Goal: Task Accomplishment & Management: Complete application form

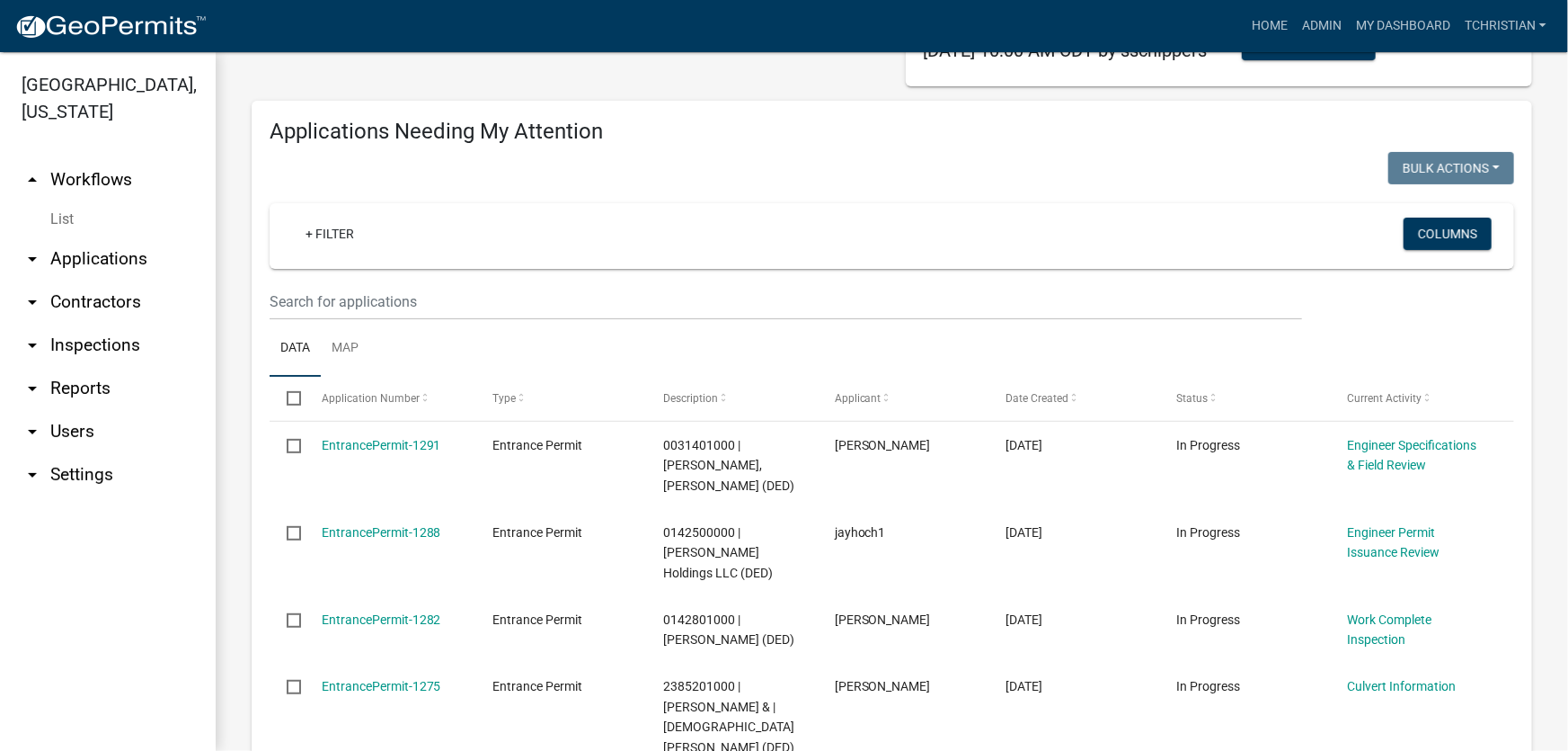
scroll to position [163, 0]
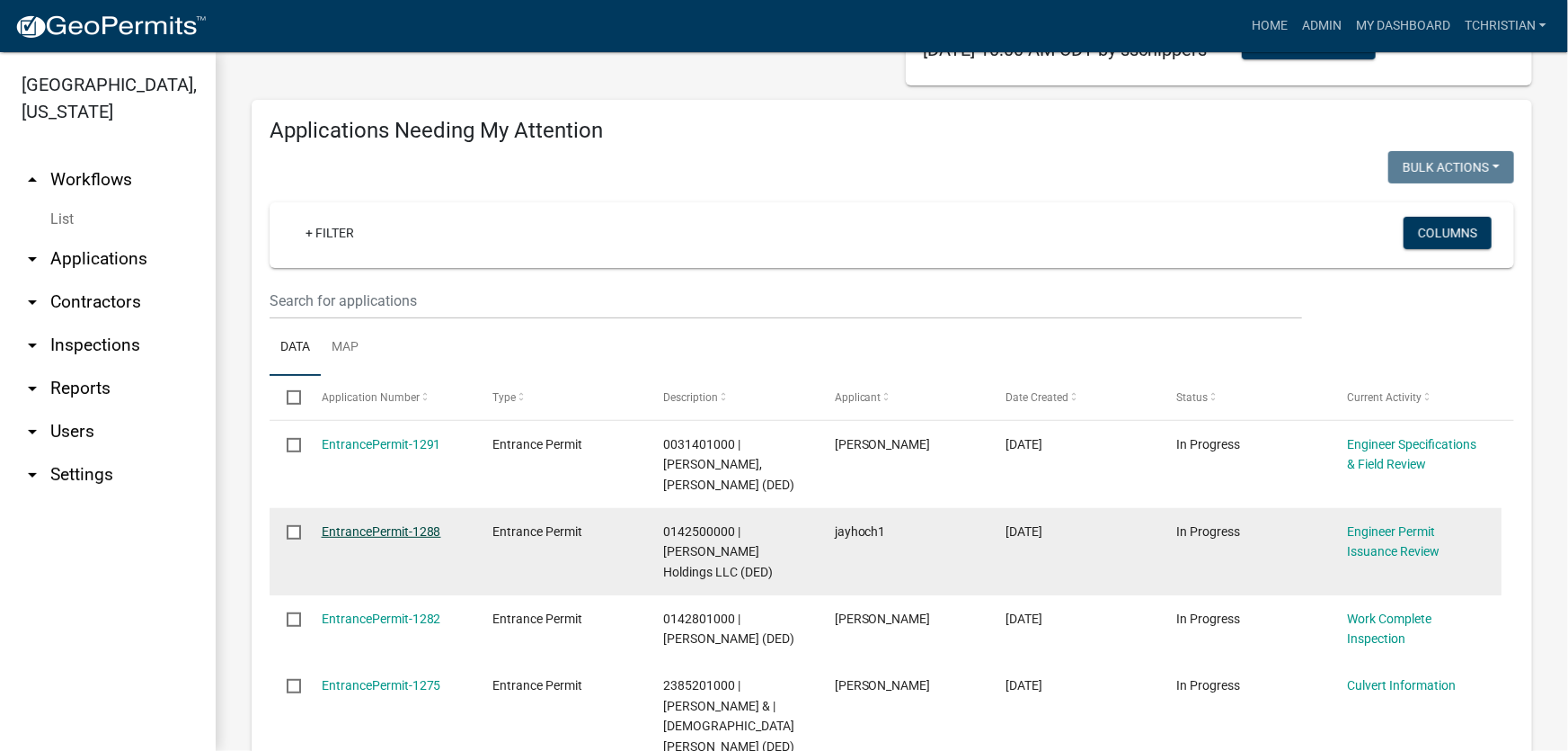
click at [406, 524] on link "EntrancePermit-1288" at bounding box center [381, 531] width 119 height 14
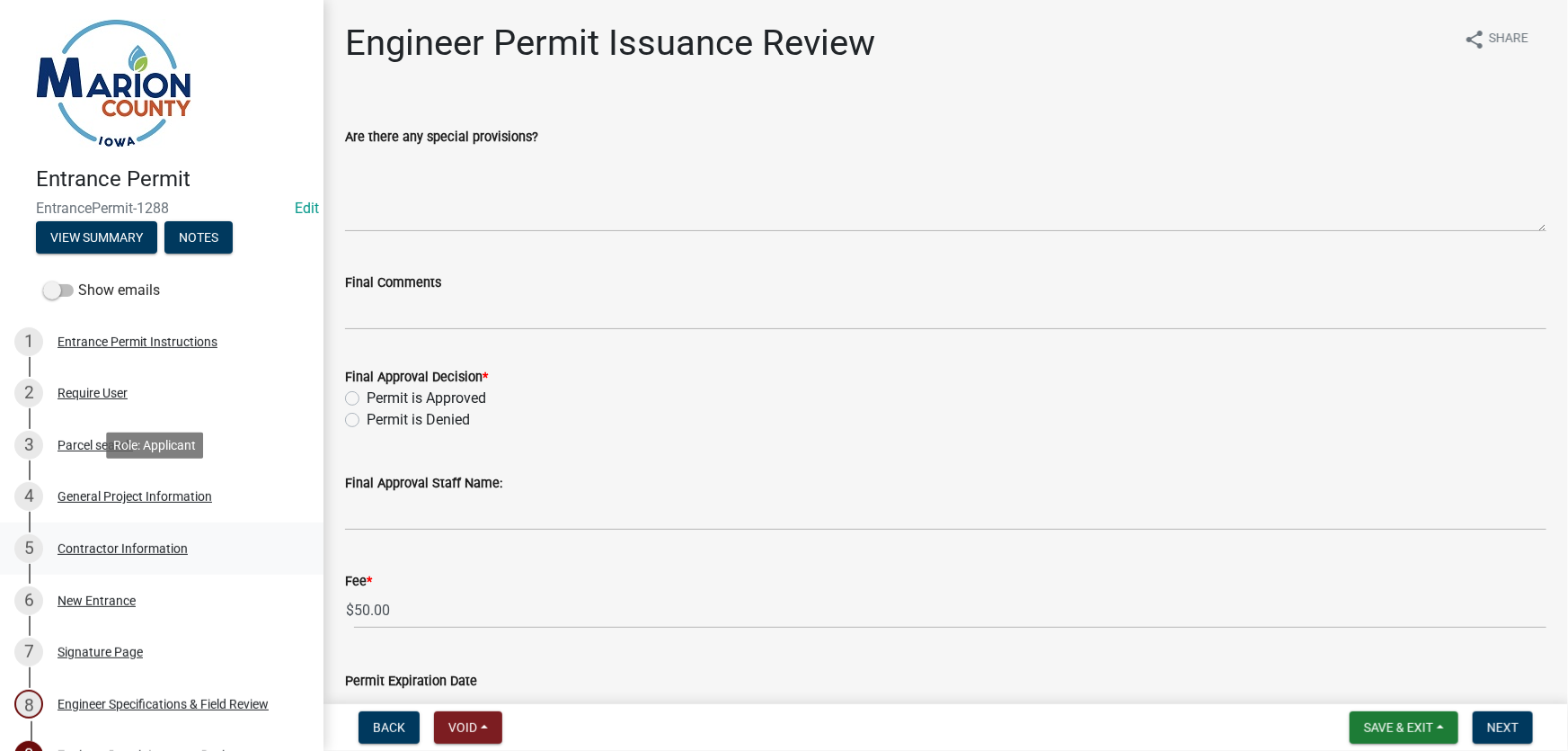
scroll to position [208, 0]
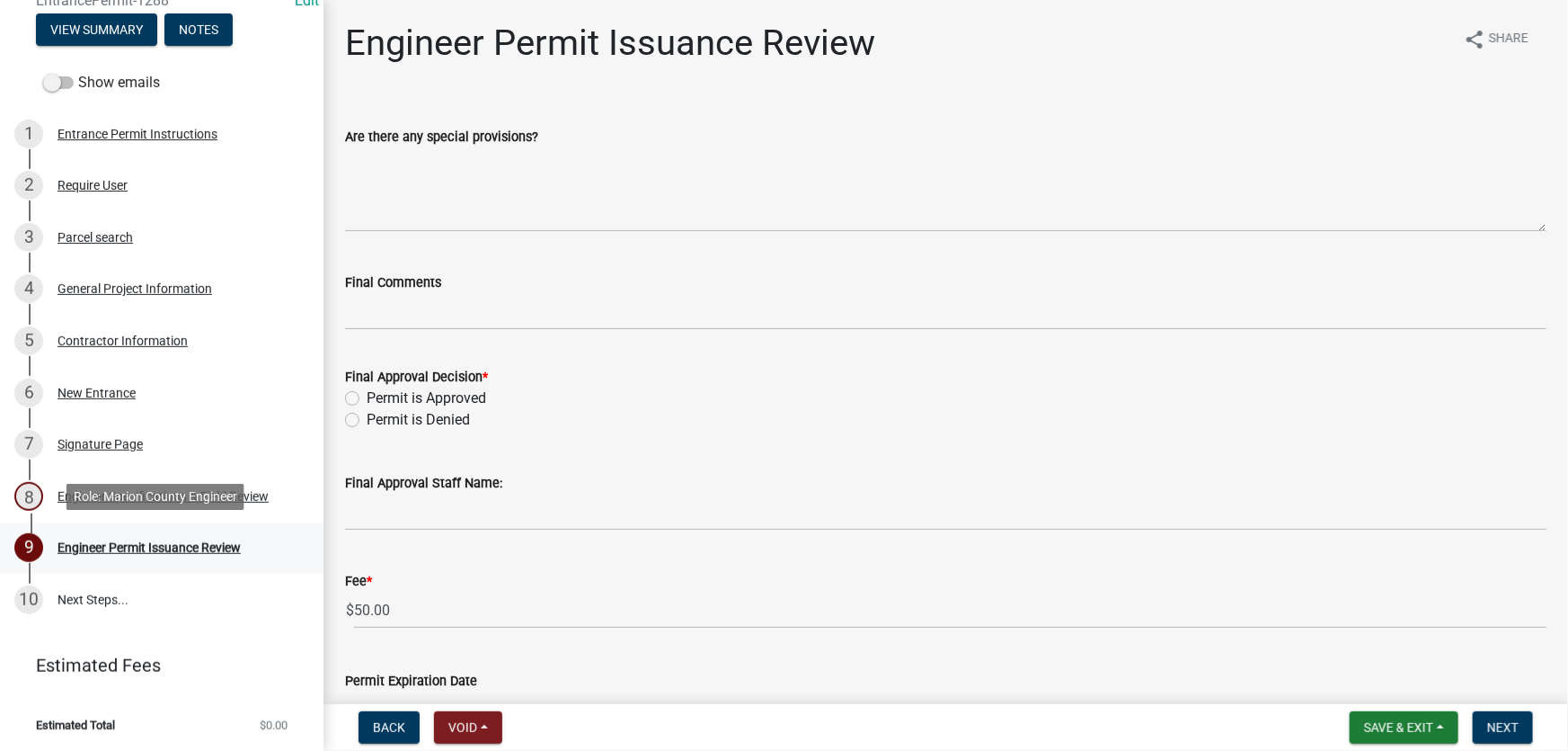
click at [166, 550] on div "Engineer Permit Issuance Review" at bounding box center [149, 548] width 183 height 13
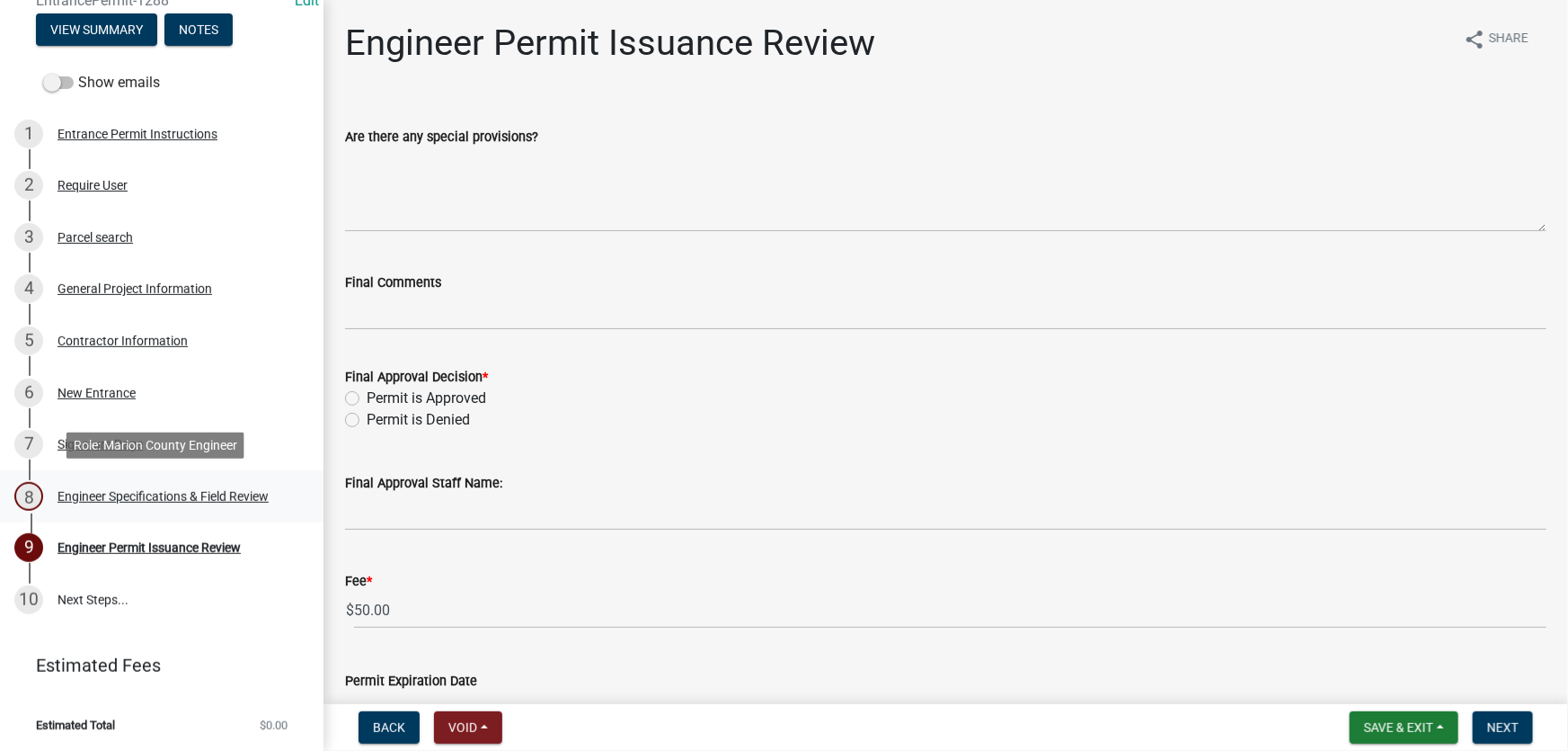
click at [191, 493] on div "Engineer Specifications & Field Review" at bounding box center [163, 496] width 211 height 13
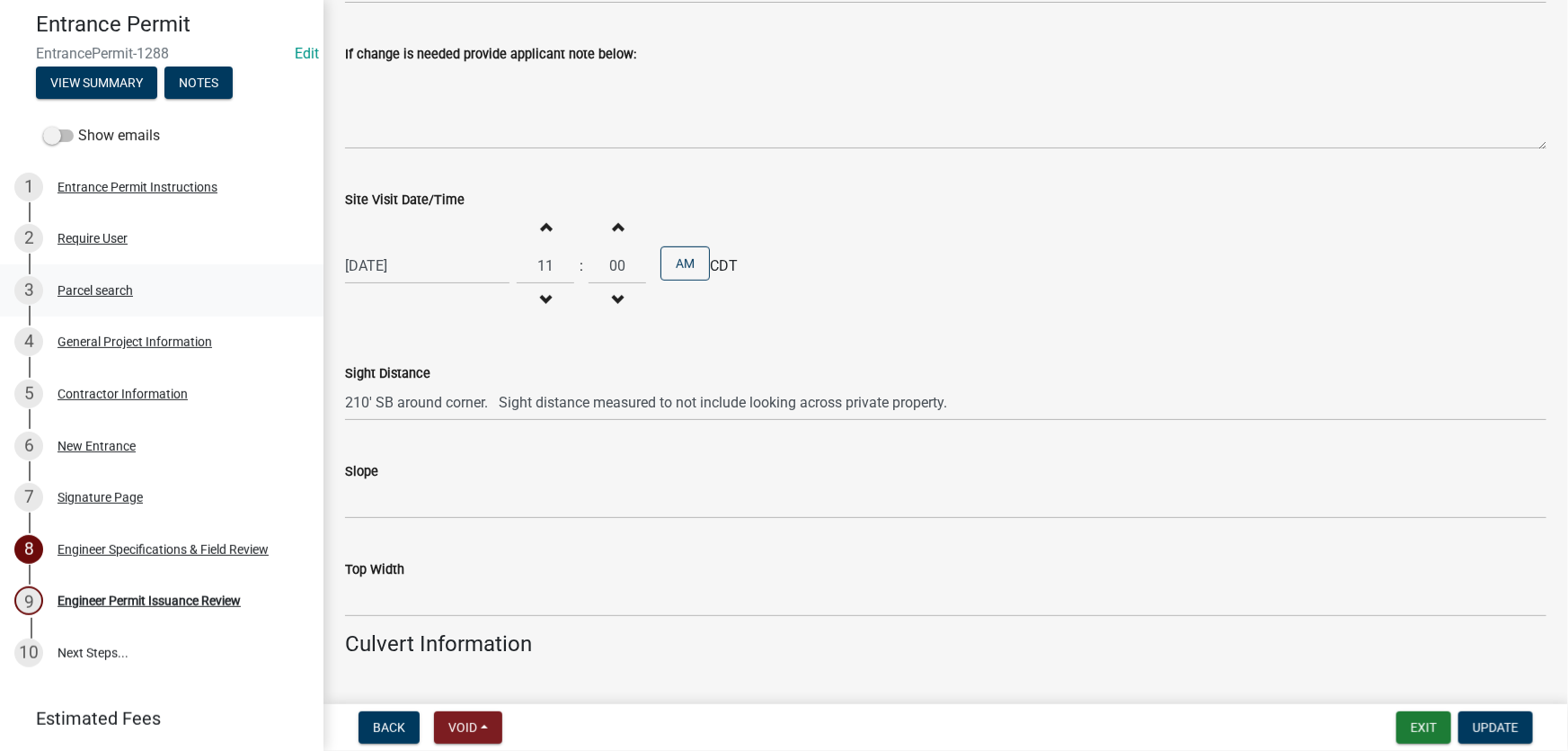
scroll to position [126, 0]
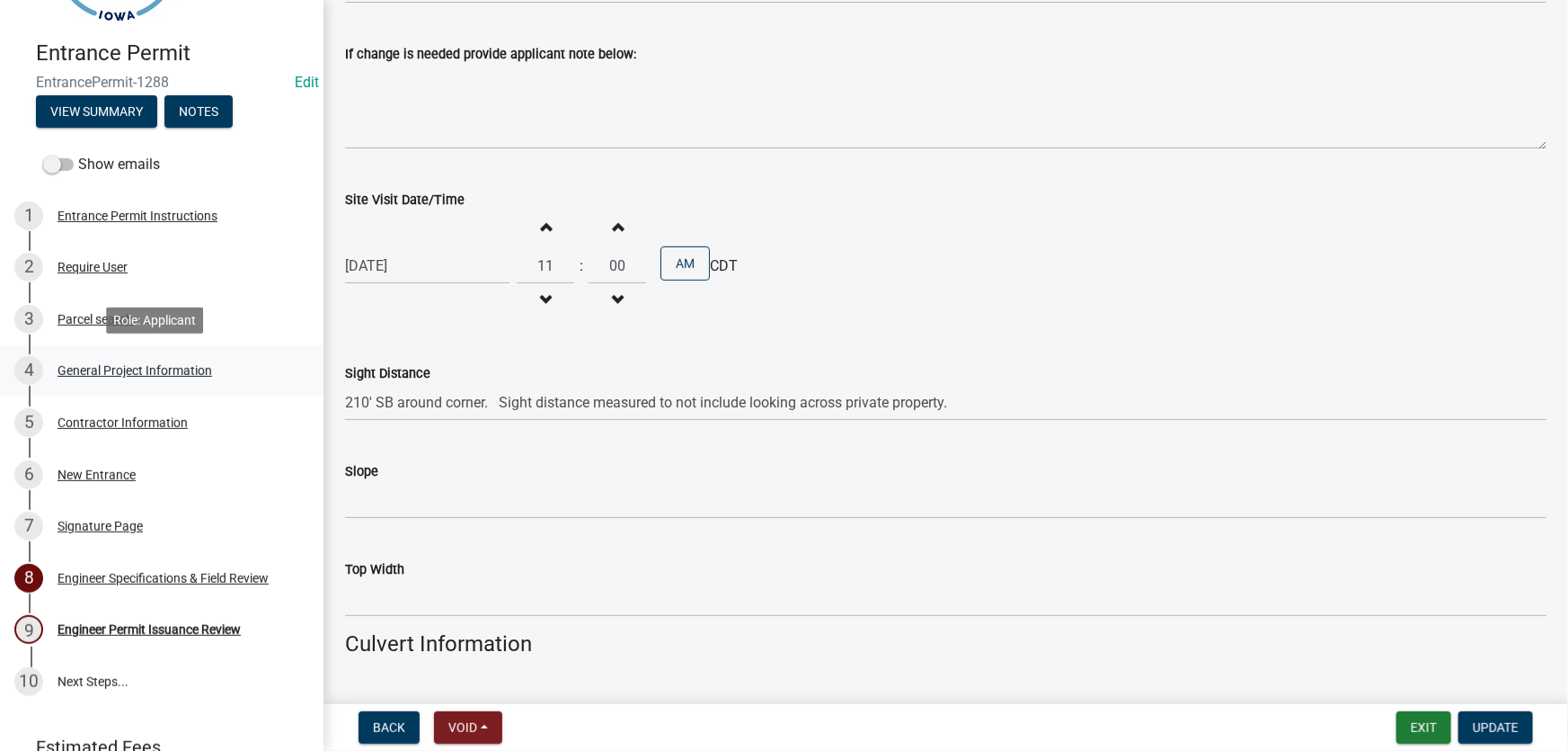
click at [136, 375] on div "General Project Information" at bounding box center [135, 371] width 154 height 13
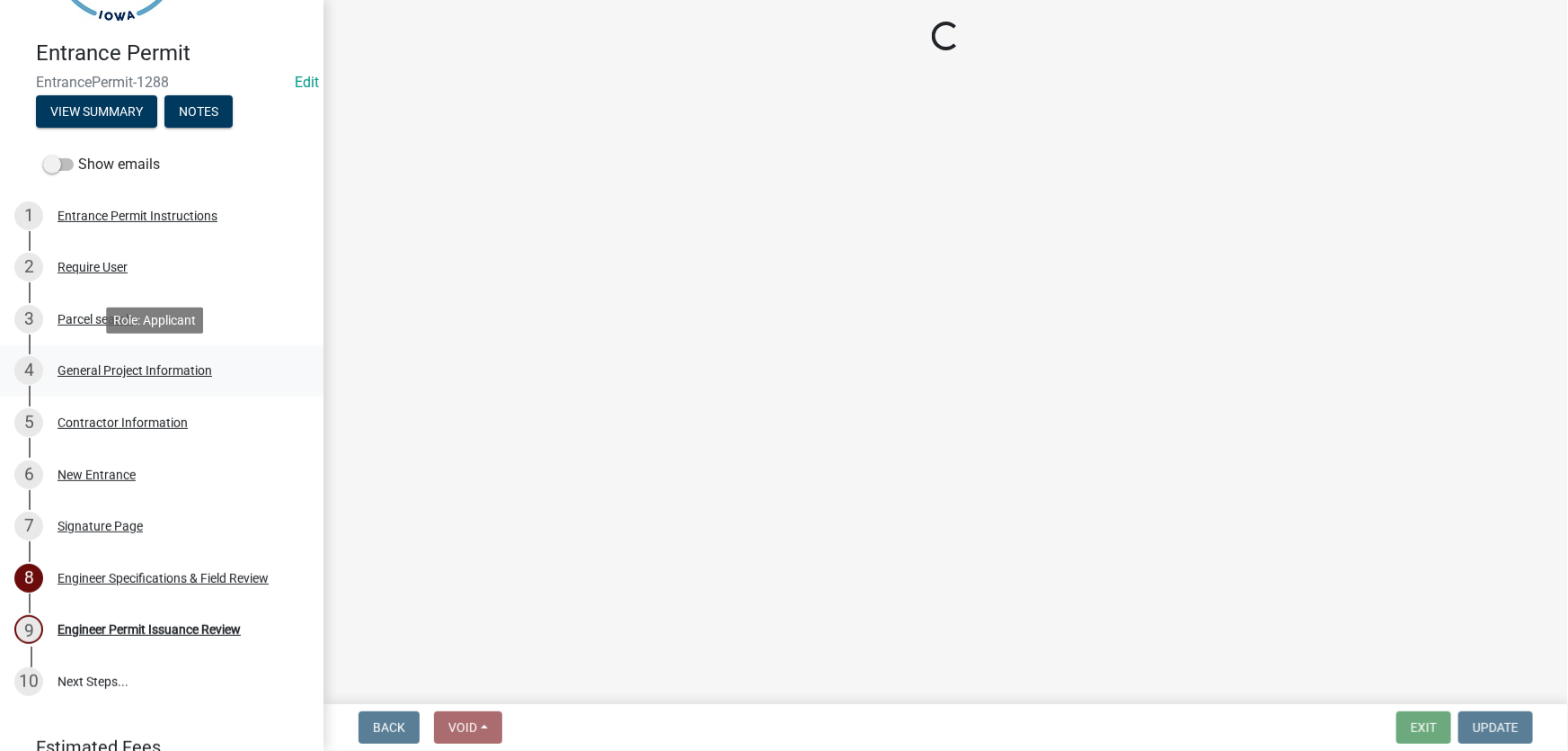
scroll to position [0, 0]
select select "7d756283-d3db-42d8-b135-ff8906bd1c63"
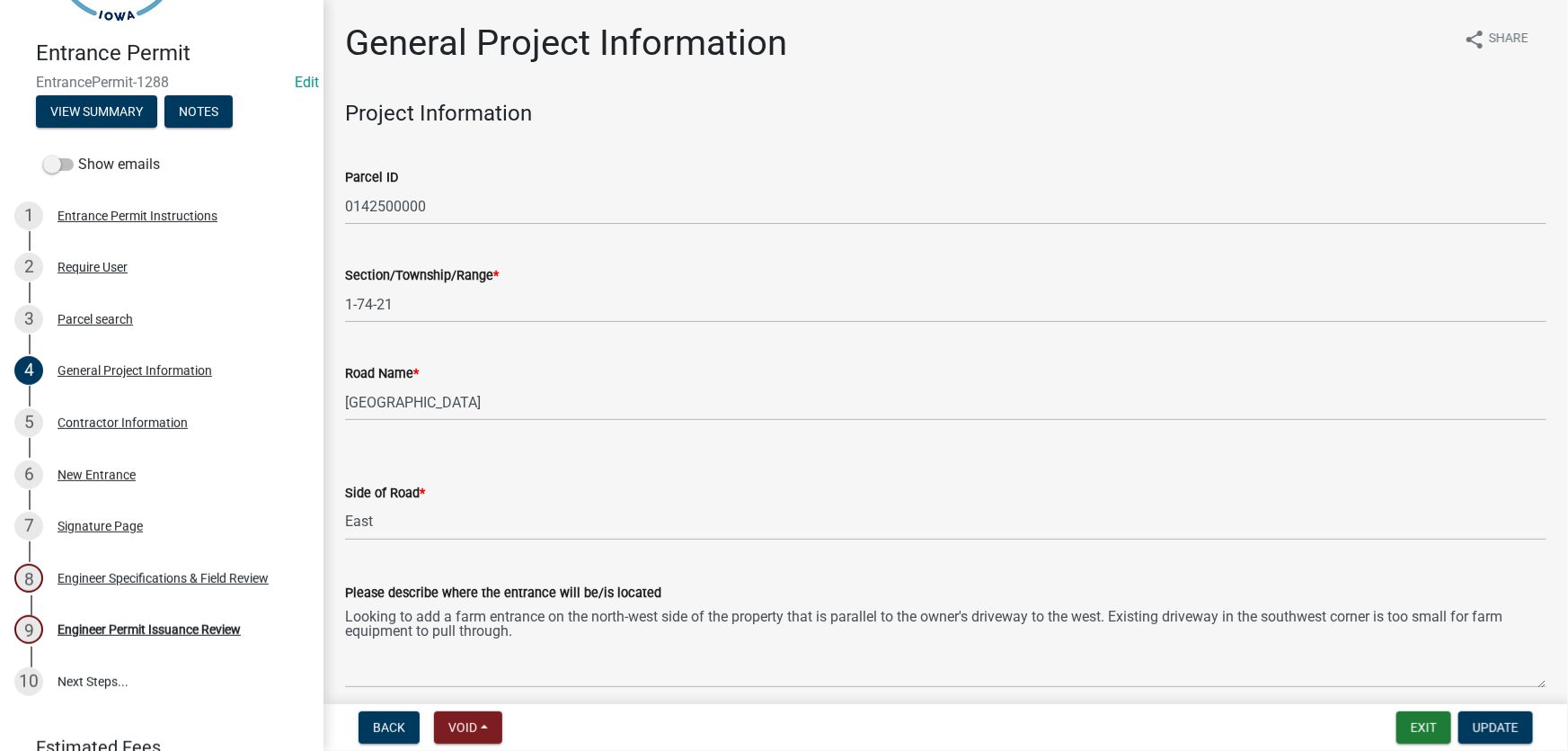
scroll to position [572, 0]
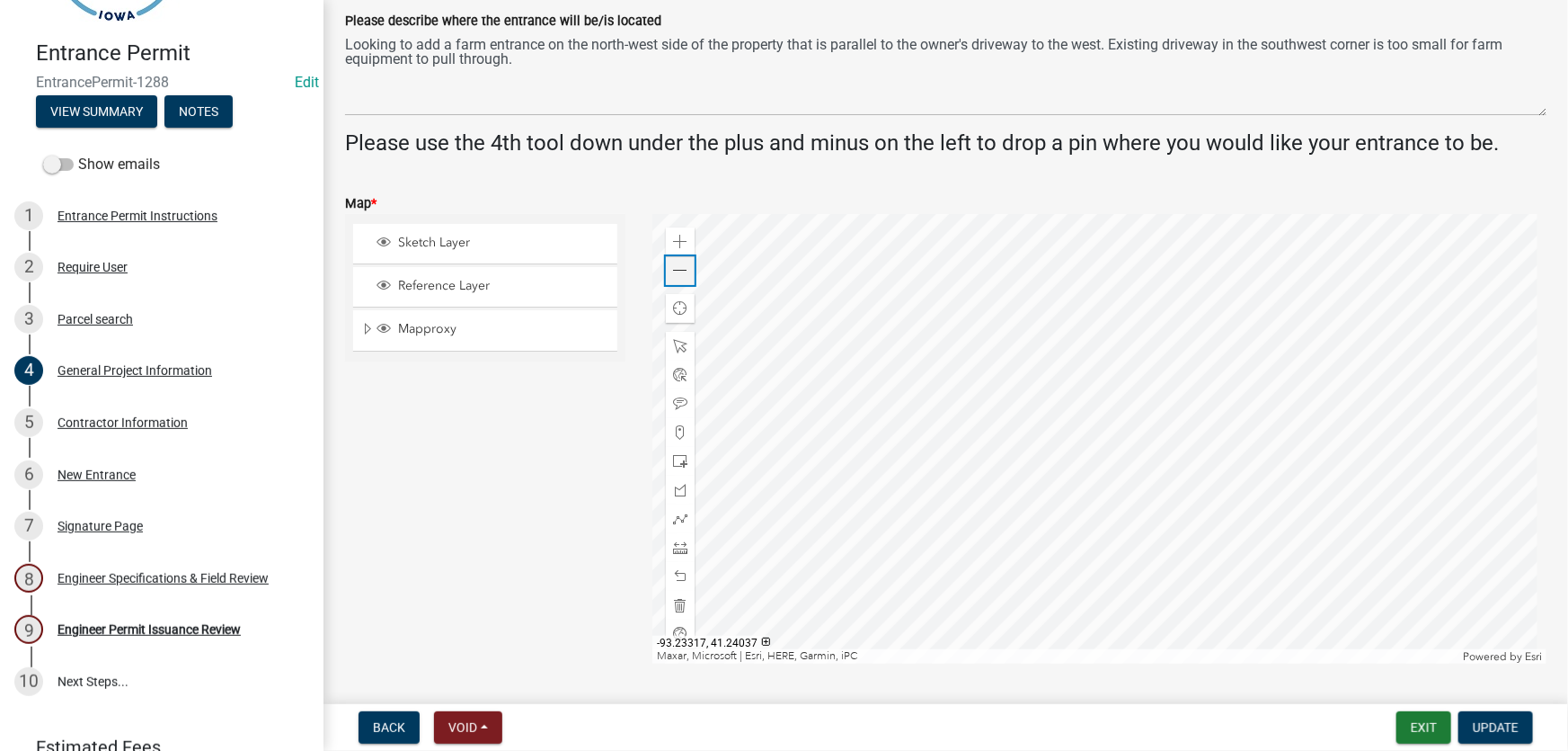
click at [679, 264] on span at bounding box center [680, 270] width 14 height 14
click at [679, 267] on span at bounding box center [680, 270] width 14 height 14
click at [822, 353] on div at bounding box center [1099, 438] width 894 height 449
click at [854, 474] on div at bounding box center [1099, 438] width 894 height 449
click at [962, 393] on div at bounding box center [1099, 438] width 894 height 449
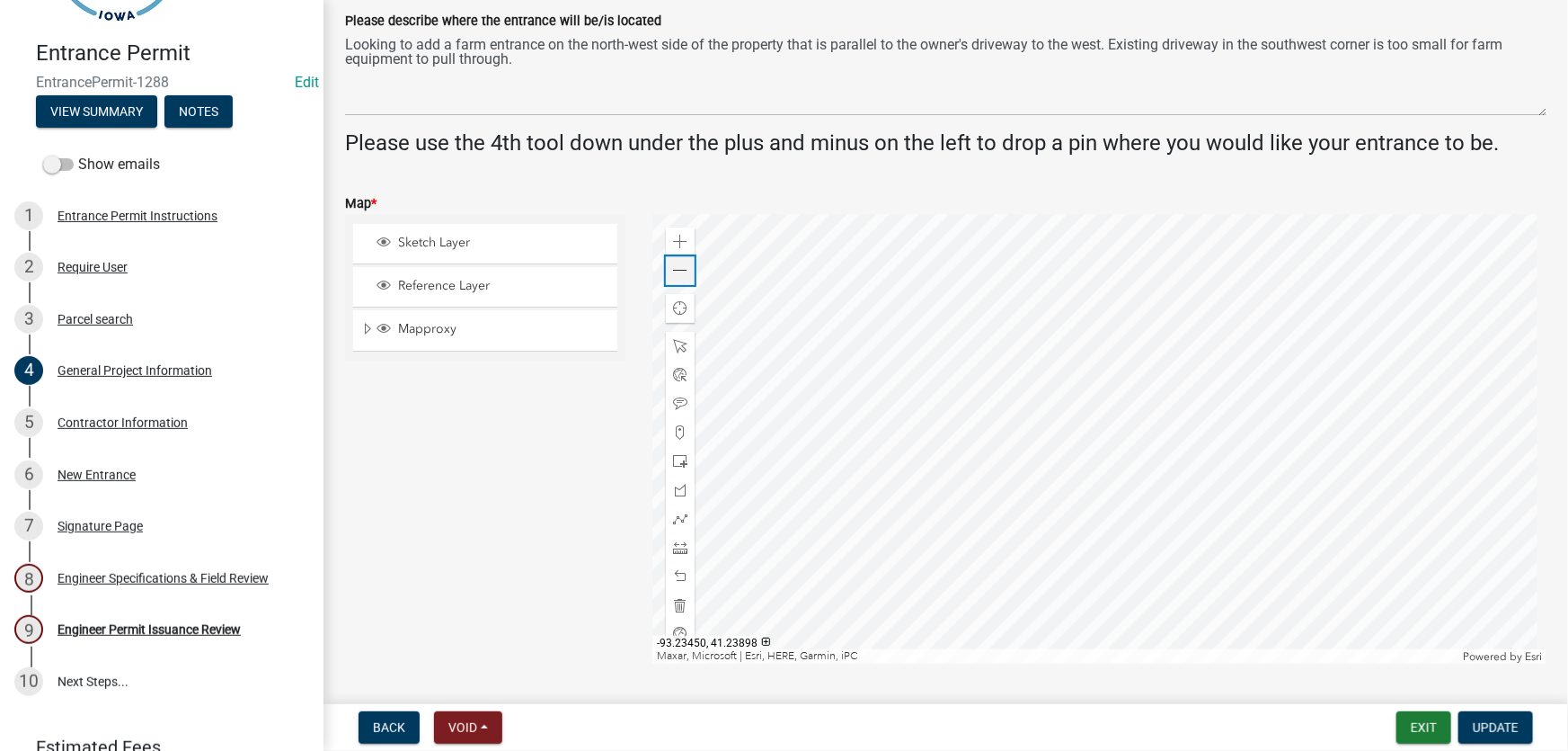
click at [673, 271] on span at bounding box center [680, 270] width 14 height 14
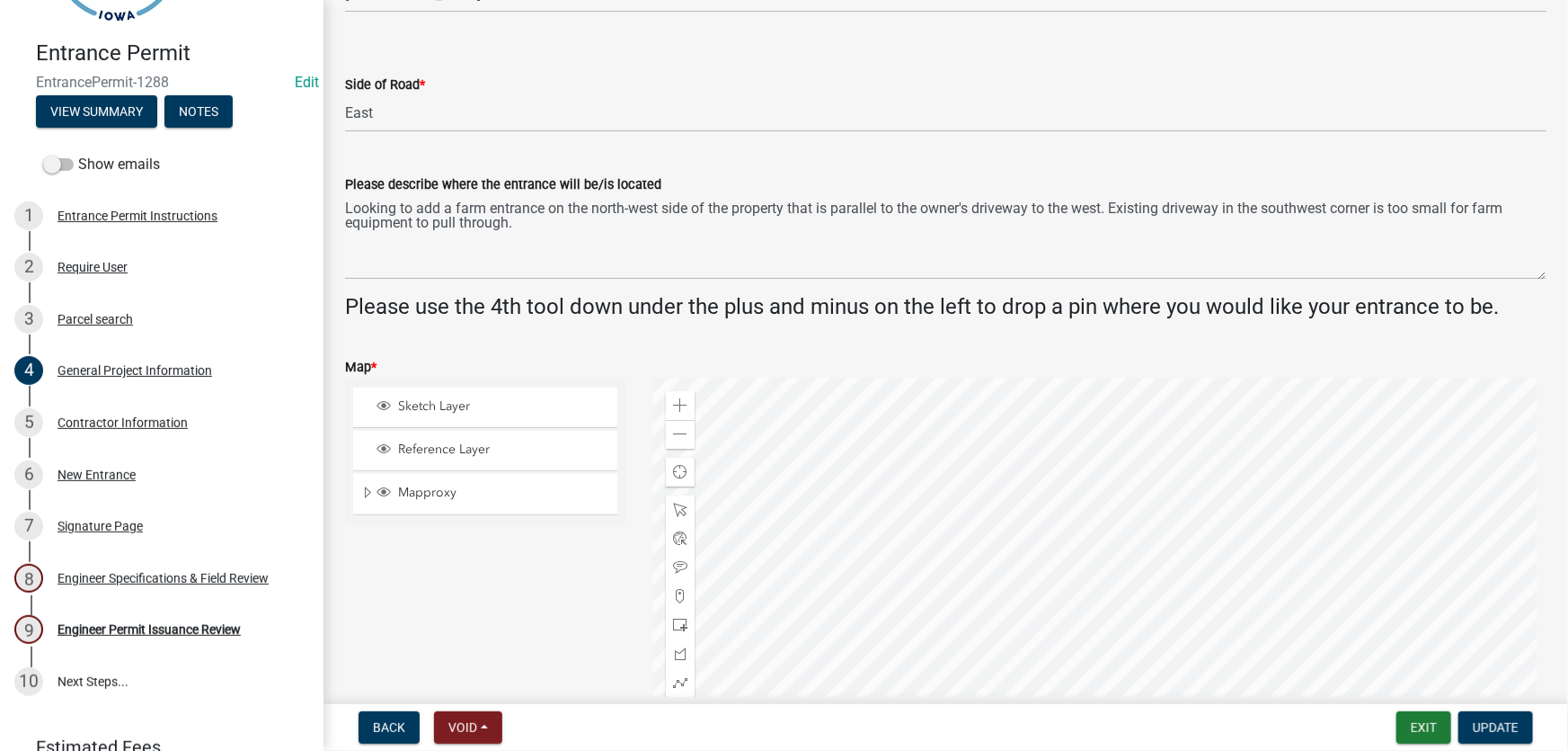
click at [1036, 439] on div at bounding box center [1099, 602] width 894 height 449
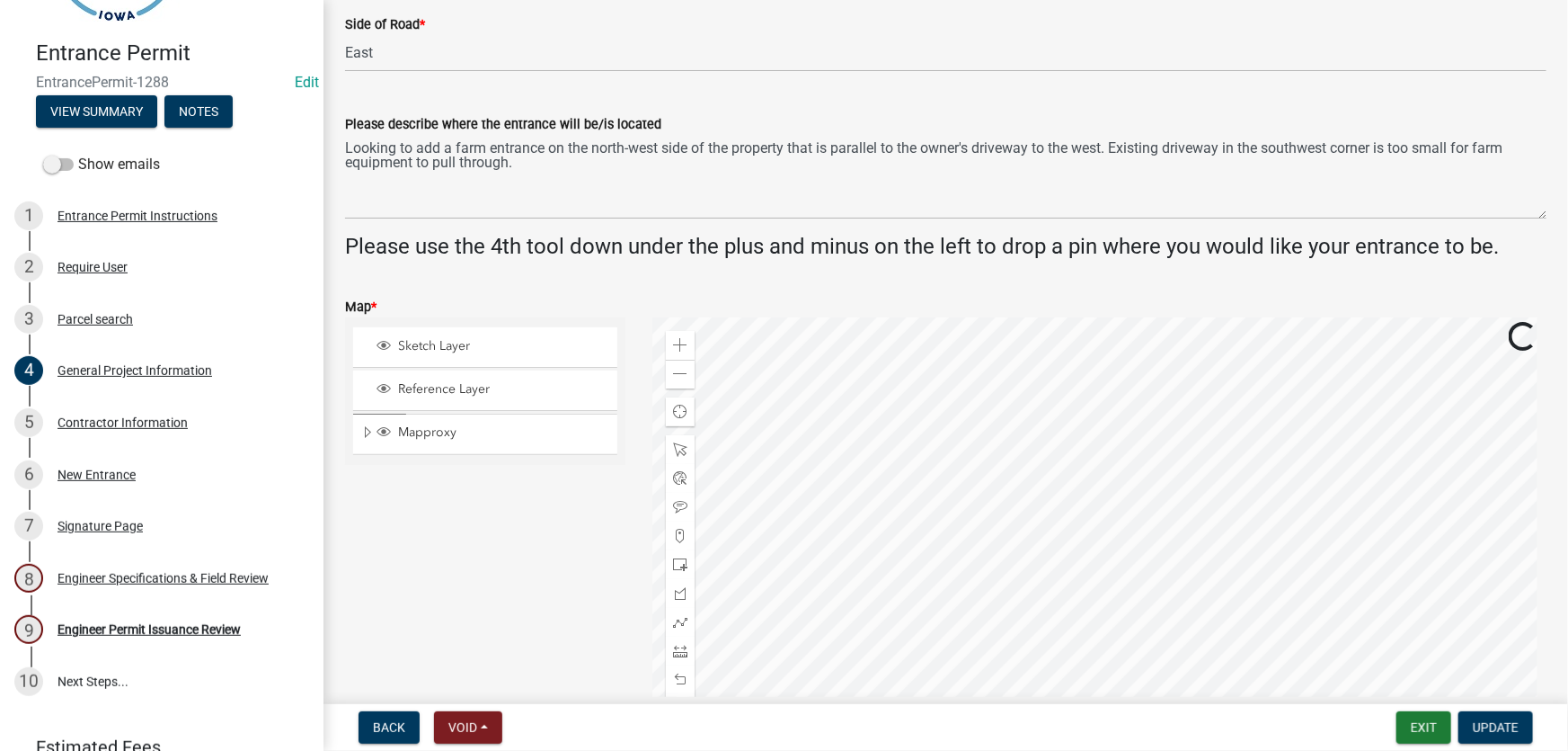
scroll to position [653, 0]
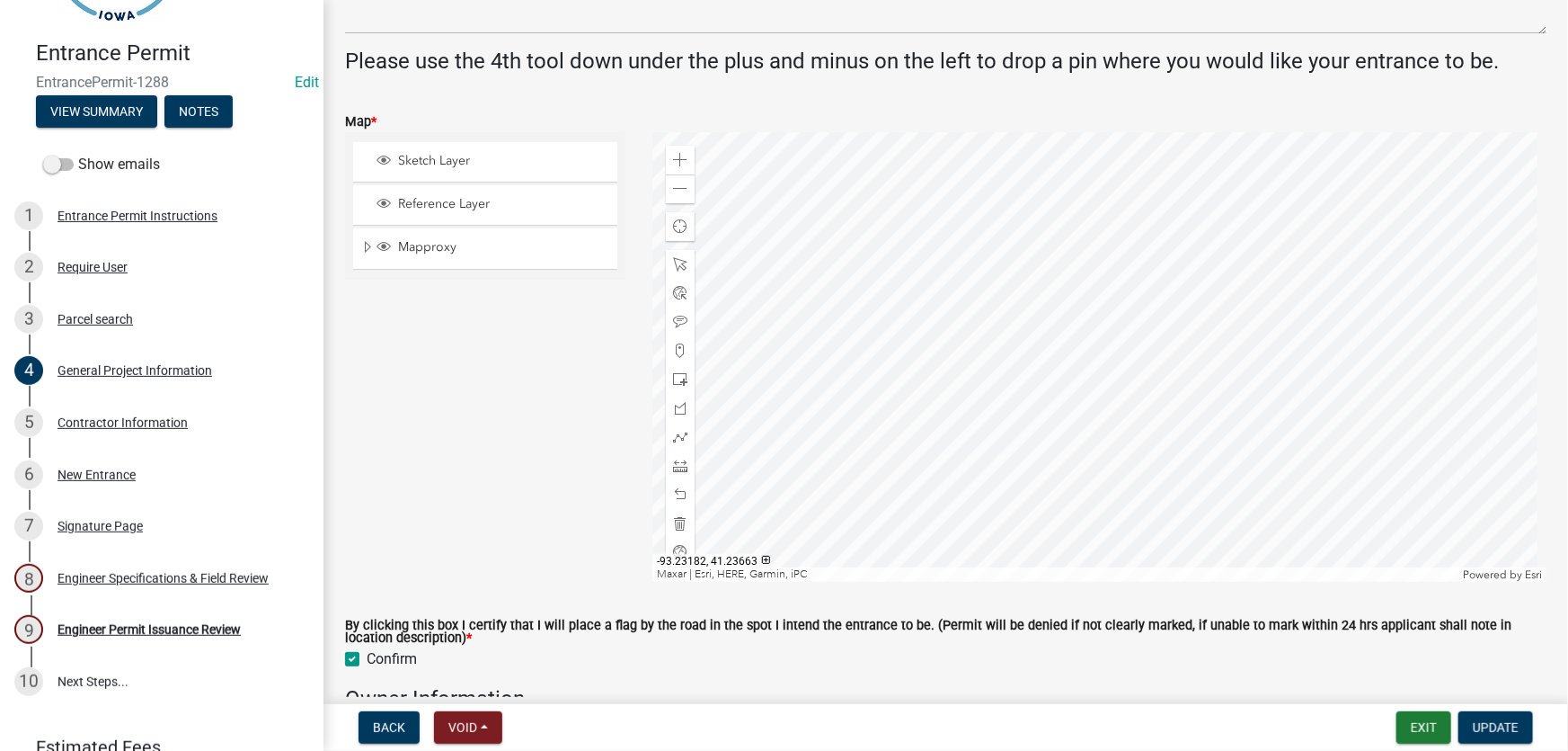
click at [1066, 422] on div at bounding box center [1099, 356] width 894 height 449
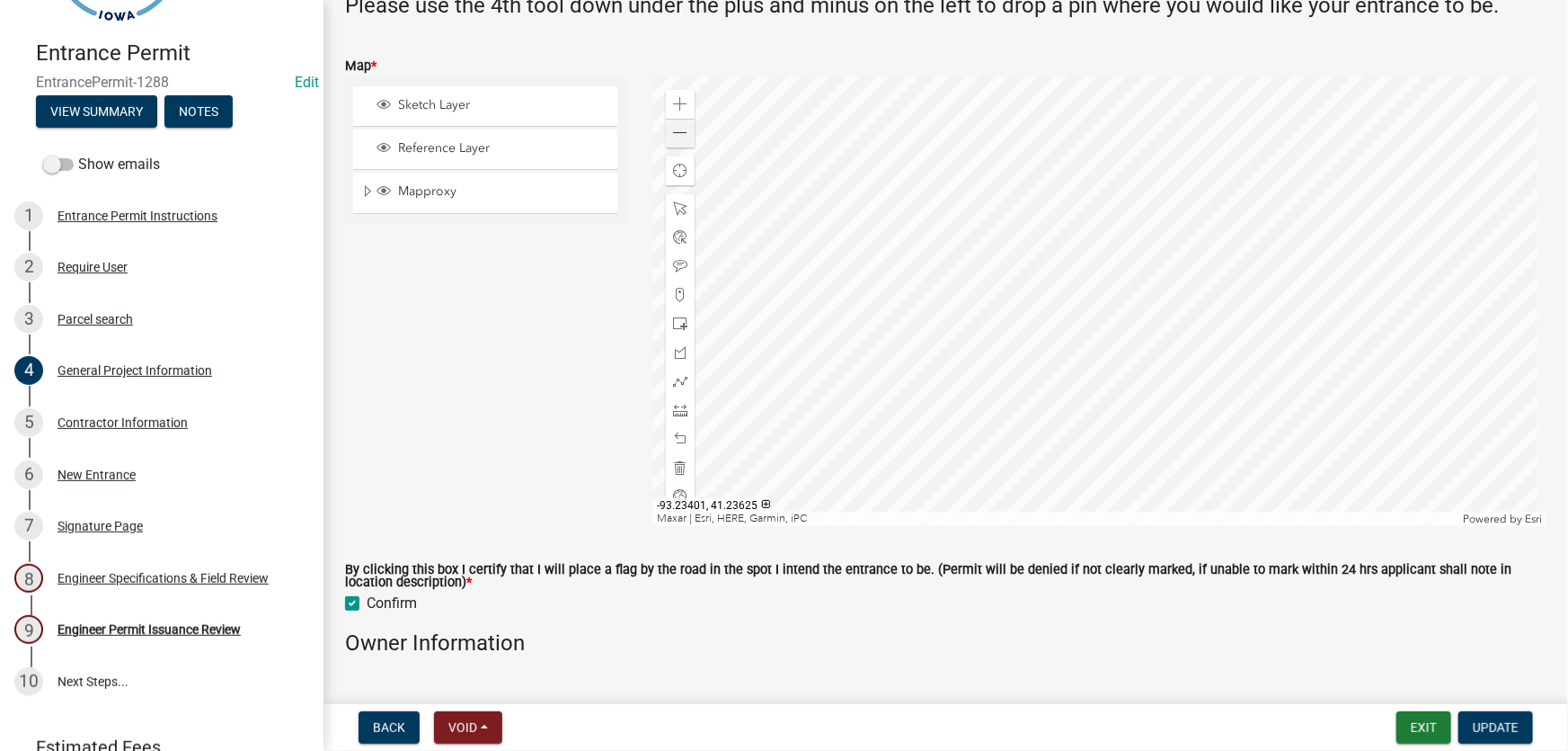
scroll to position [736, 0]
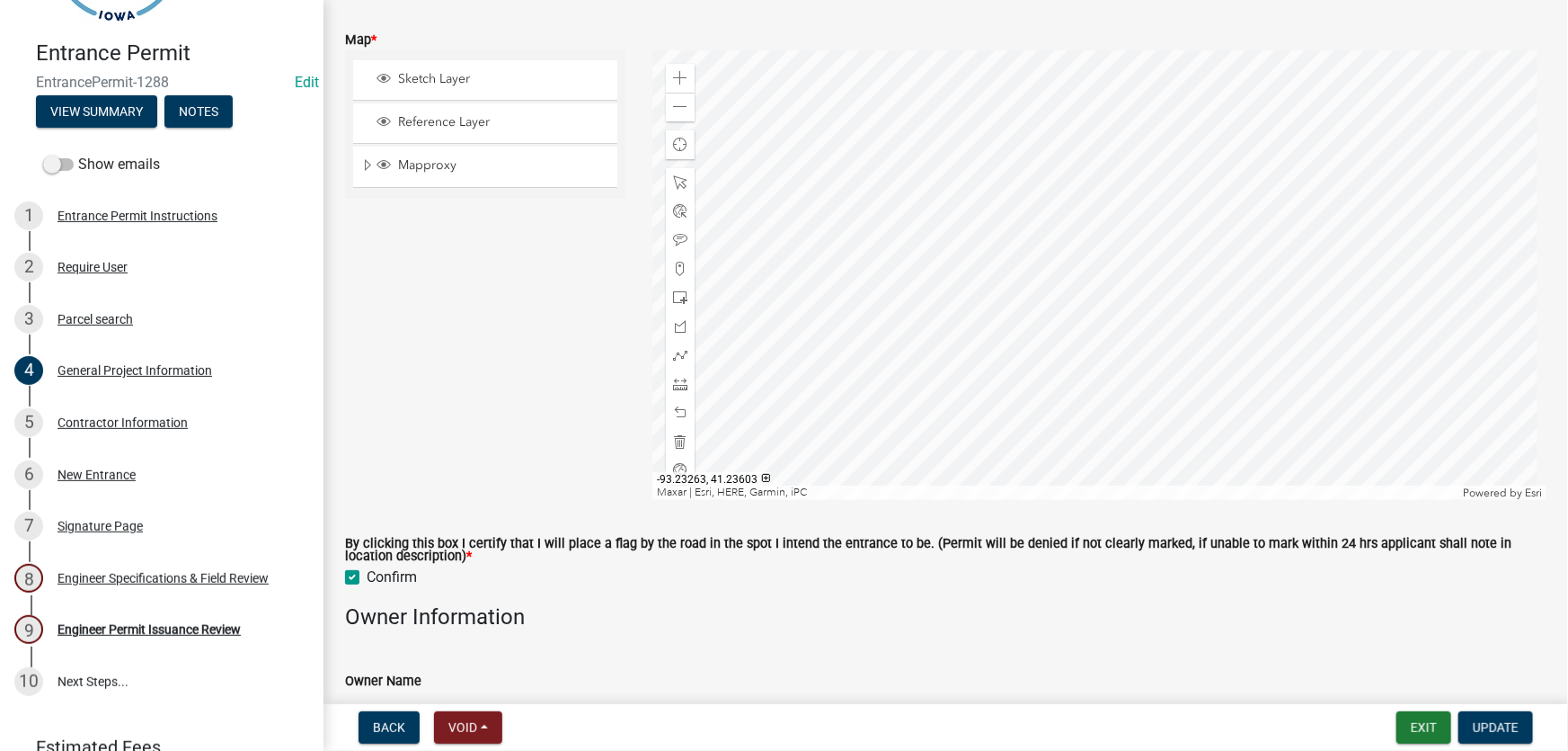
click at [952, 482] on div at bounding box center [1099, 275] width 894 height 449
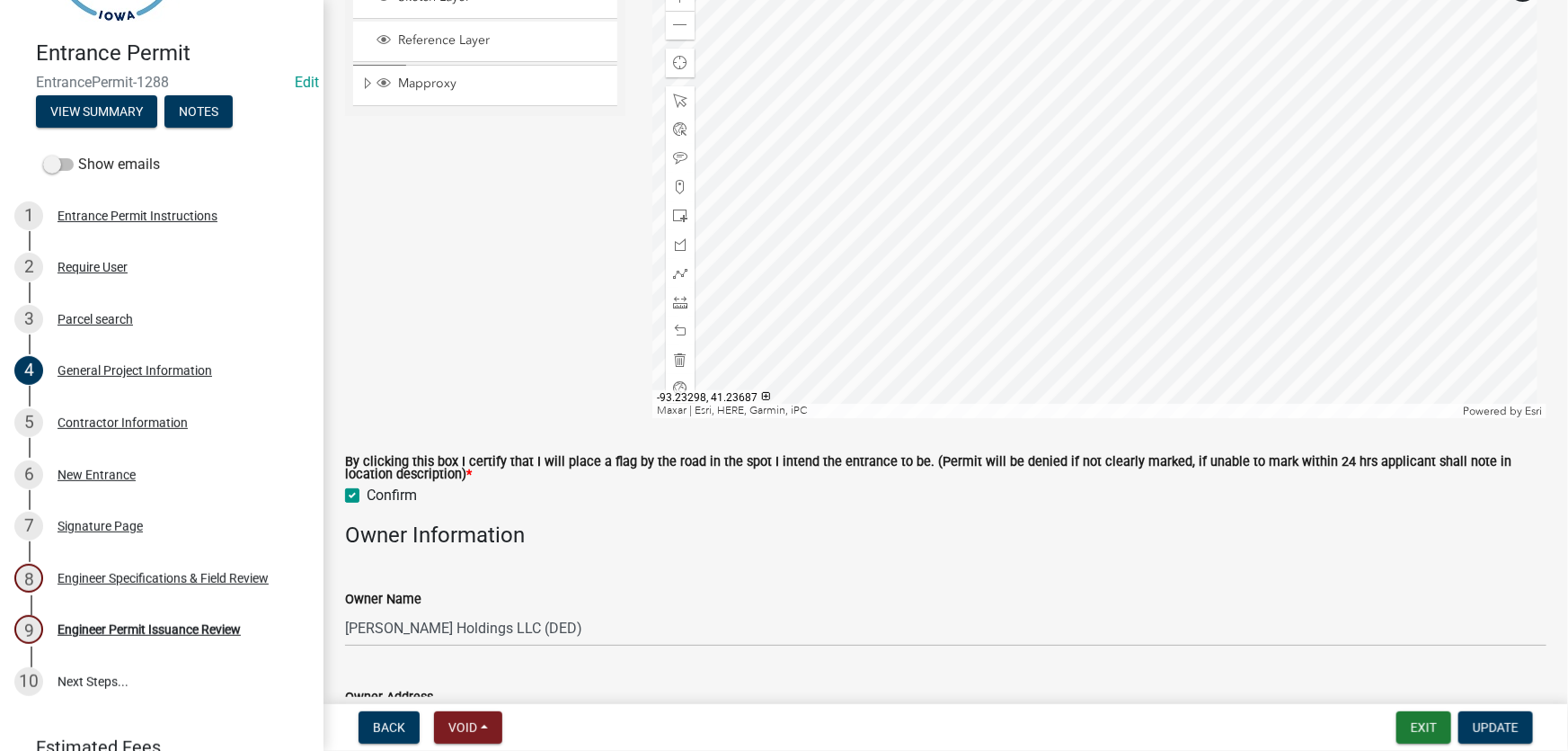
click at [891, 418] on div at bounding box center [1099, 192] width 894 height 449
click at [984, 298] on div at bounding box center [1099, 192] width 894 height 449
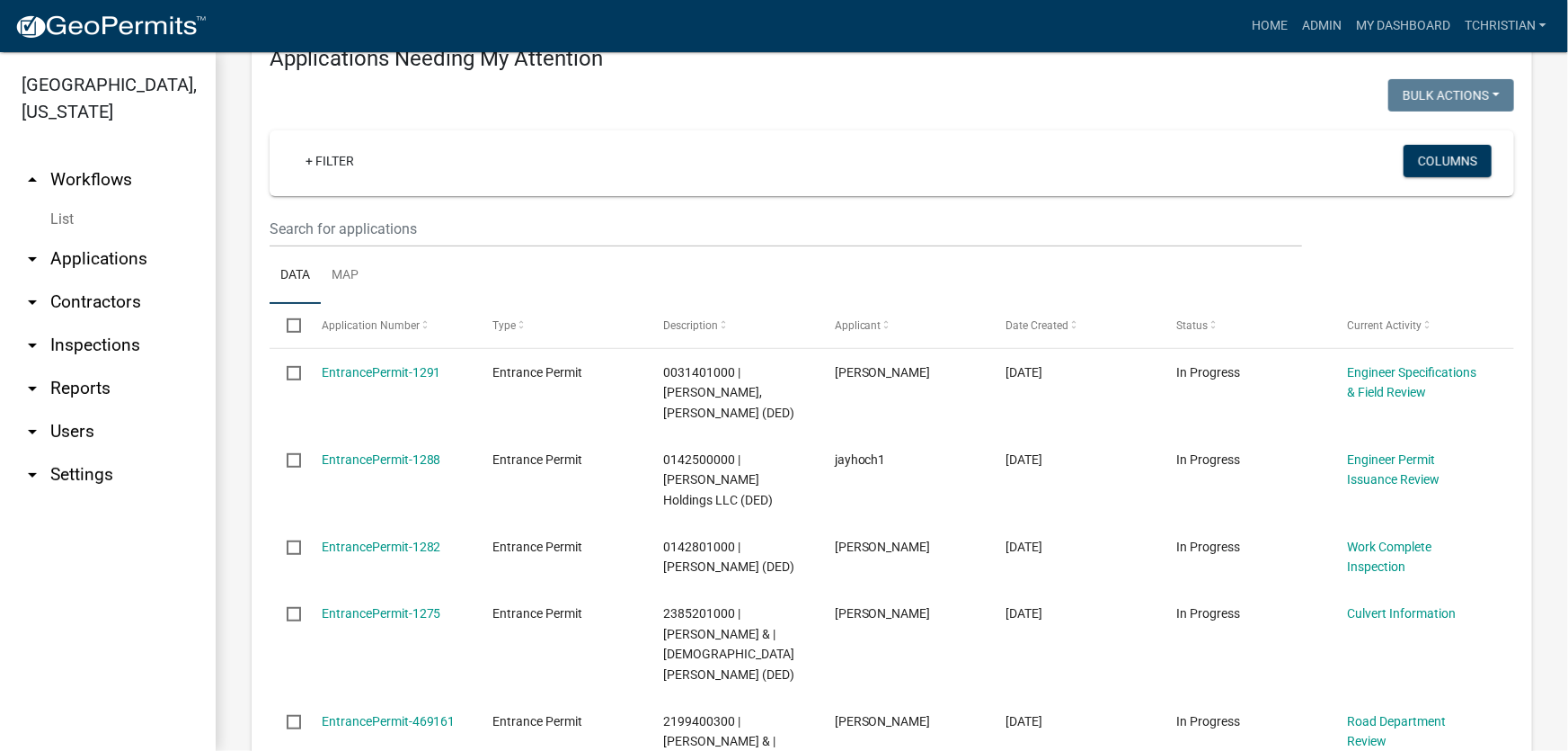
scroll to position [245, 0]
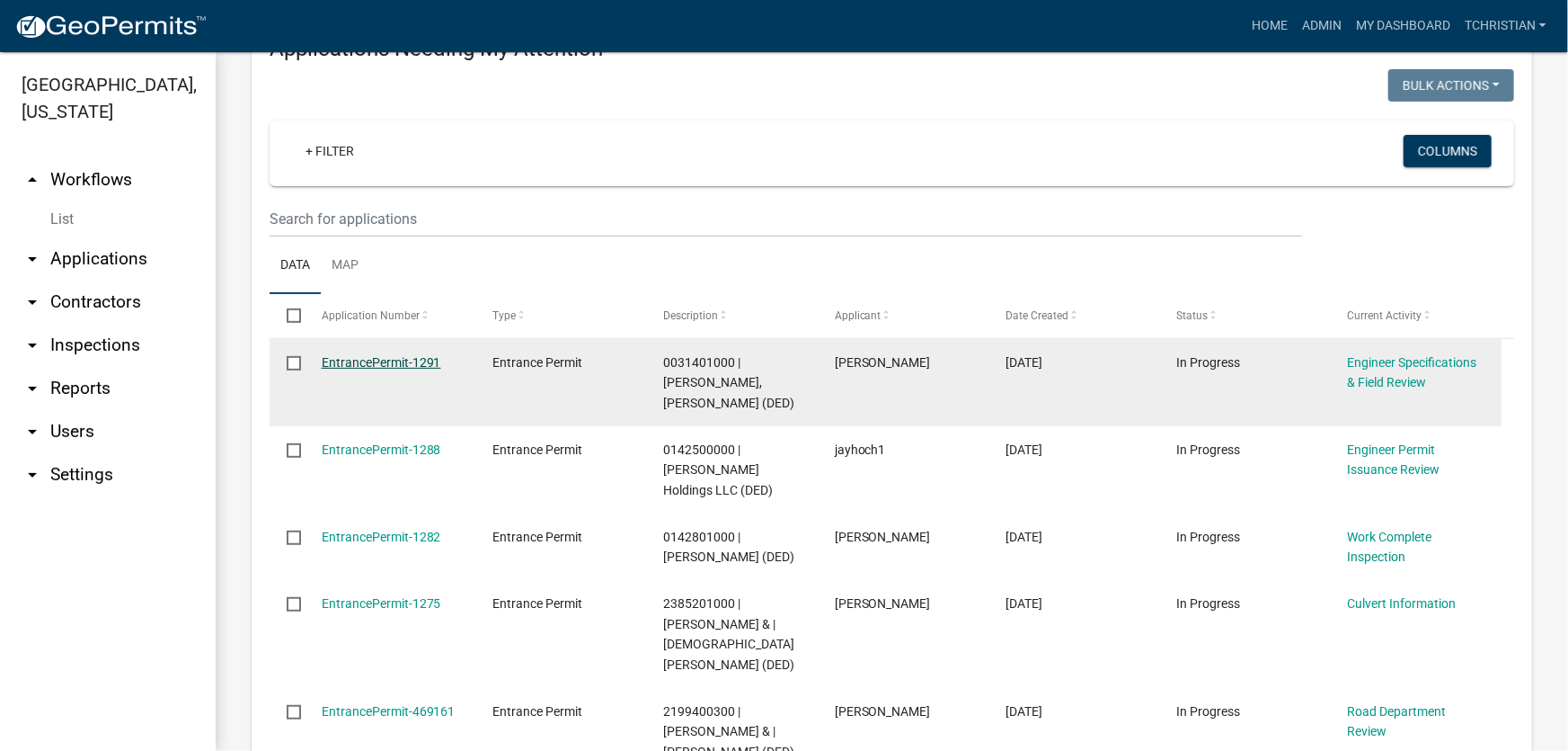
click at [390, 362] on link "EntrancePermit-1291" at bounding box center [381, 362] width 119 height 14
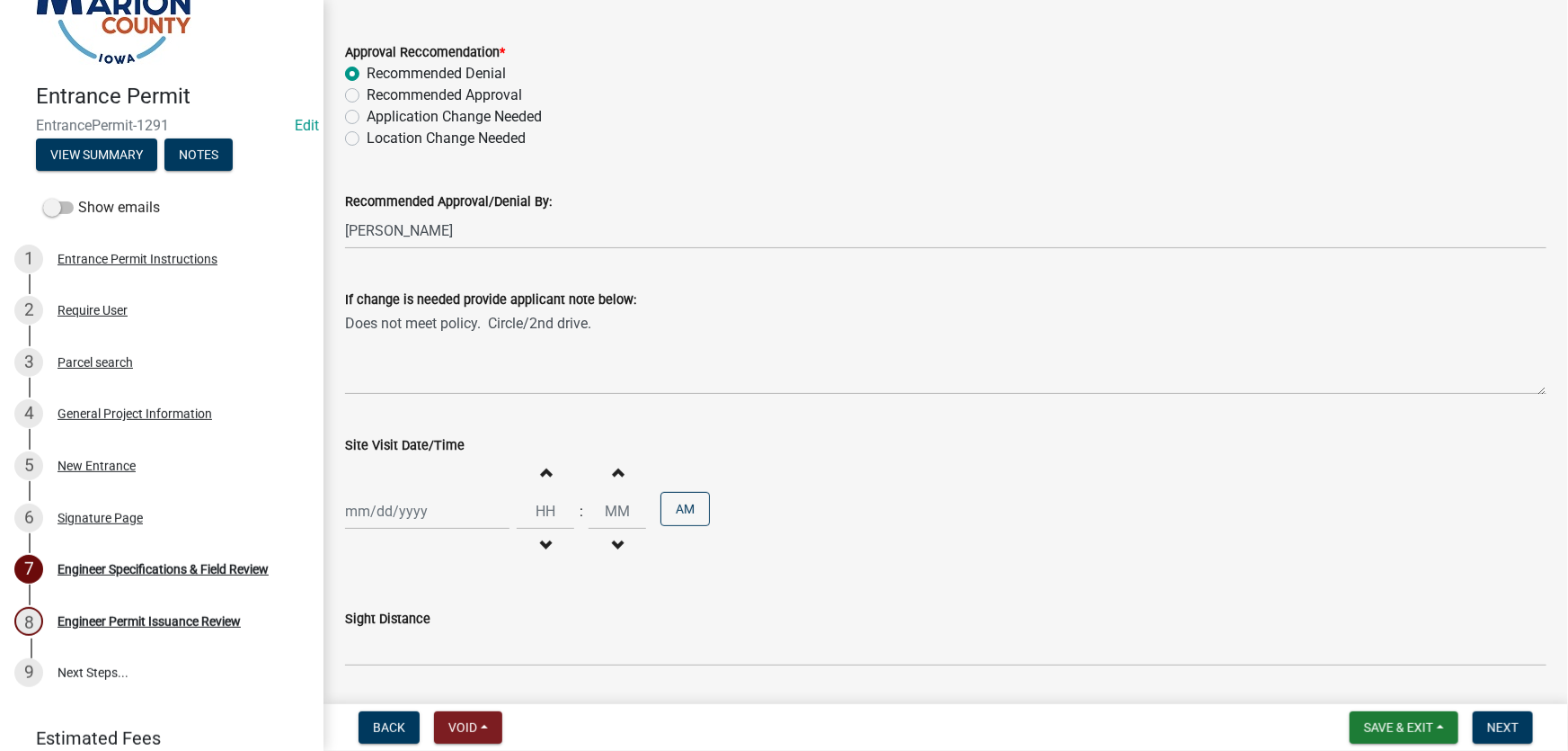
scroll to position [103, 0]
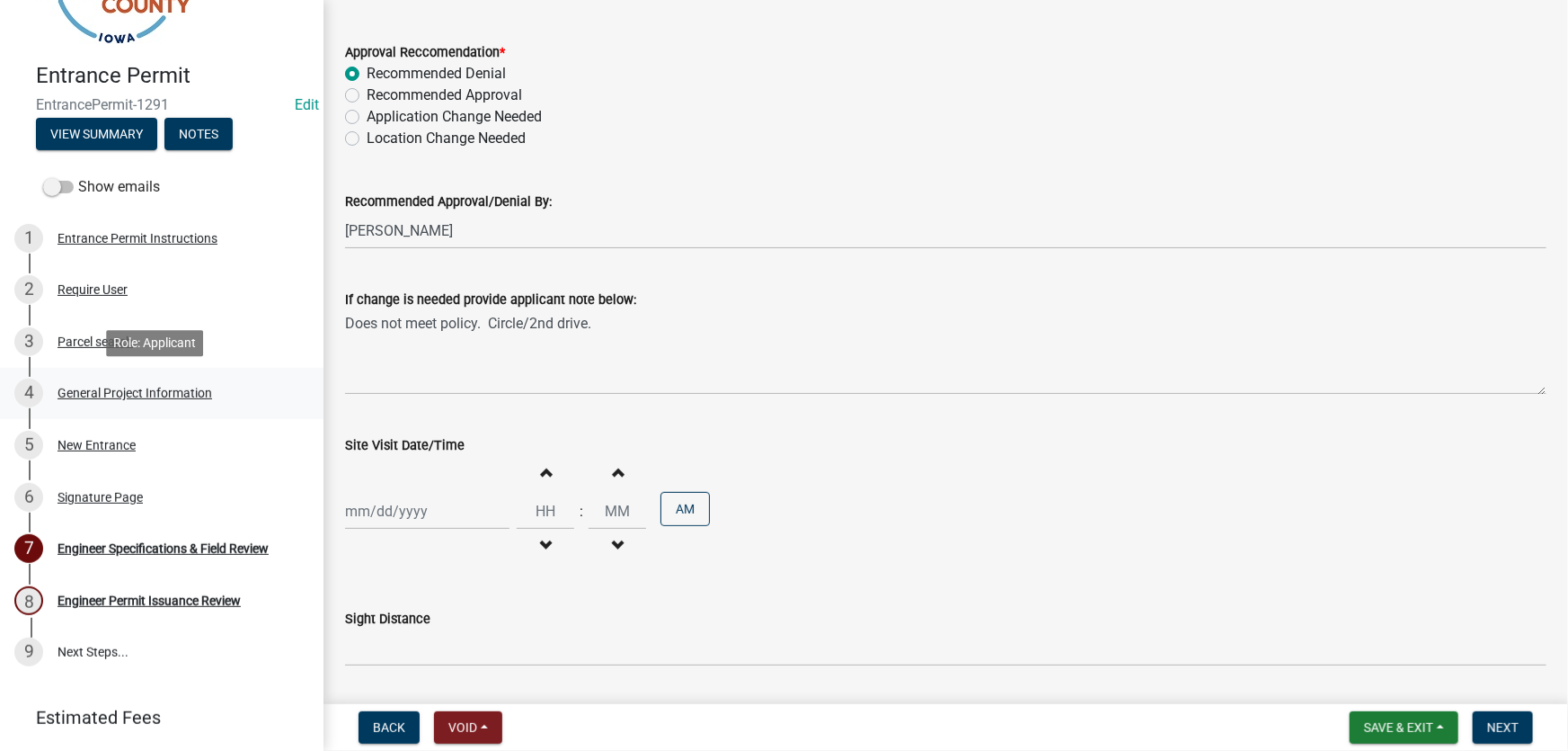
click at [97, 390] on div "General Project Information" at bounding box center [135, 393] width 154 height 13
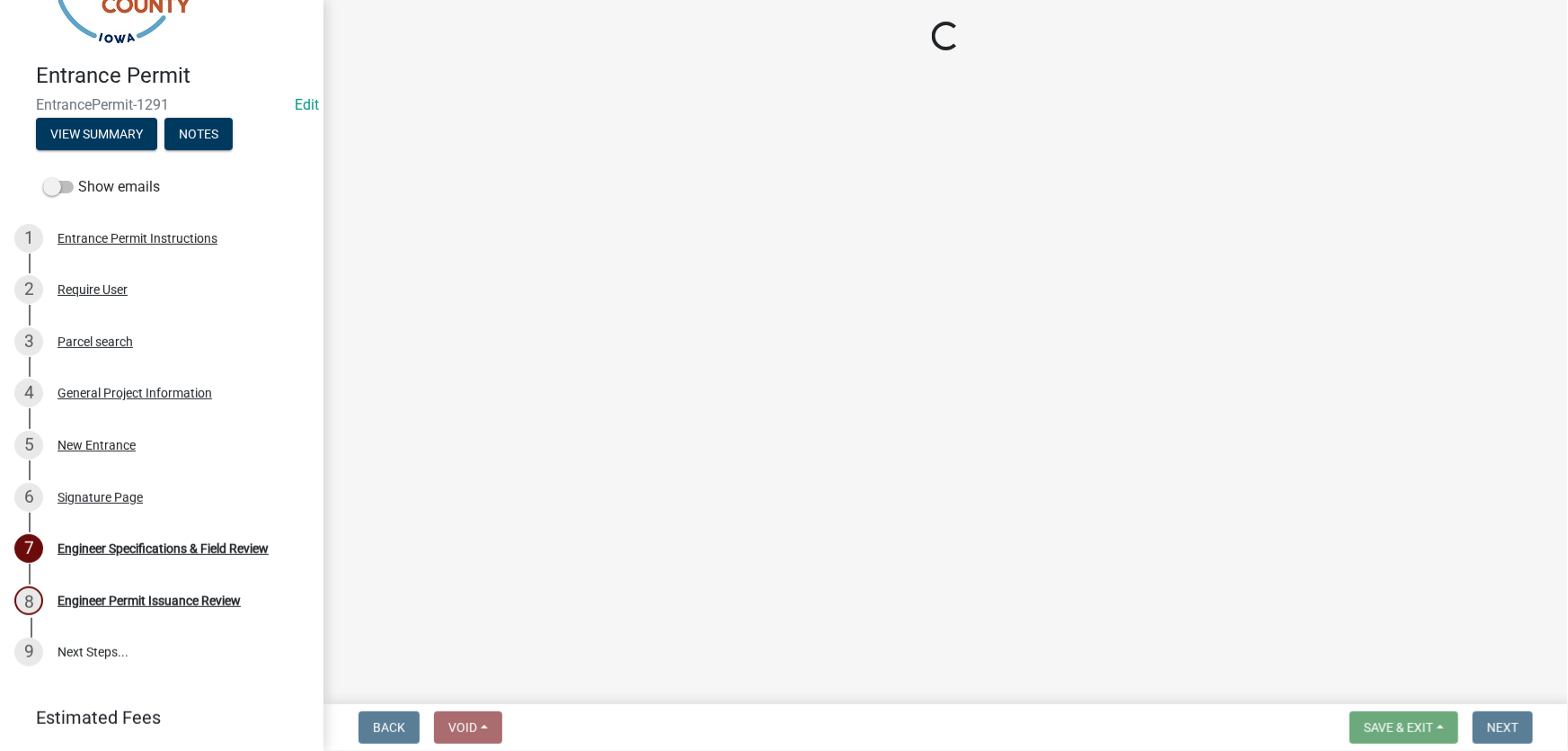
select select "7d756283-d3db-42d8-b135-ff8906bd1c63"
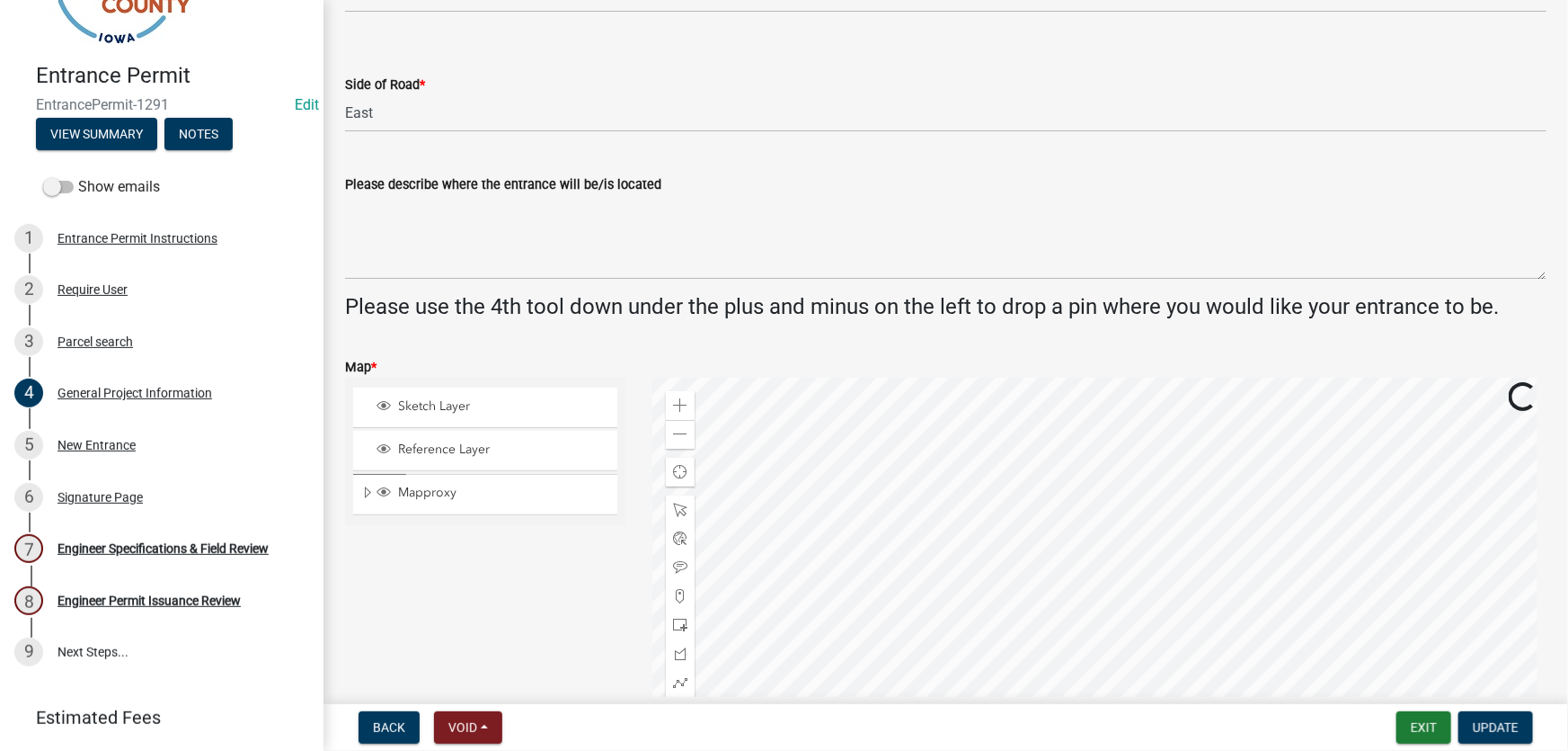
scroll to position [572, 0]
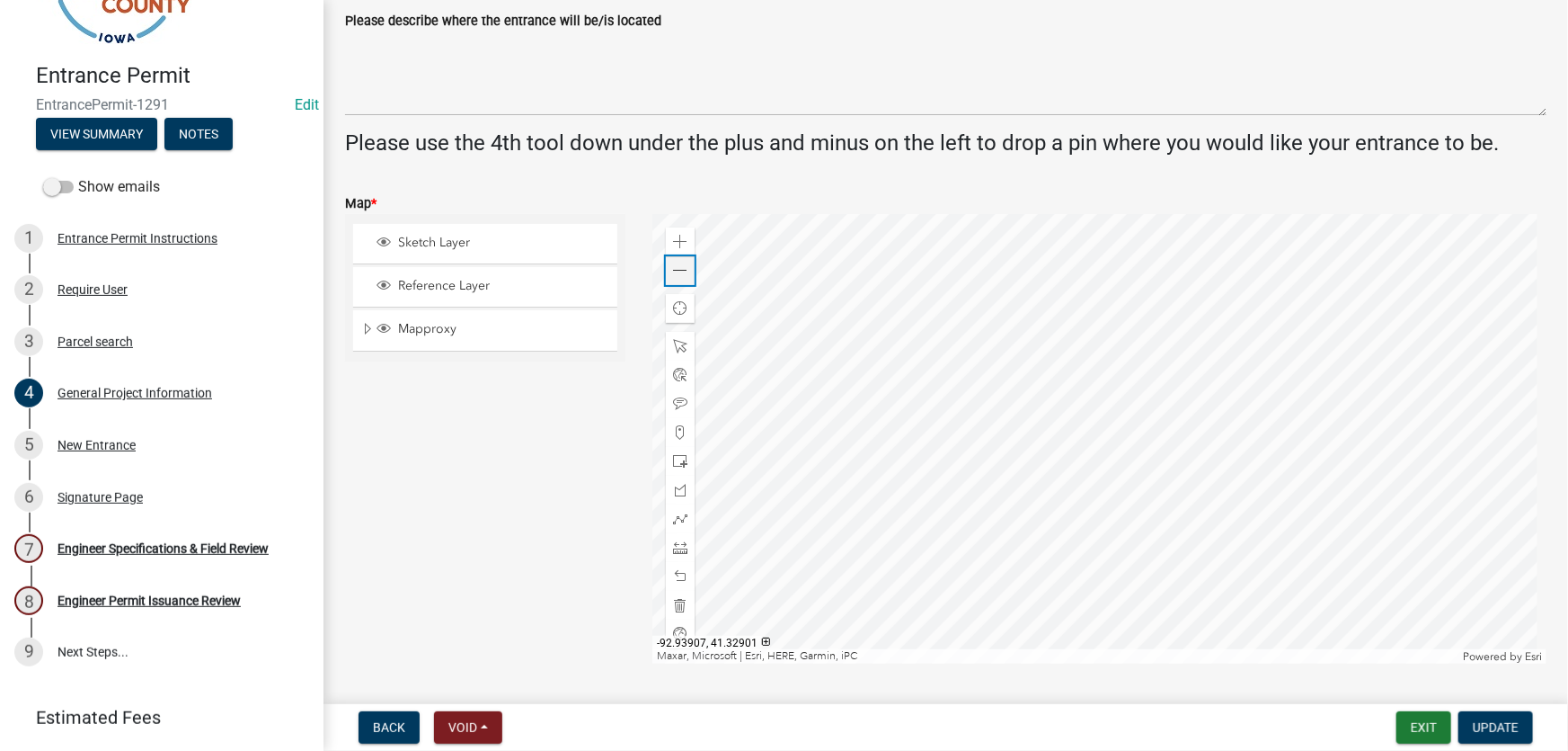
click at [678, 273] on span at bounding box center [680, 270] width 14 height 14
click at [166, 595] on div "Engineer Permit Issuance Review" at bounding box center [149, 601] width 183 height 13
click at [199, 595] on div "Engineer Permit Issuance Review" at bounding box center [149, 601] width 183 height 13
click at [251, 546] on div "Engineer Specifications & Field Review" at bounding box center [163, 549] width 211 height 13
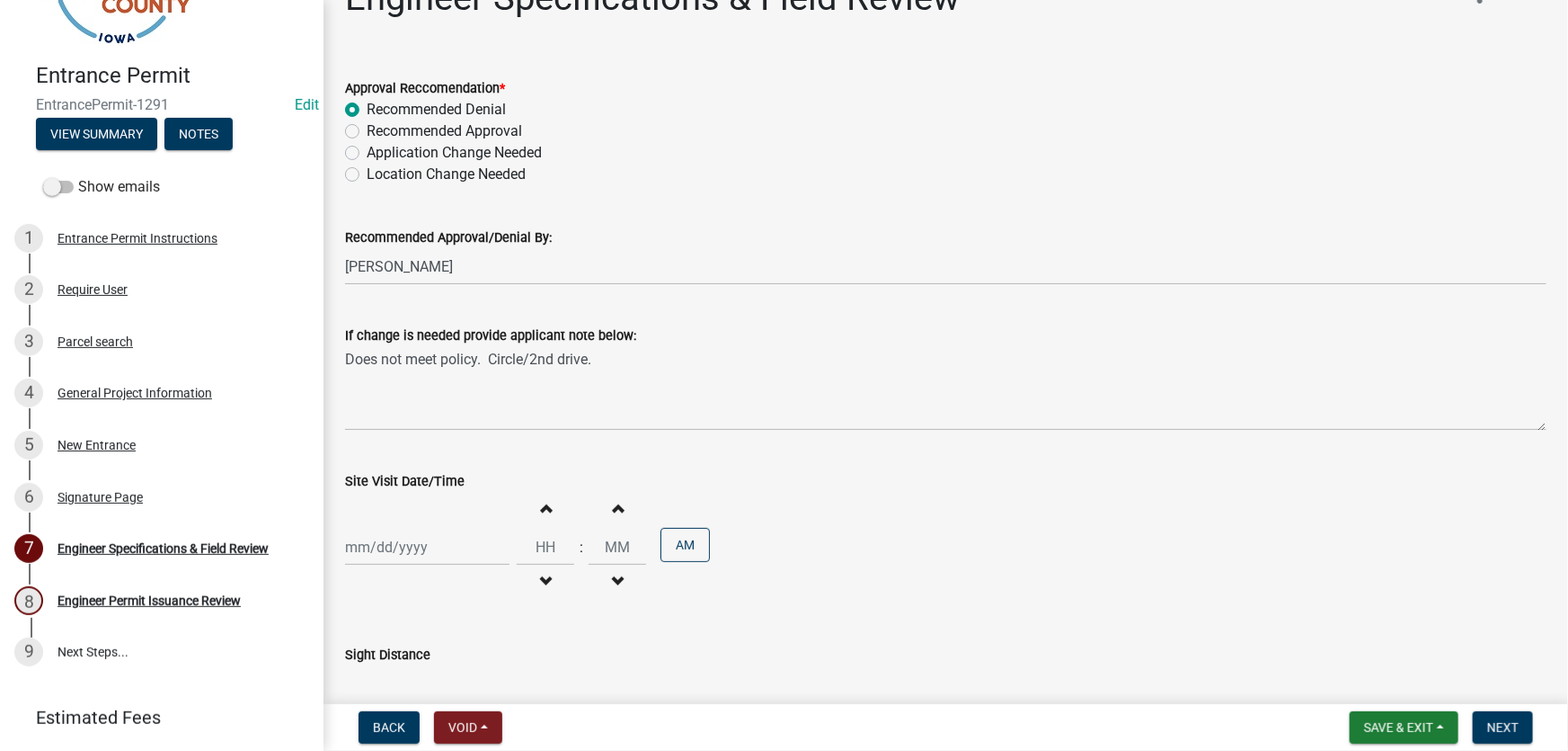
scroll to position [81, 0]
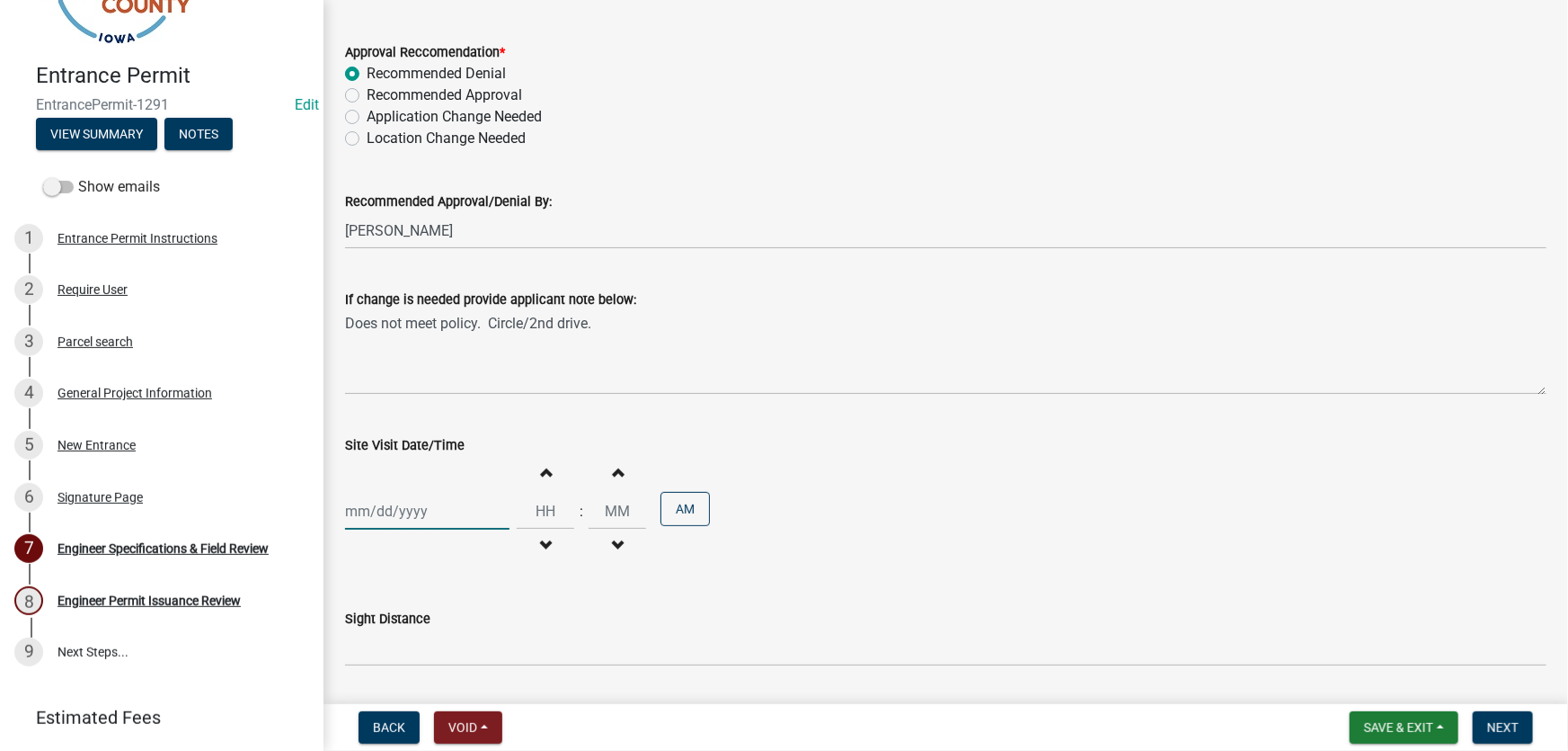
click at [422, 519] on div at bounding box center [427, 511] width 164 height 37
select select "10"
select select "2025"
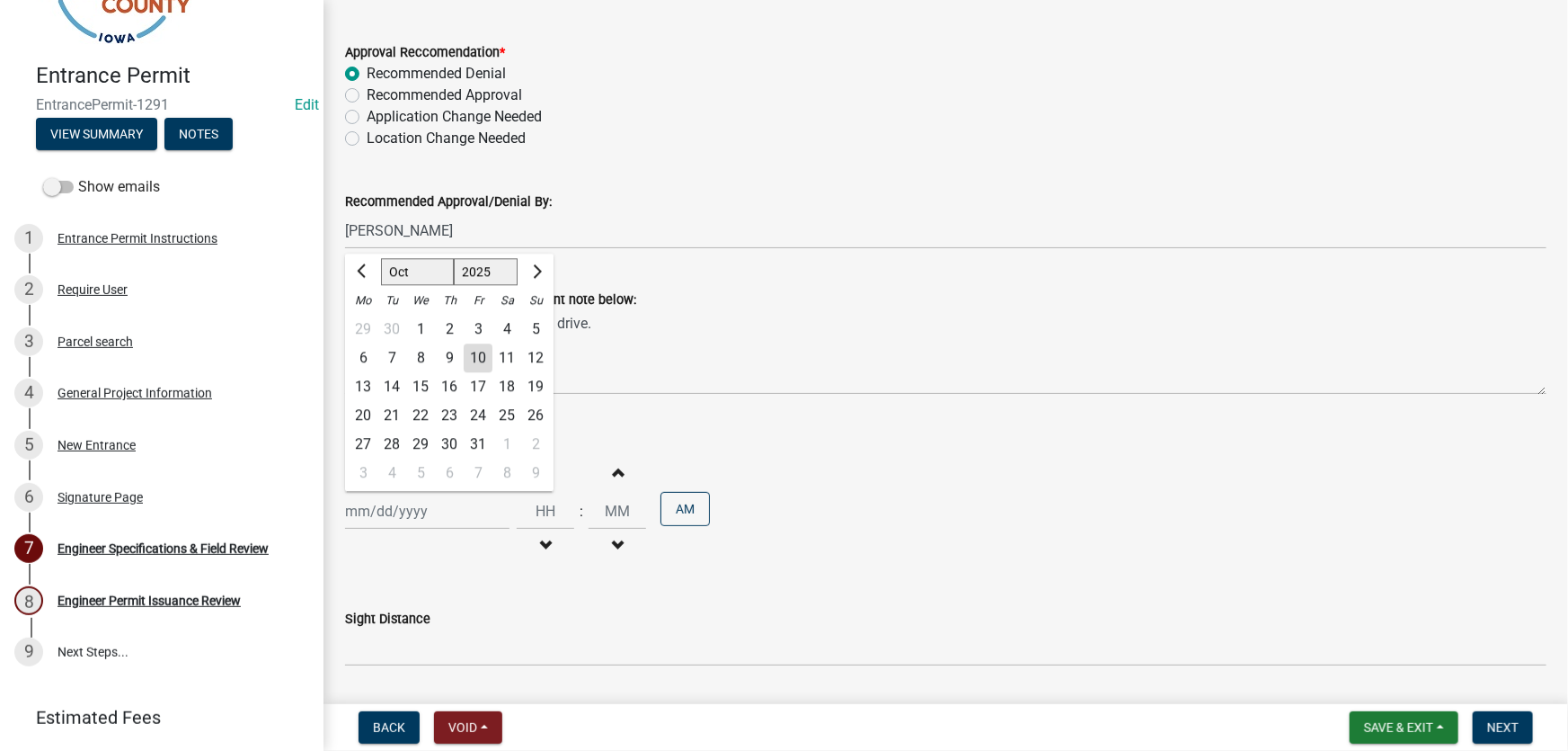
click at [476, 358] on div "10" at bounding box center [478, 358] width 29 height 29
type input "[DATE]"
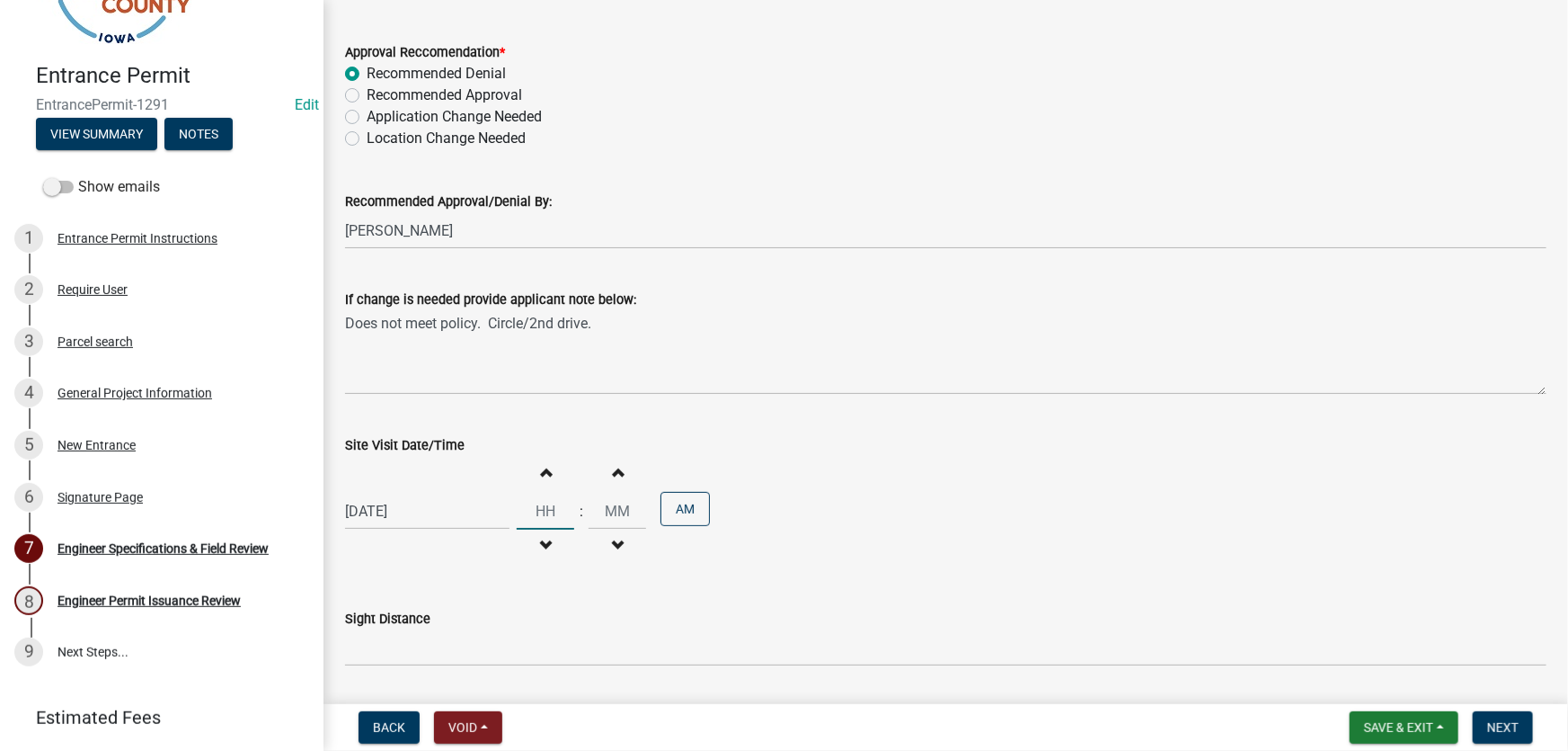
click at [541, 517] on input "Hours" at bounding box center [546, 511] width 58 height 37
click at [541, 477] on span "button" at bounding box center [546, 472] width 9 height 14
type input "01"
type input "00"
click at [545, 474] on span "button" at bounding box center [546, 472] width 9 height 14
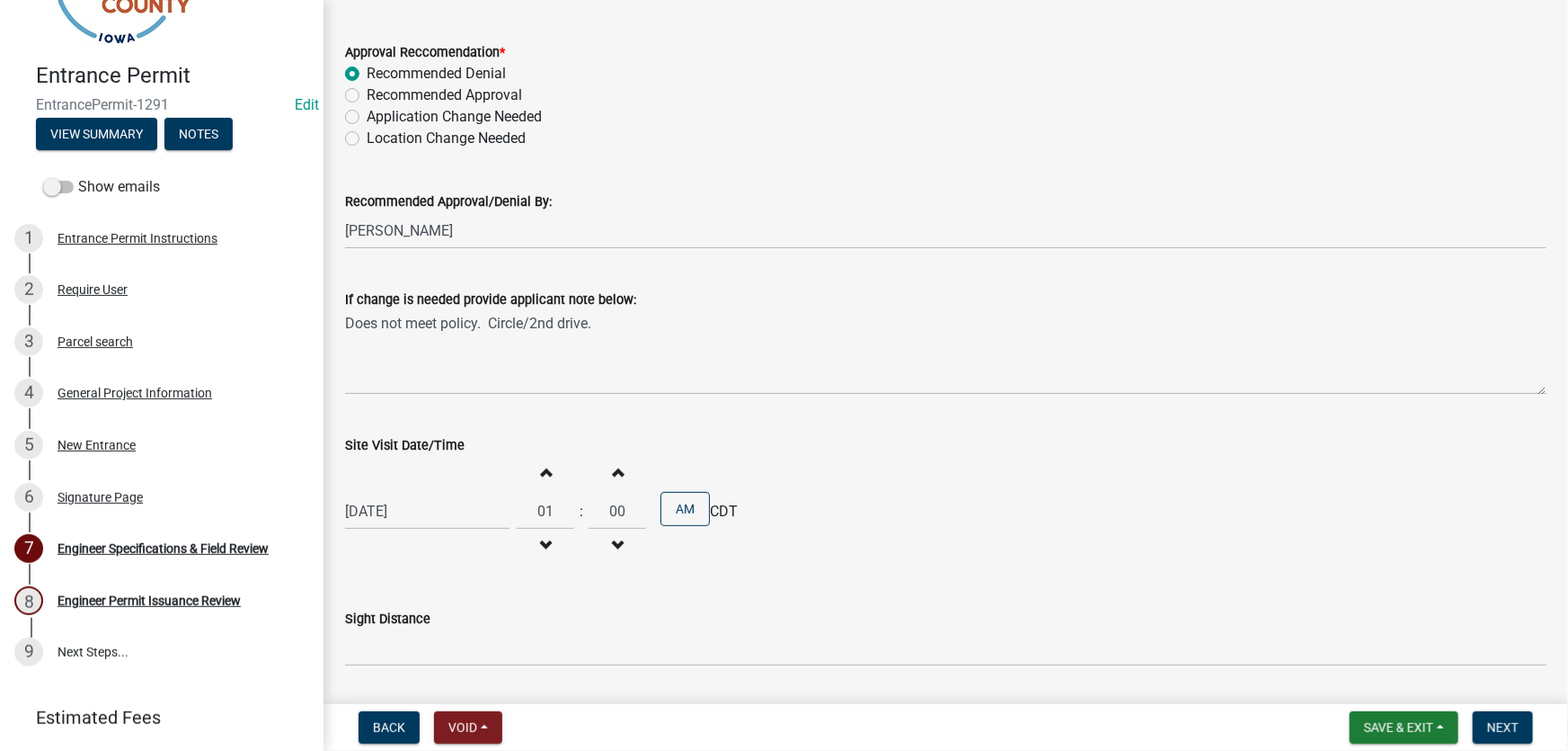
type input "02"
click at [614, 475] on span "button" at bounding box center [617, 472] width 9 height 14
click at [614, 544] on span "button" at bounding box center [617, 546] width 9 height 14
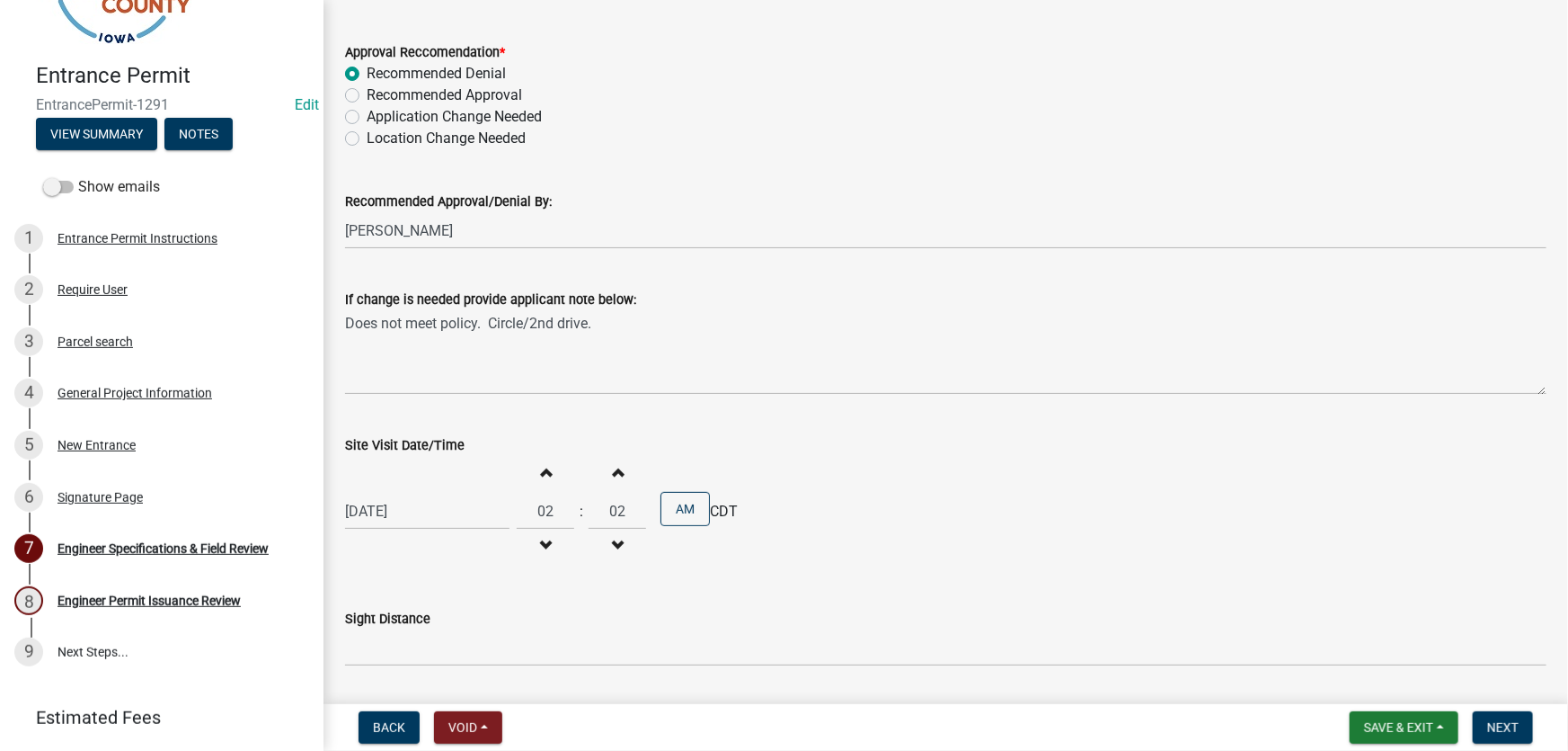
click at [614, 544] on span "button" at bounding box center [617, 546] width 9 height 14
type input "00"
click at [672, 503] on button "AM" at bounding box center [685, 509] width 50 height 34
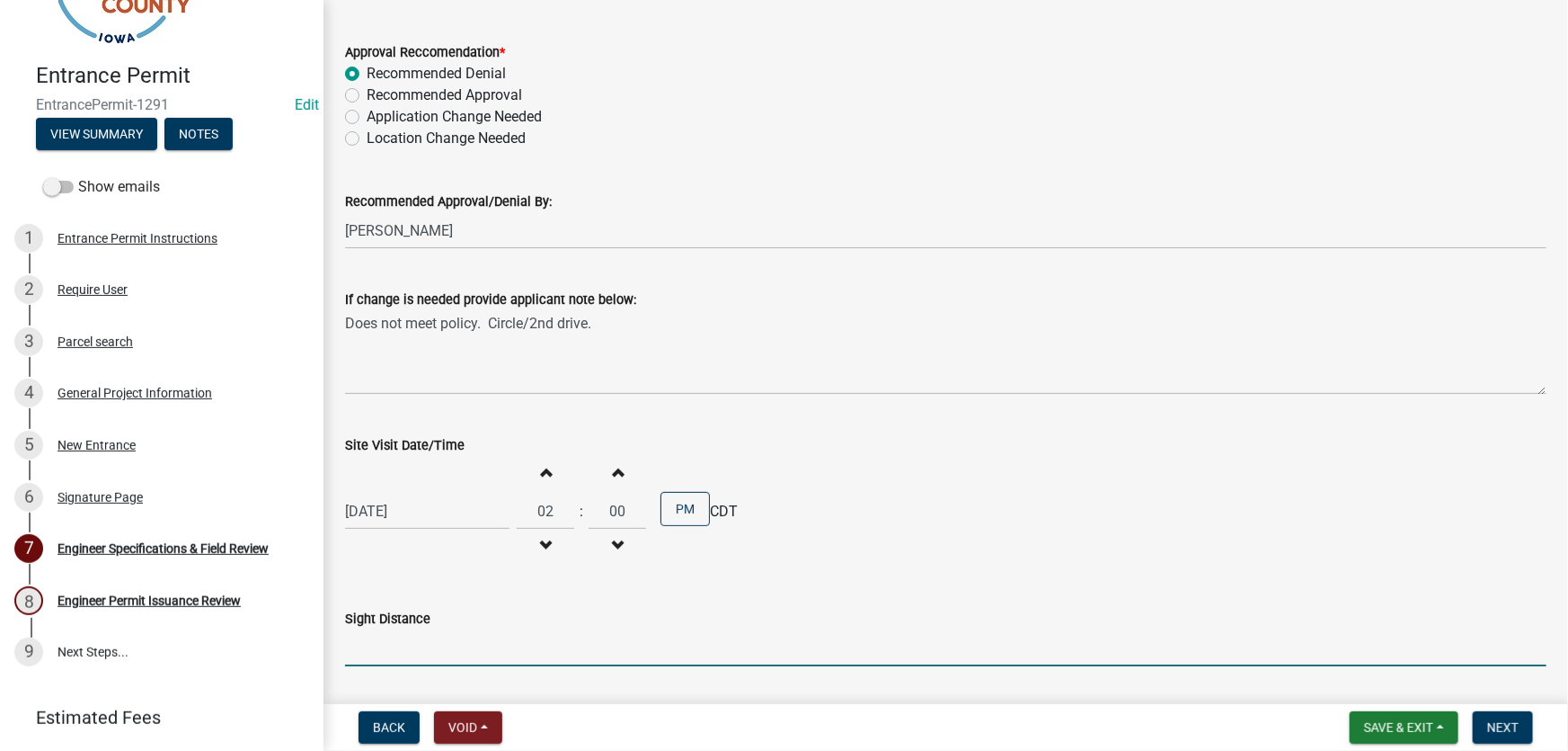
drag, startPoint x: 373, startPoint y: 651, endPoint x: 469, endPoint y: 651, distance: 96.0
click at [373, 651] on input "Sight Distance" at bounding box center [946, 647] width 1201 height 37
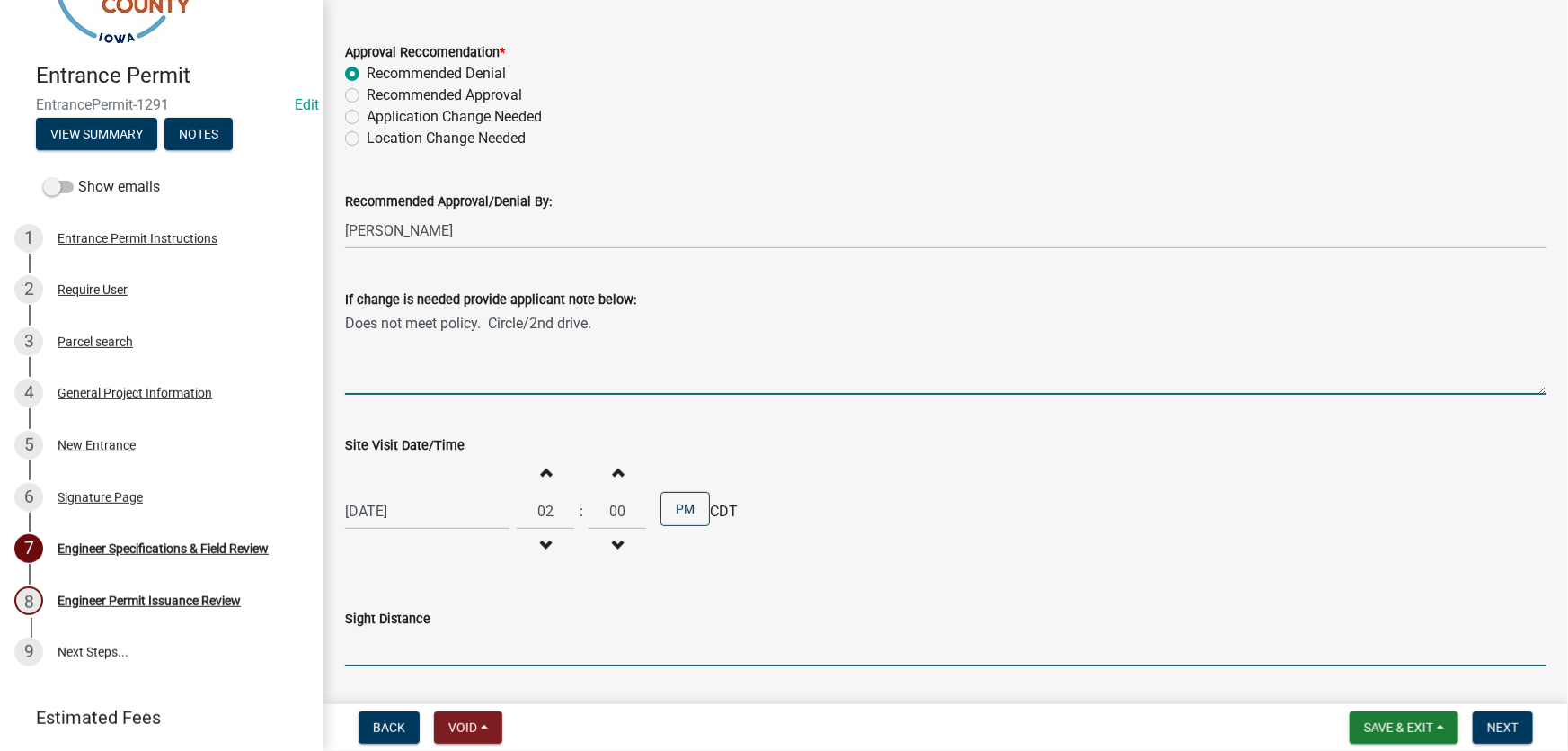
click at [636, 333] on textarea "Does not meet policy. Circle/2nd drive." at bounding box center [946, 352] width 1201 height 85
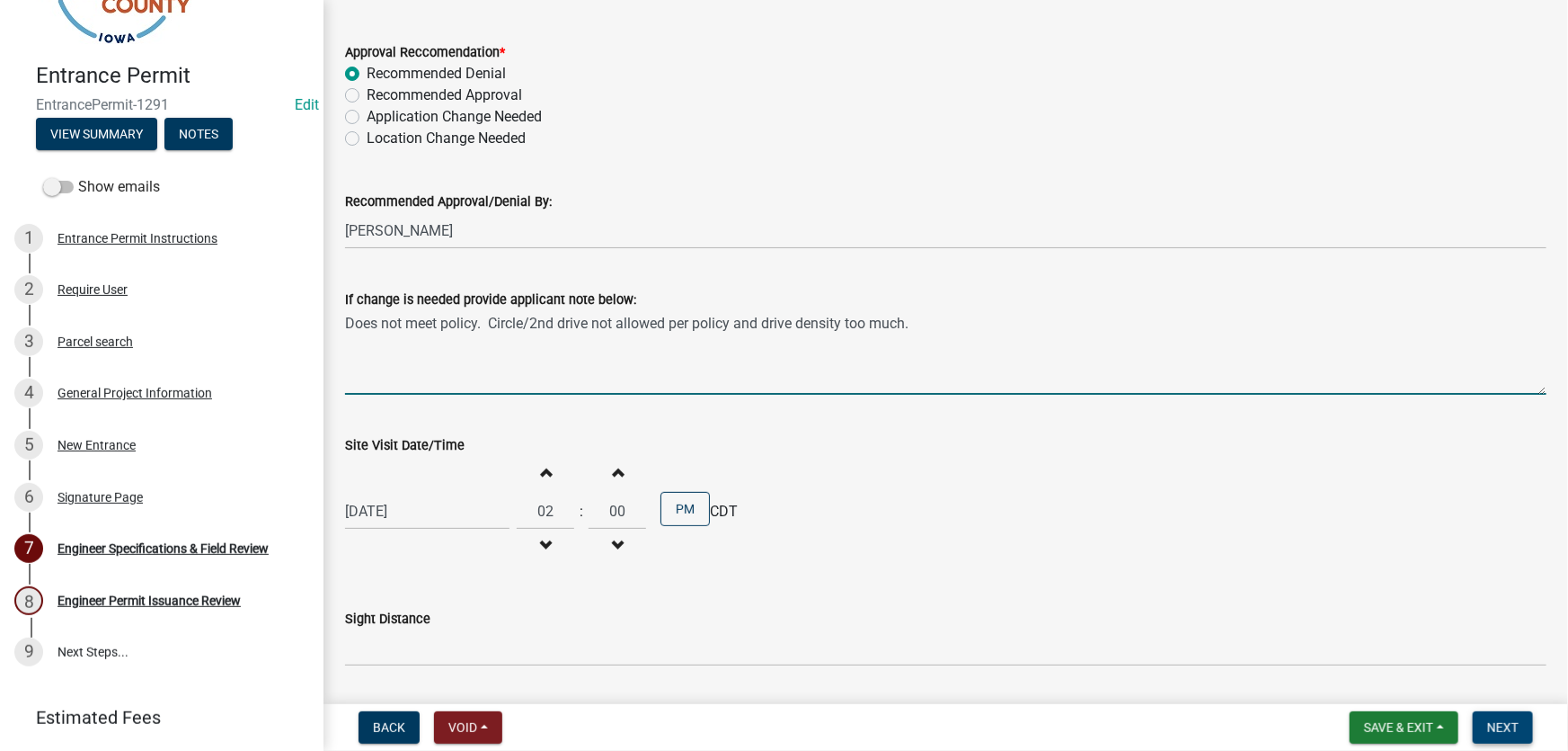
type textarea "Does not meet policy. Circle/2nd drive not allowed per policy and drive density…"
click at [1502, 735] on span "Next" at bounding box center [1502, 728] width 32 height 14
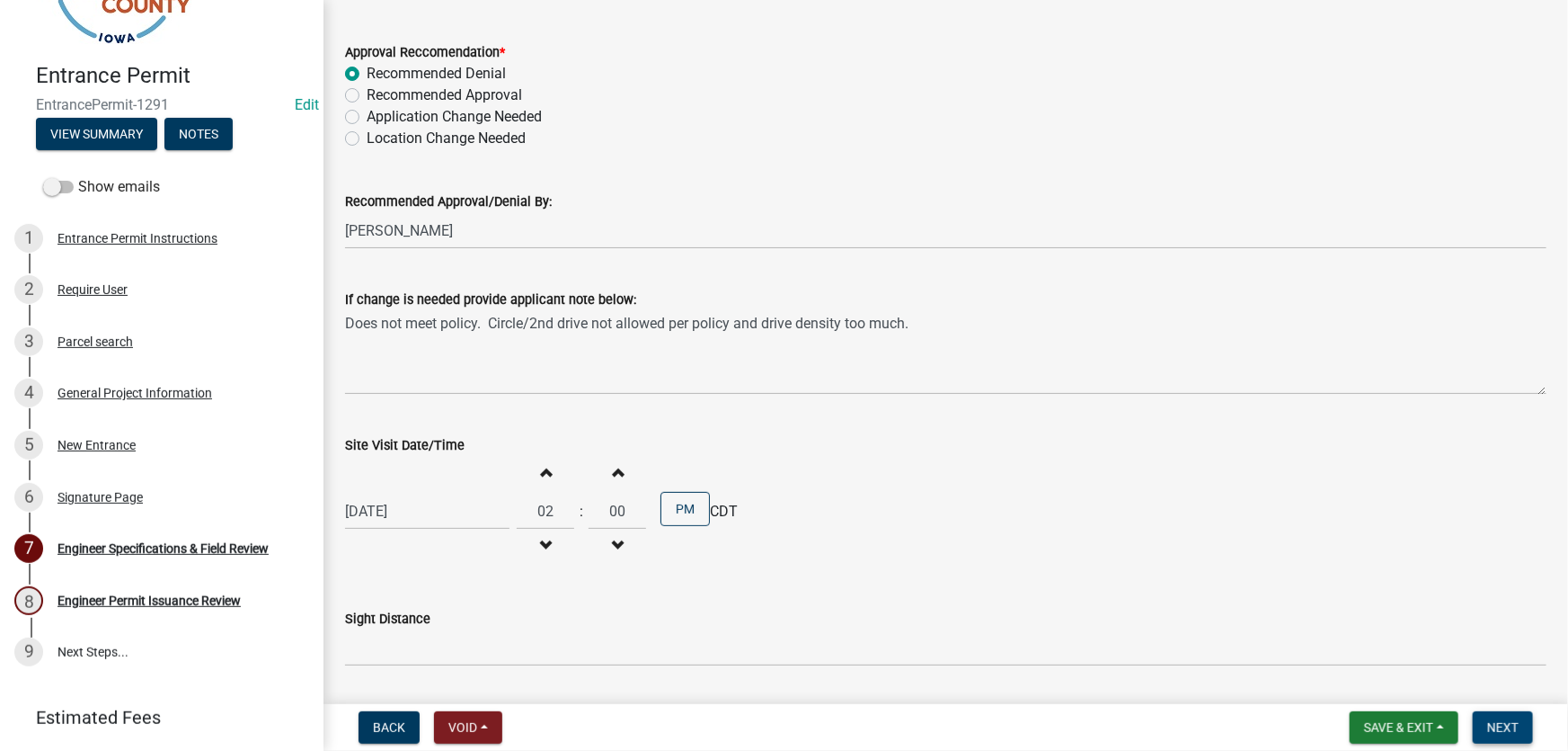
click at [1507, 731] on span "Next" at bounding box center [1502, 728] width 32 height 14
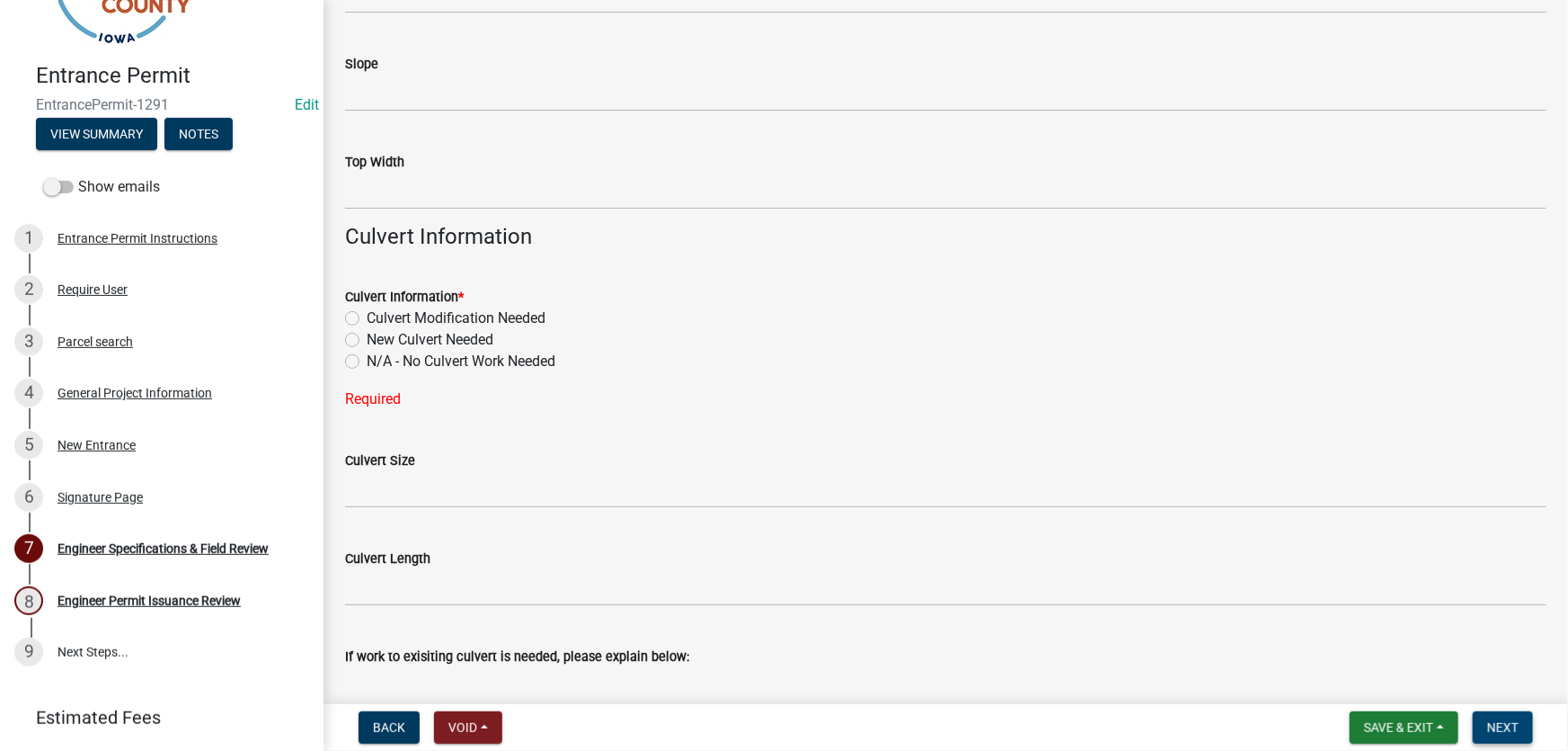
scroll to position [736, 0]
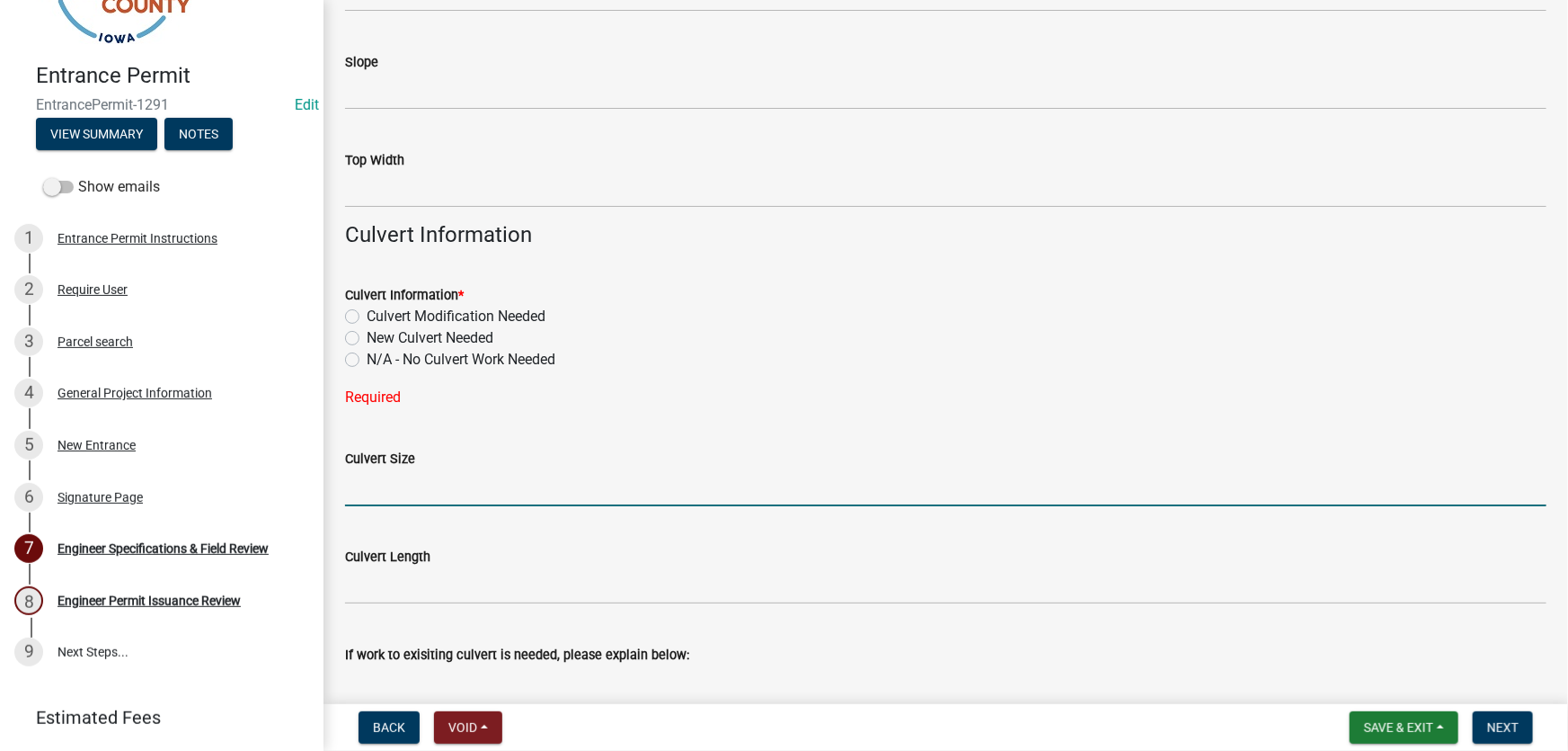
click at [452, 488] on input "Culvert Size" at bounding box center [946, 487] width 1201 height 37
type input "N/A"
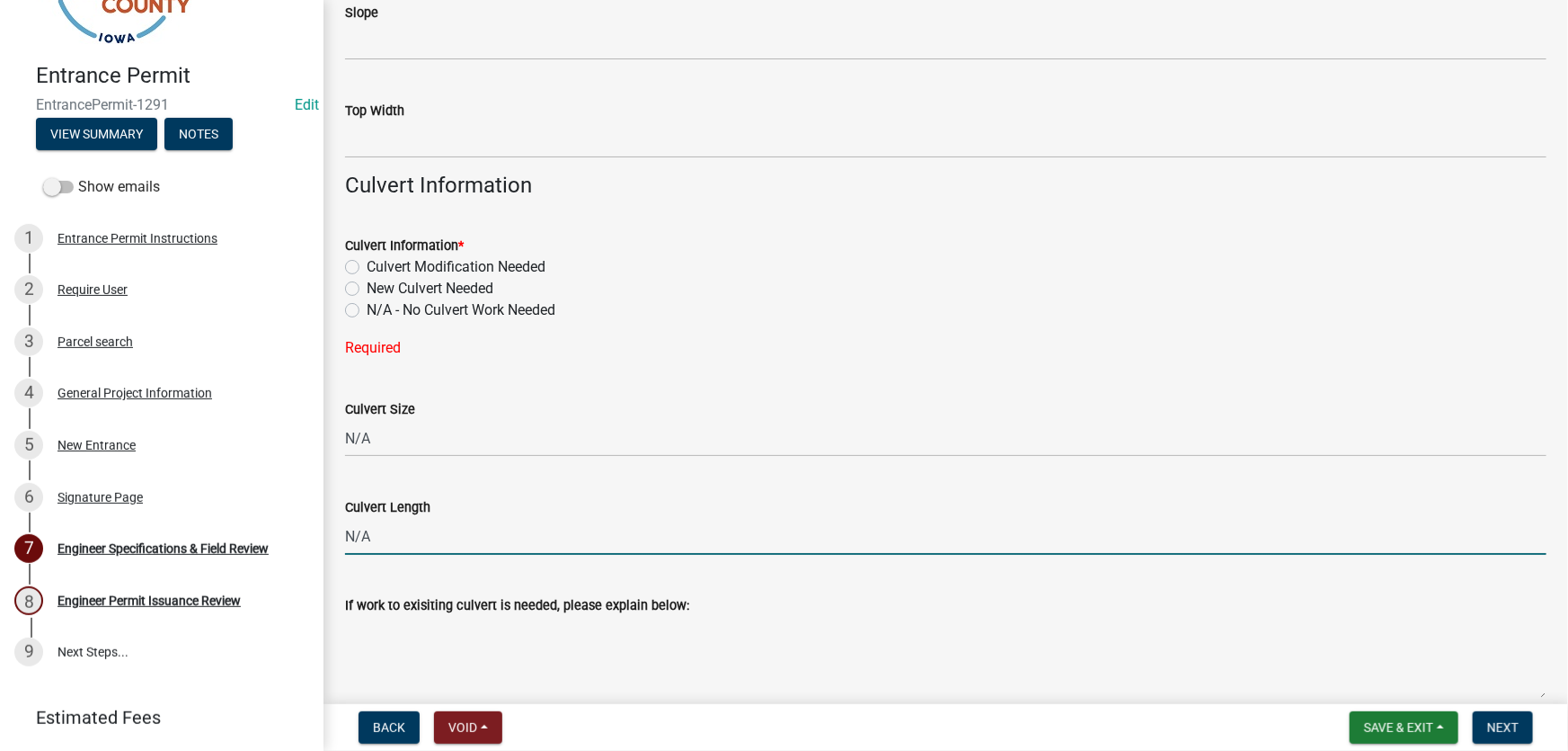
scroll to position [872, 0]
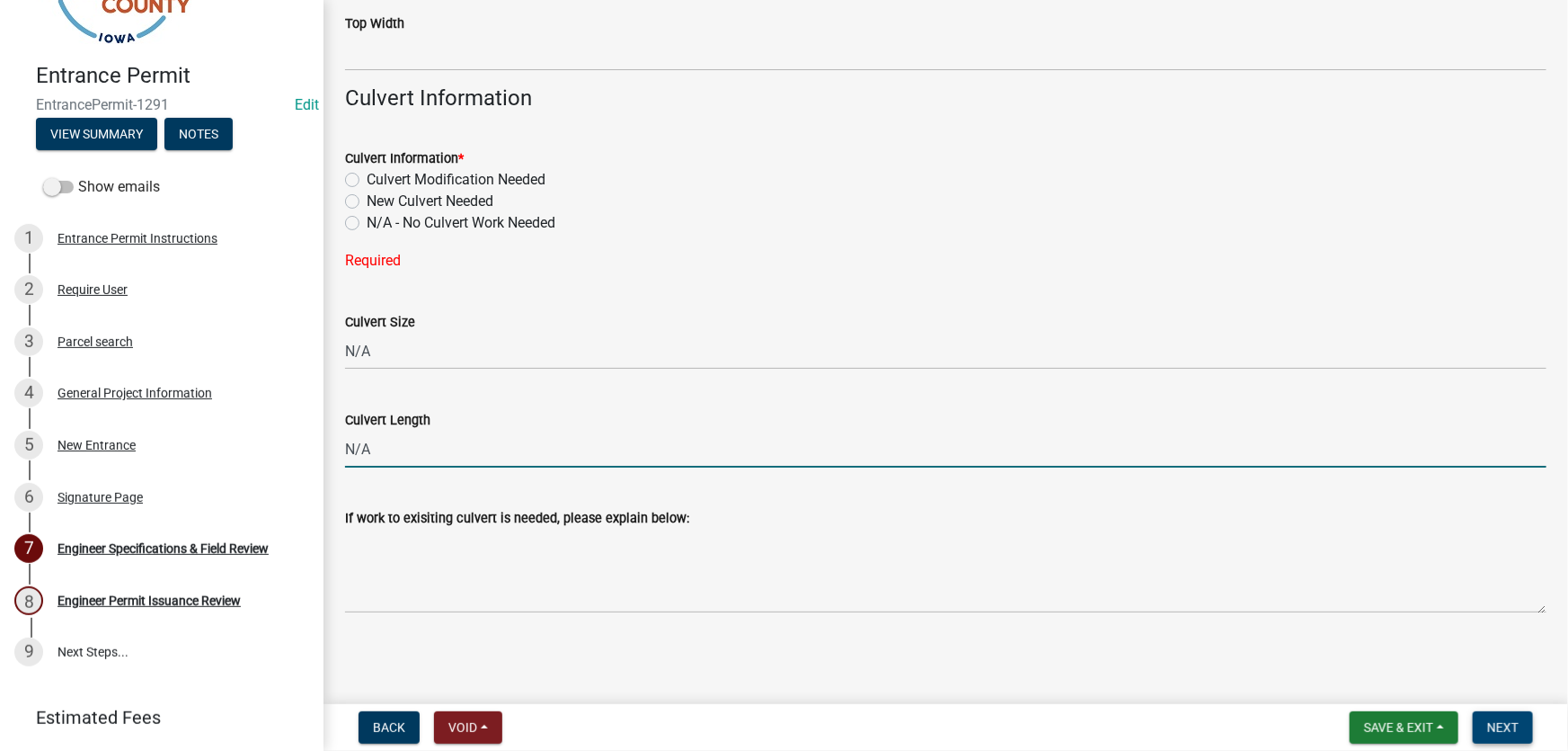
type input "N/A"
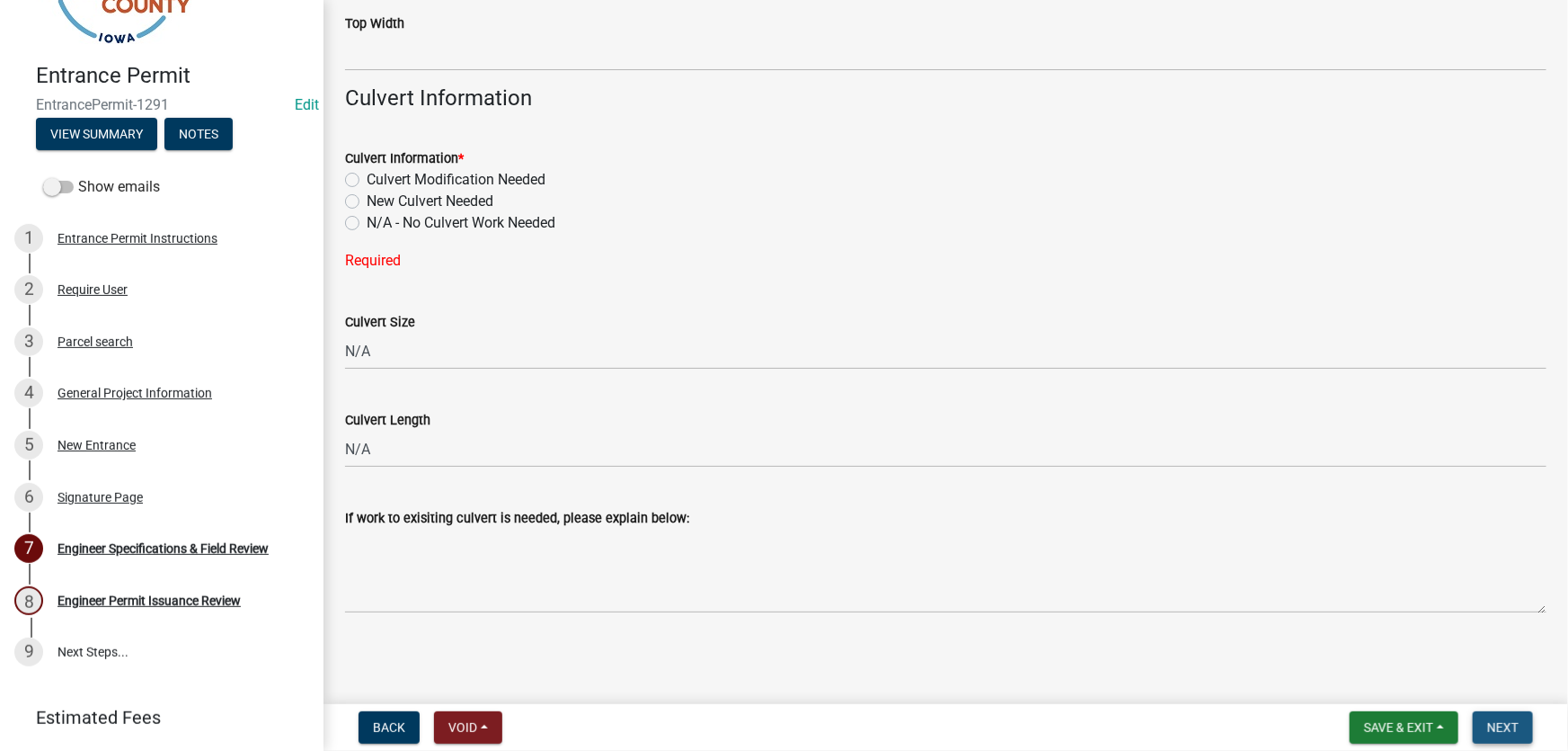
click at [1498, 730] on span "Next" at bounding box center [1502, 728] width 32 height 14
click at [367, 219] on label "N/A - No Culvert Work Needed" at bounding box center [461, 223] width 189 height 22
click at [367, 219] on input "N/A - No Culvert Work Needed" at bounding box center [372, 218] width 12 height 12
radio input "true"
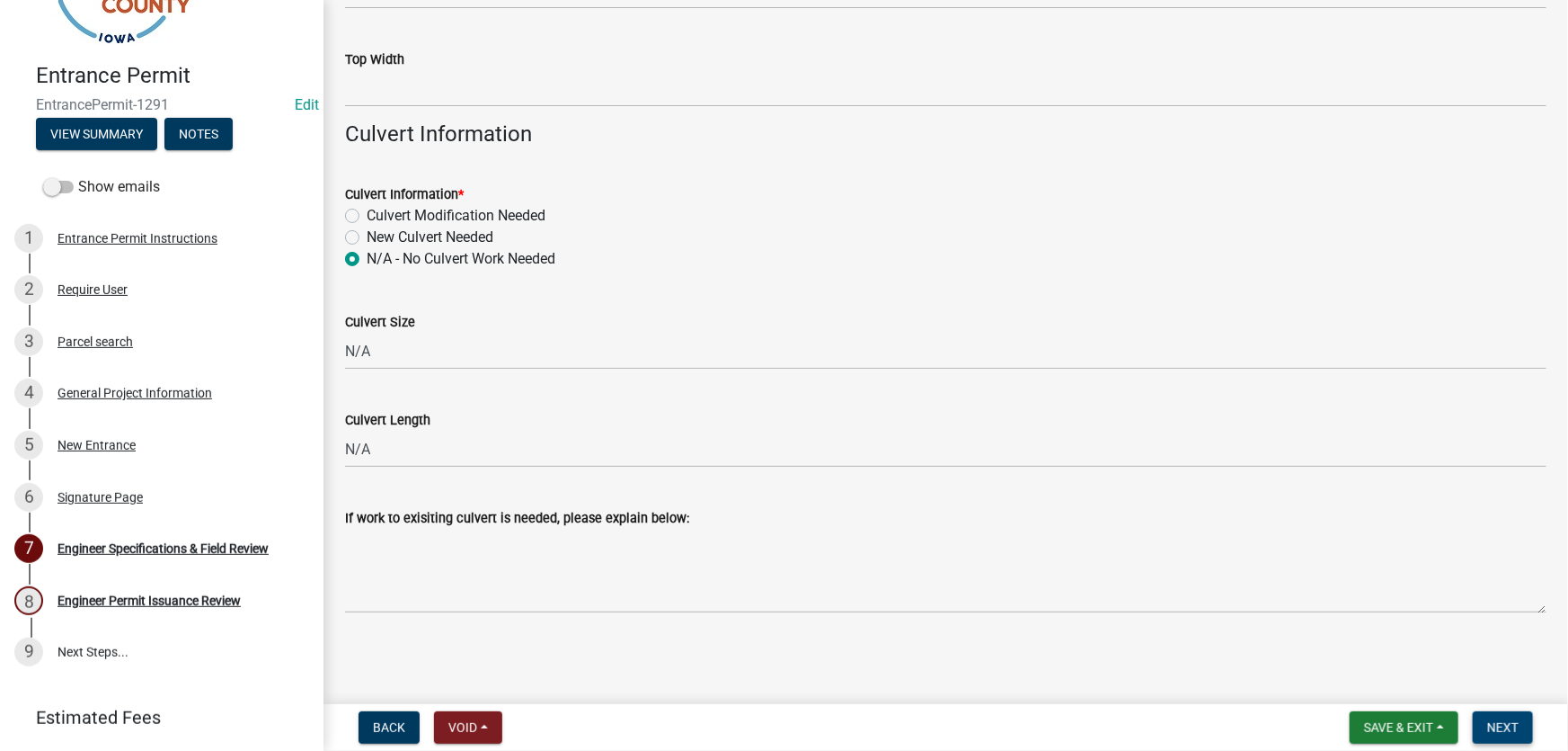
click at [1500, 723] on span "Next" at bounding box center [1502, 728] width 32 height 14
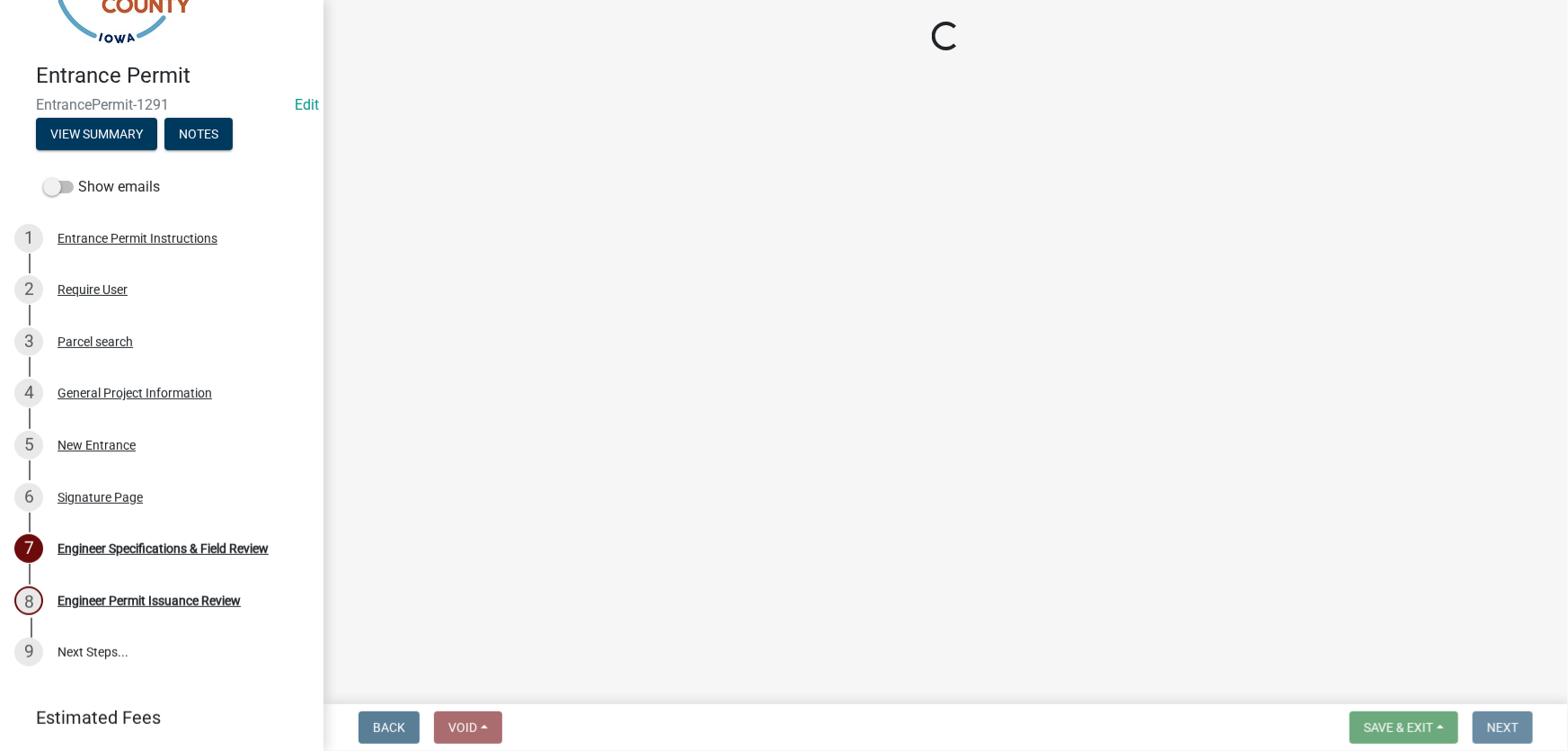
scroll to position [0, 0]
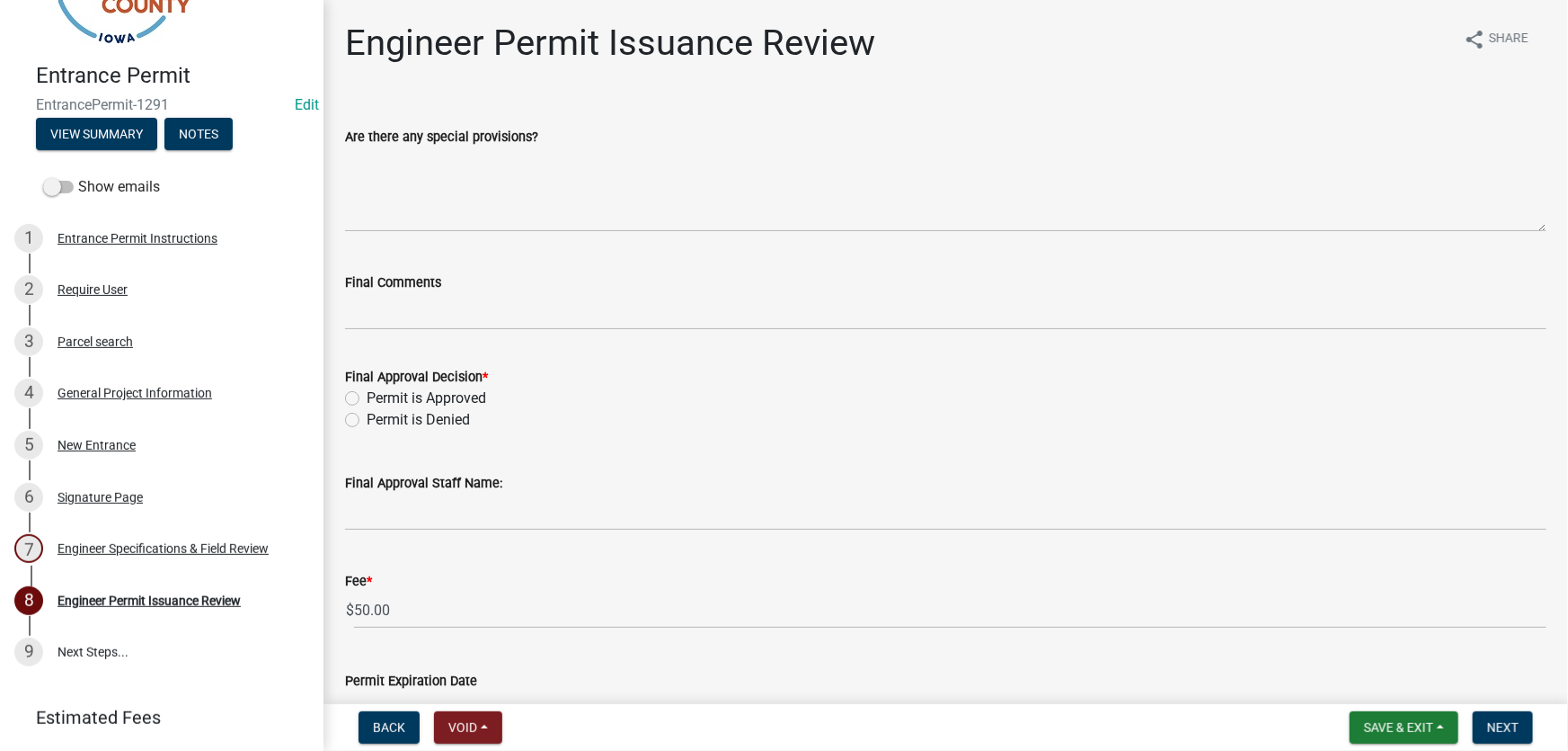
click at [367, 418] on label "Permit is Denied" at bounding box center [418, 420] width 103 height 22
click at [367, 418] on input "Permit is Denied" at bounding box center [372, 415] width 12 height 12
radio input "true"
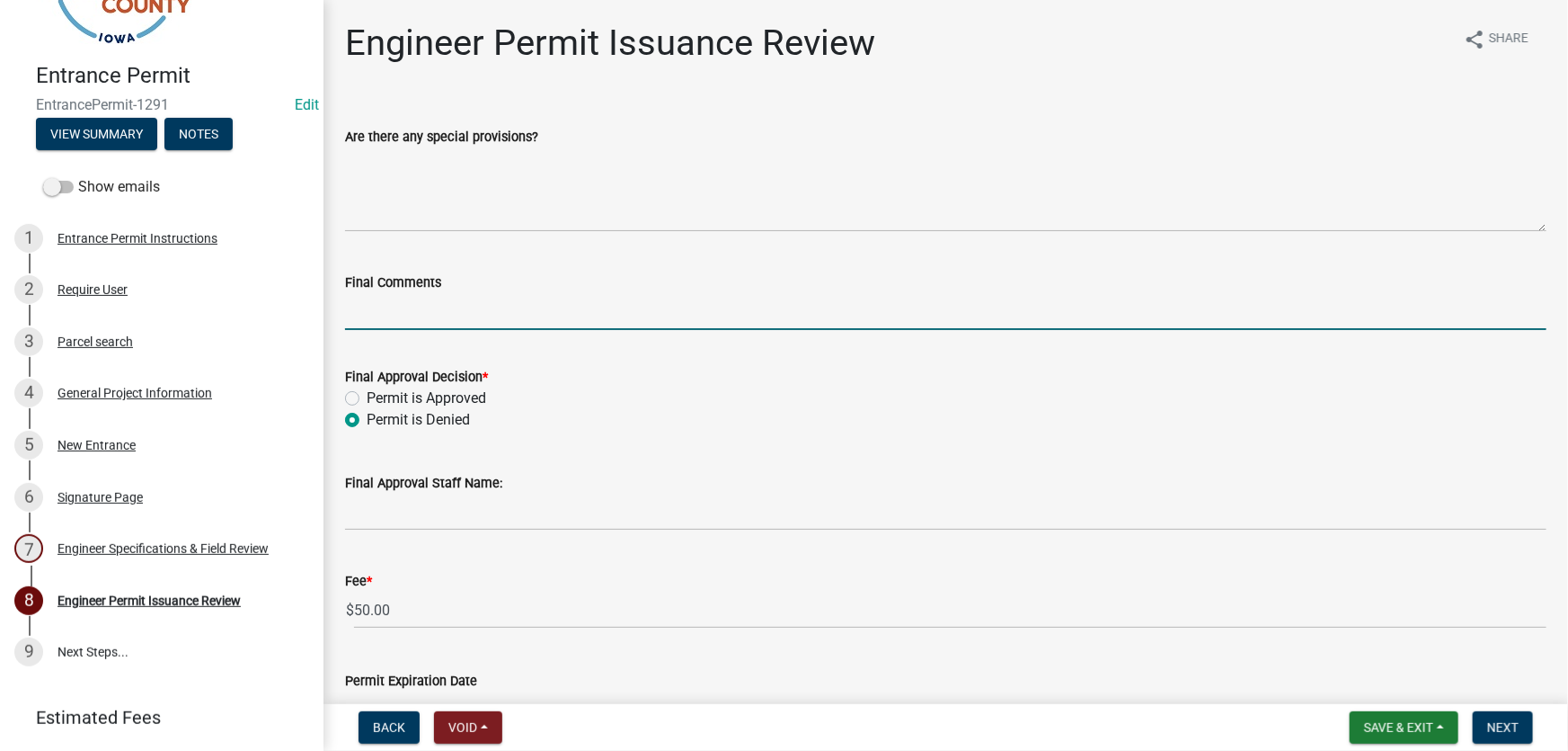
click at [411, 305] on input "Final Comments" at bounding box center [946, 311] width 1201 height 37
type input "T"
type input "Second Drive to single parcel not allowed per policy"
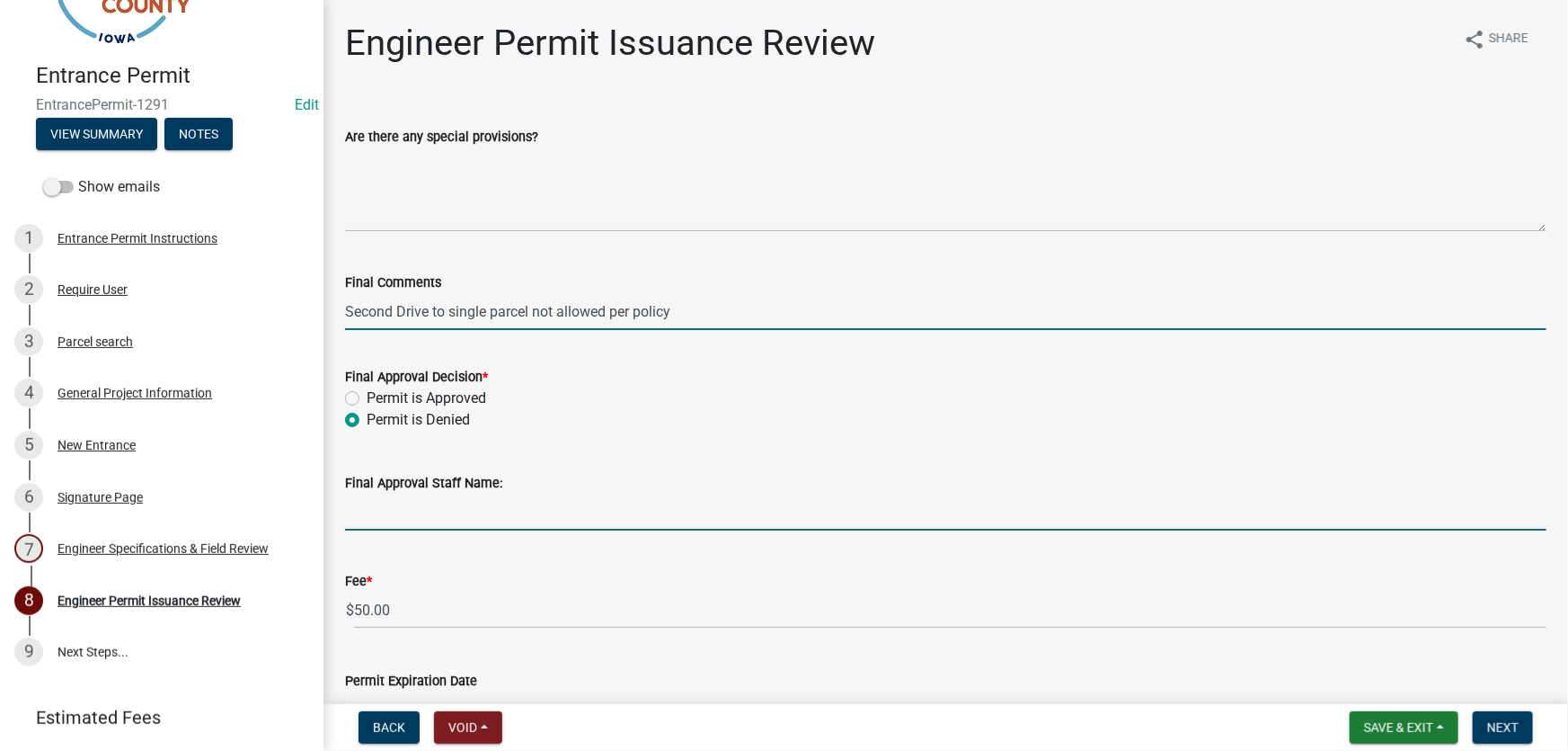
click at [384, 521] on input "Final Approval Staff Name:" at bounding box center [946, 512] width 1201 height 37
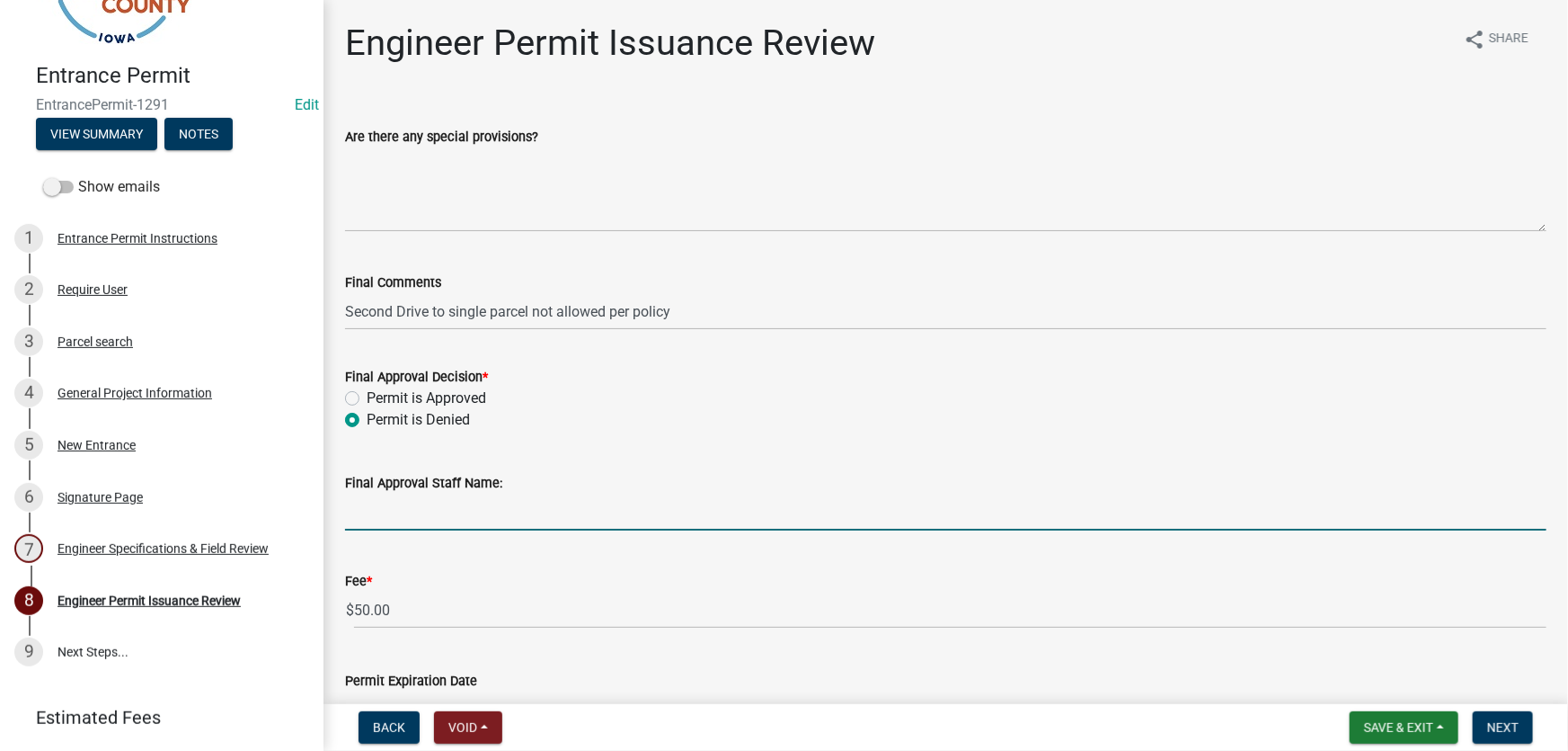
type input "[PERSON_NAME]"
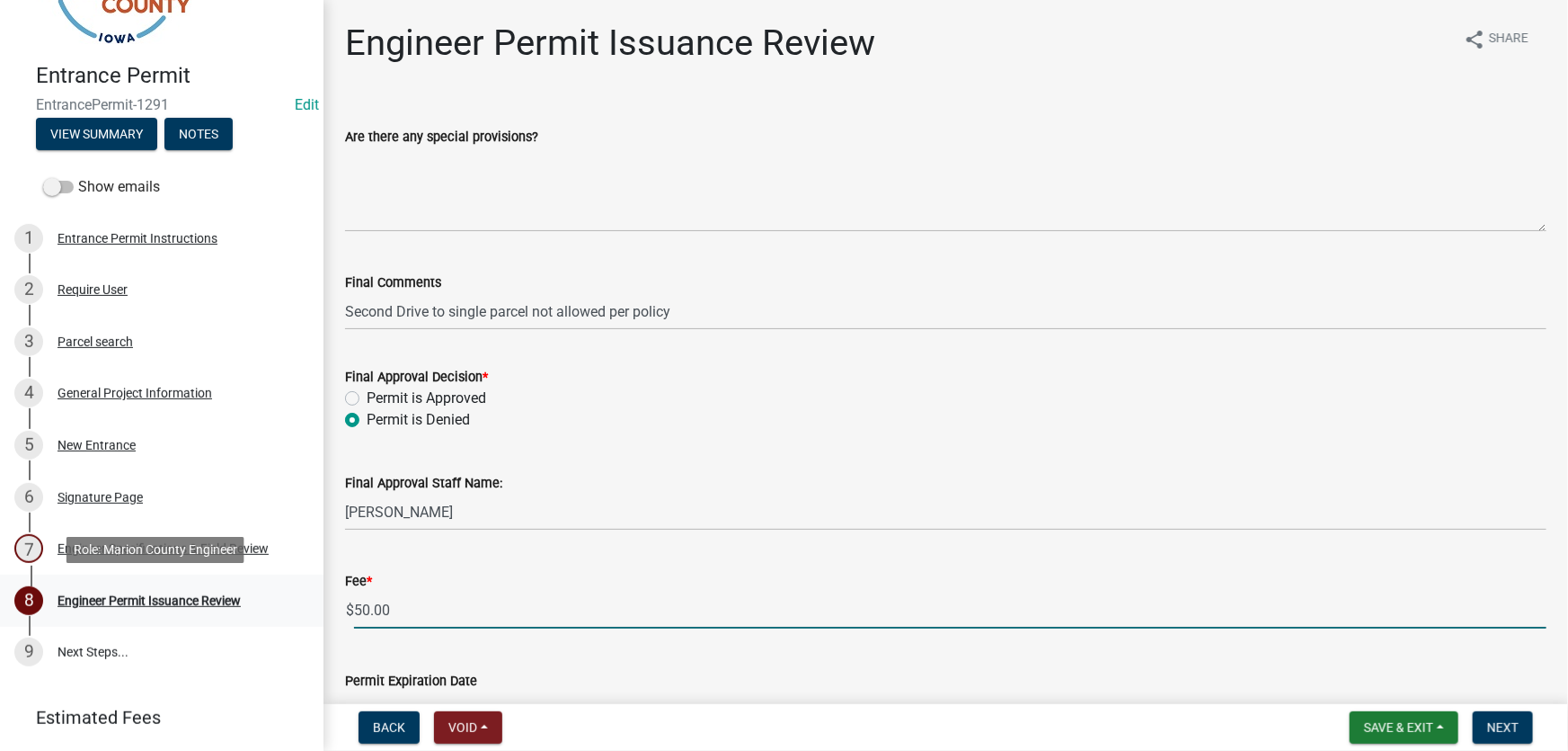
drag, startPoint x: 283, startPoint y: 601, endPoint x: 246, endPoint y: 601, distance: 37.0
click at [246, 601] on div "Entrance Permit EntrancePermit-1291 Edit View Summary Notes Show emails 1 Entra…" at bounding box center [784, 375] width 1568 height 751
type input "0"
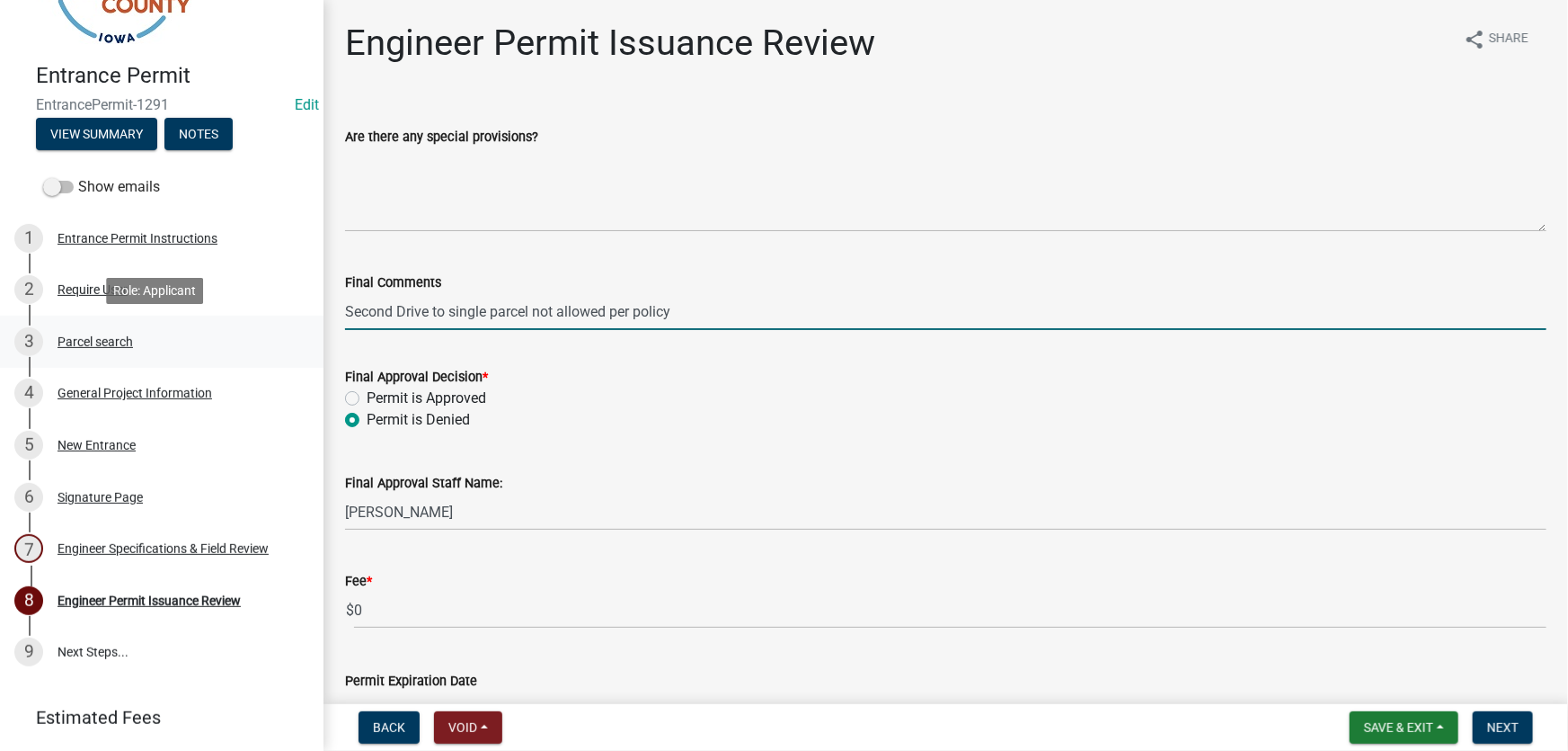
drag, startPoint x: 695, startPoint y: 313, endPoint x: 275, endPoint y: 316, distance: 420.0
click at [275, 316] on div "Entrance Permit EntrancePermit-1291 Edit View Summary Notes Show emails 1 Entra…" at bounding box center [784, 375] width 1568 height 751
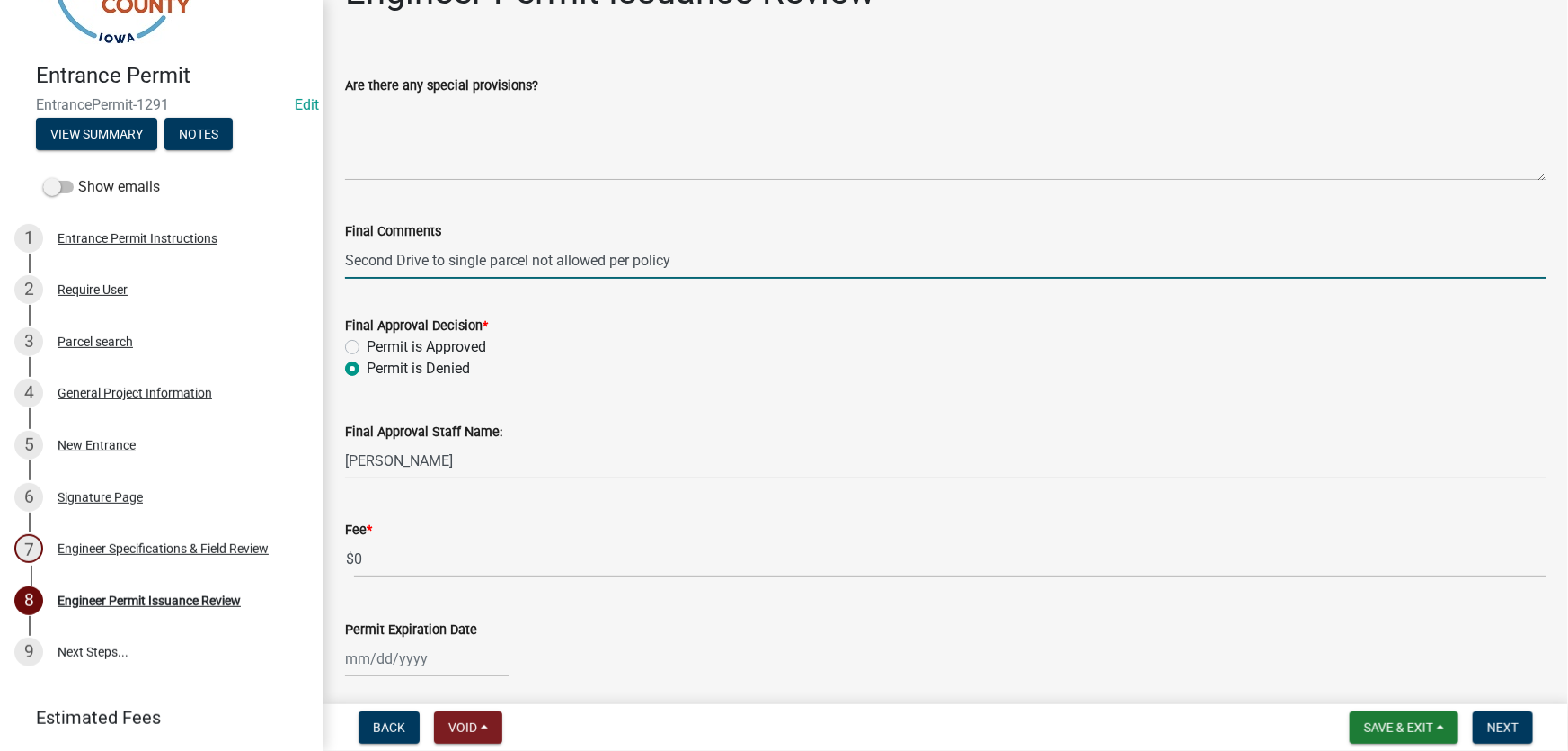
scroll to position [360, 0]
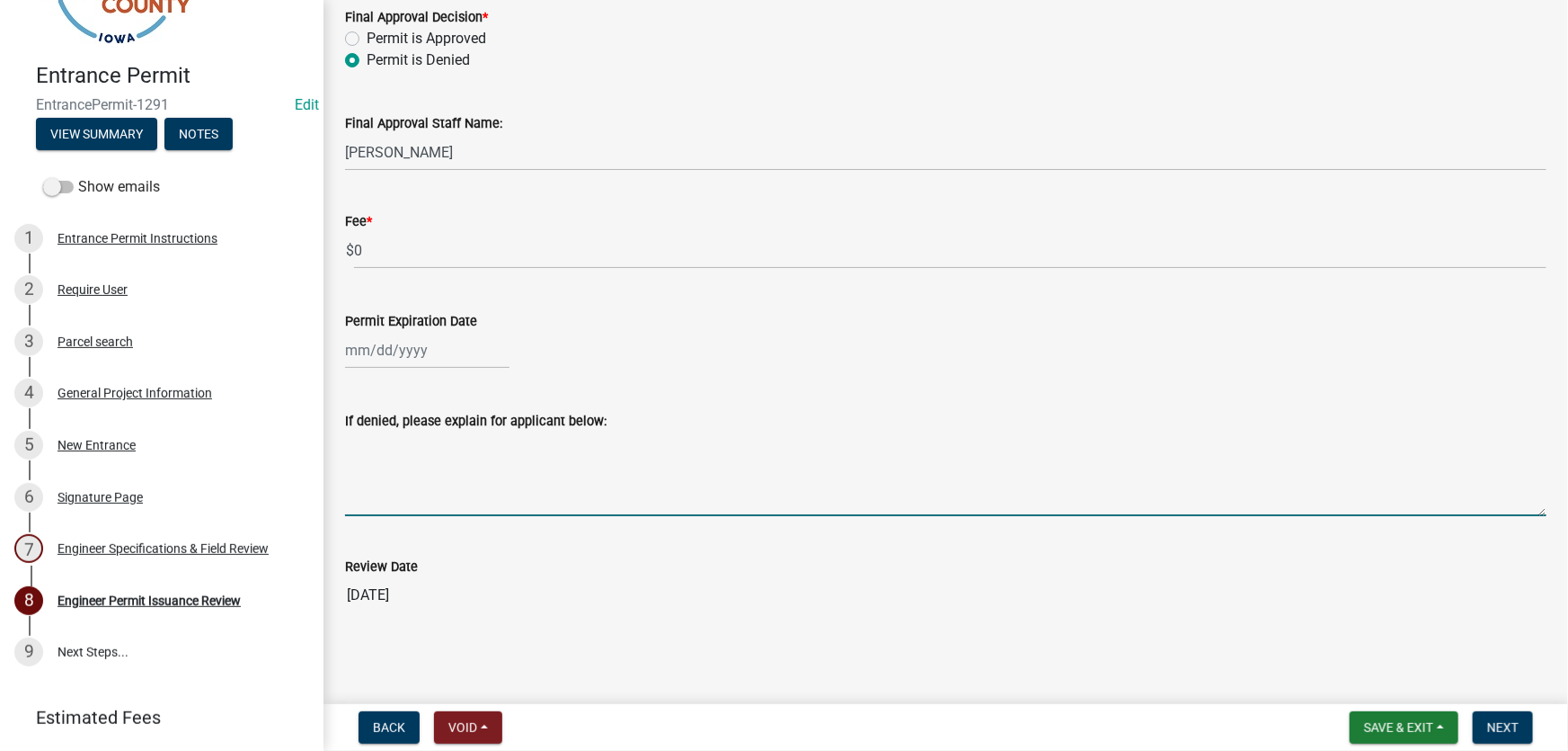
click at [424, 503] on textarea "If denied, please explain for applicant below:" at bounding box center [946, 474] width 1201 height 85
paste textarea "Second Drive to single parcel not allowed per policy"
type textarea "Second Drive to single parcel not allowed per policy"
click at [1485, 725] on button "Next" at bounding box center [1502, 728] width 61 height 33
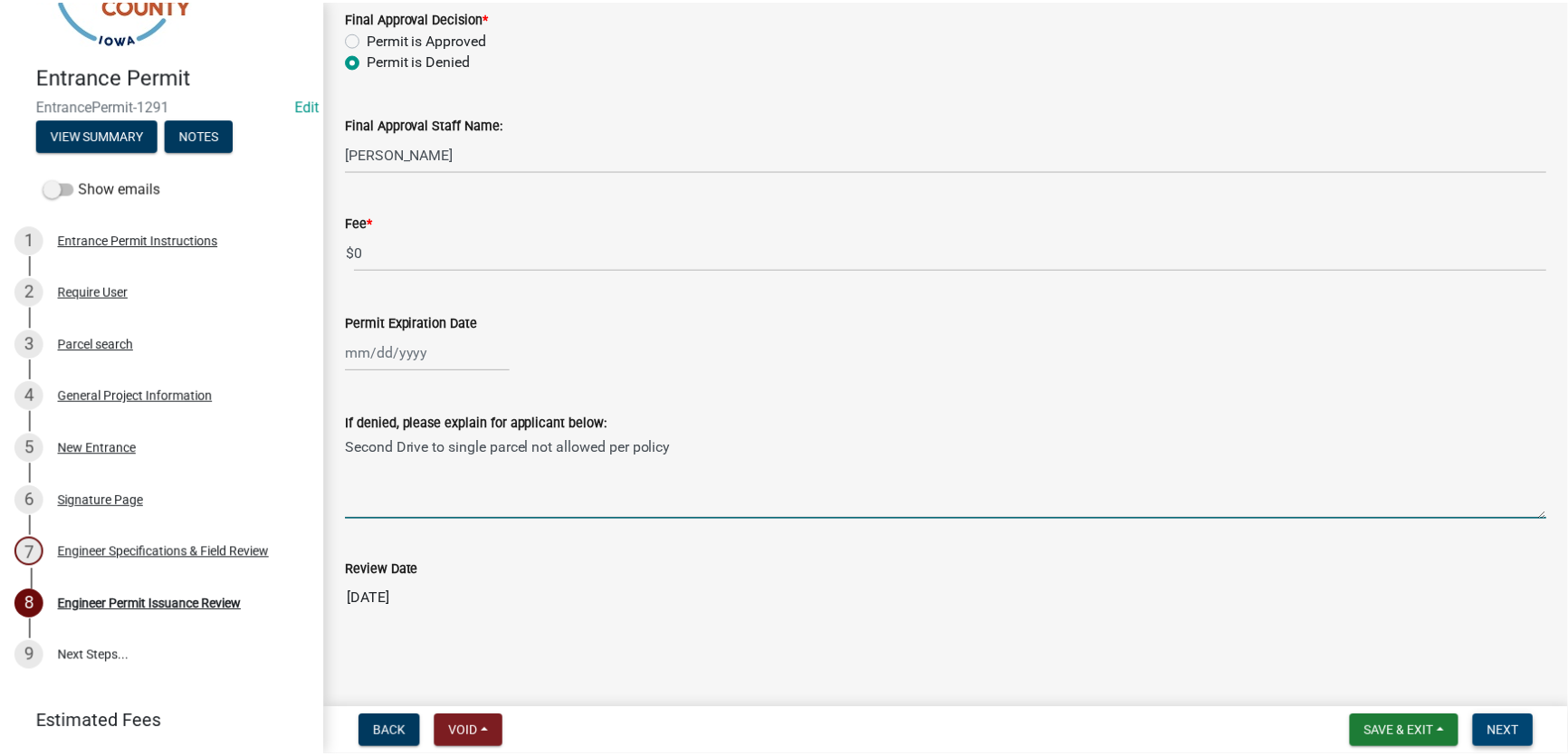
scroll to position [0, 0]
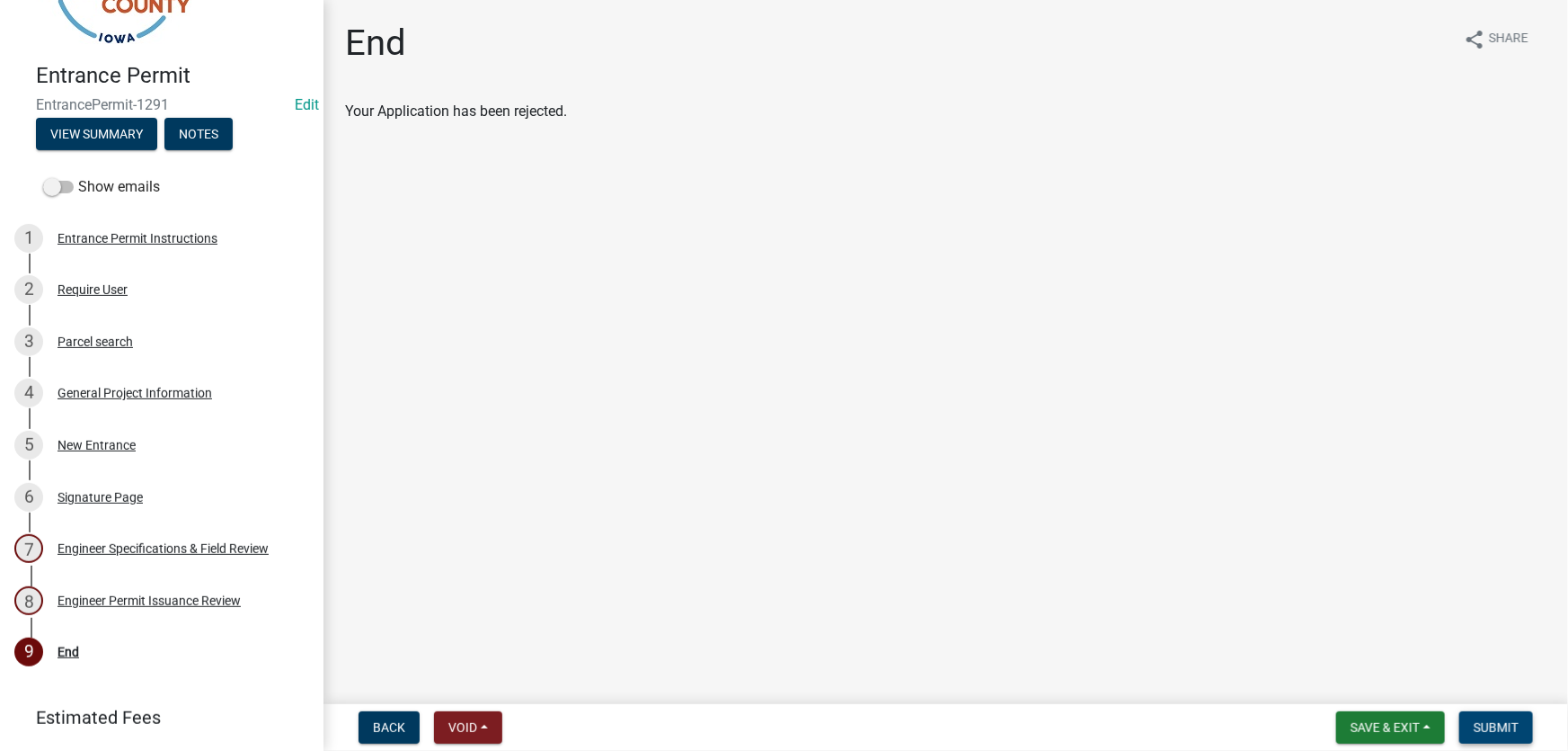
click at [1484, 735] on span "Submit" at bounding box center [1496, 728] width 45 height 14
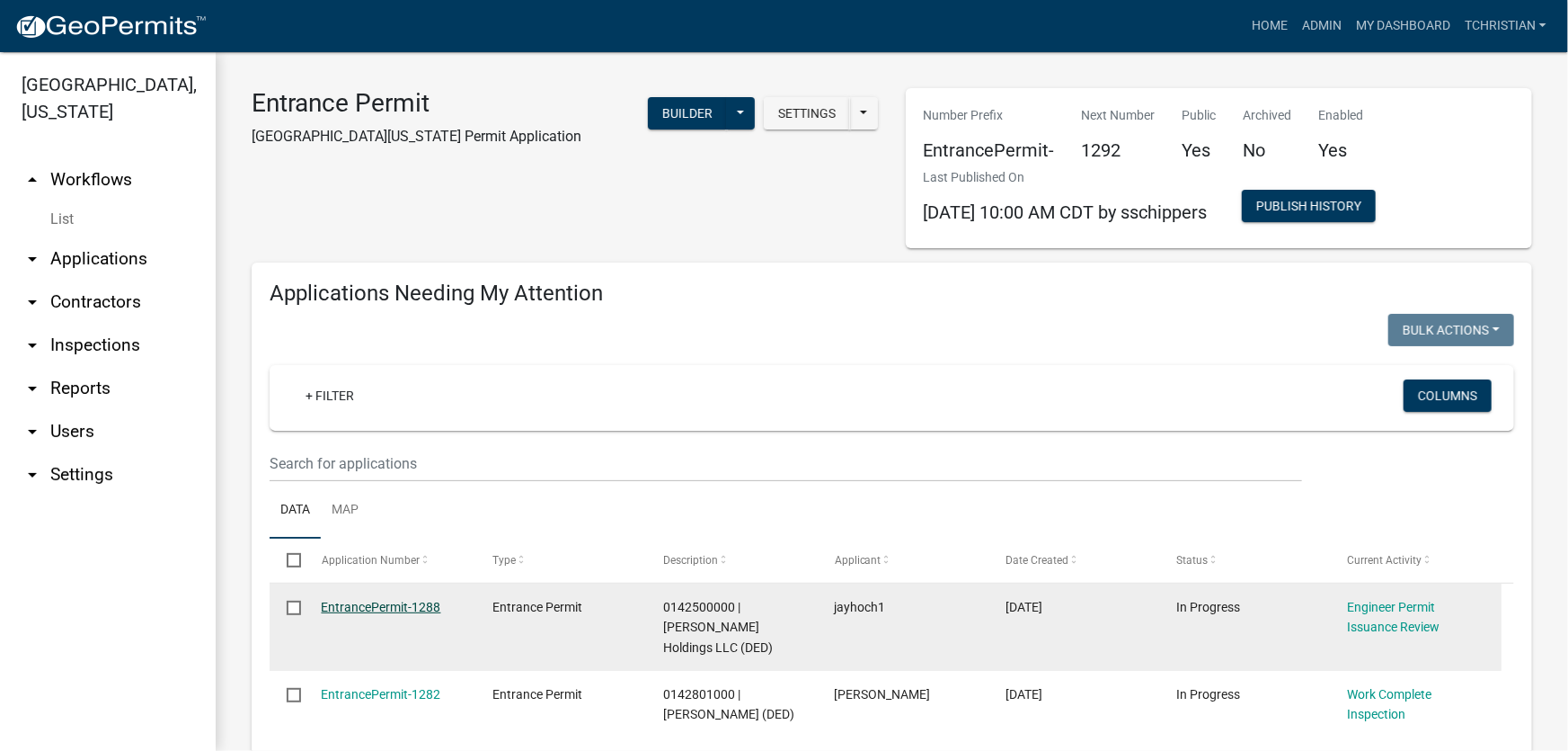
click at [379, 609] on link "EntrancePermit-1288" at bounding box center [381, 607] width 119 height 14
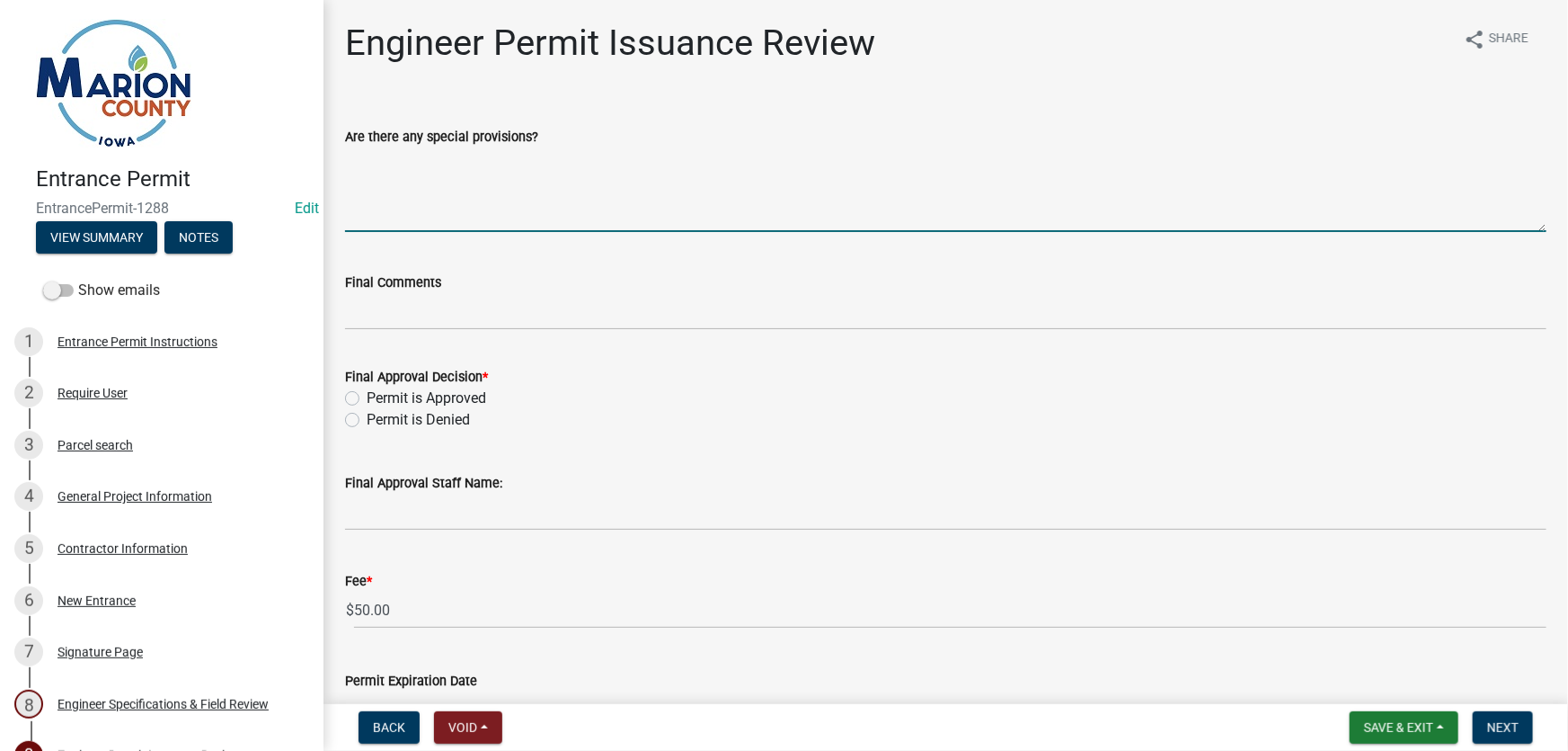
click at [437, 225] on textarea "Are there any special provisions?" at bounding box center [946, 190] width 1201 height 85
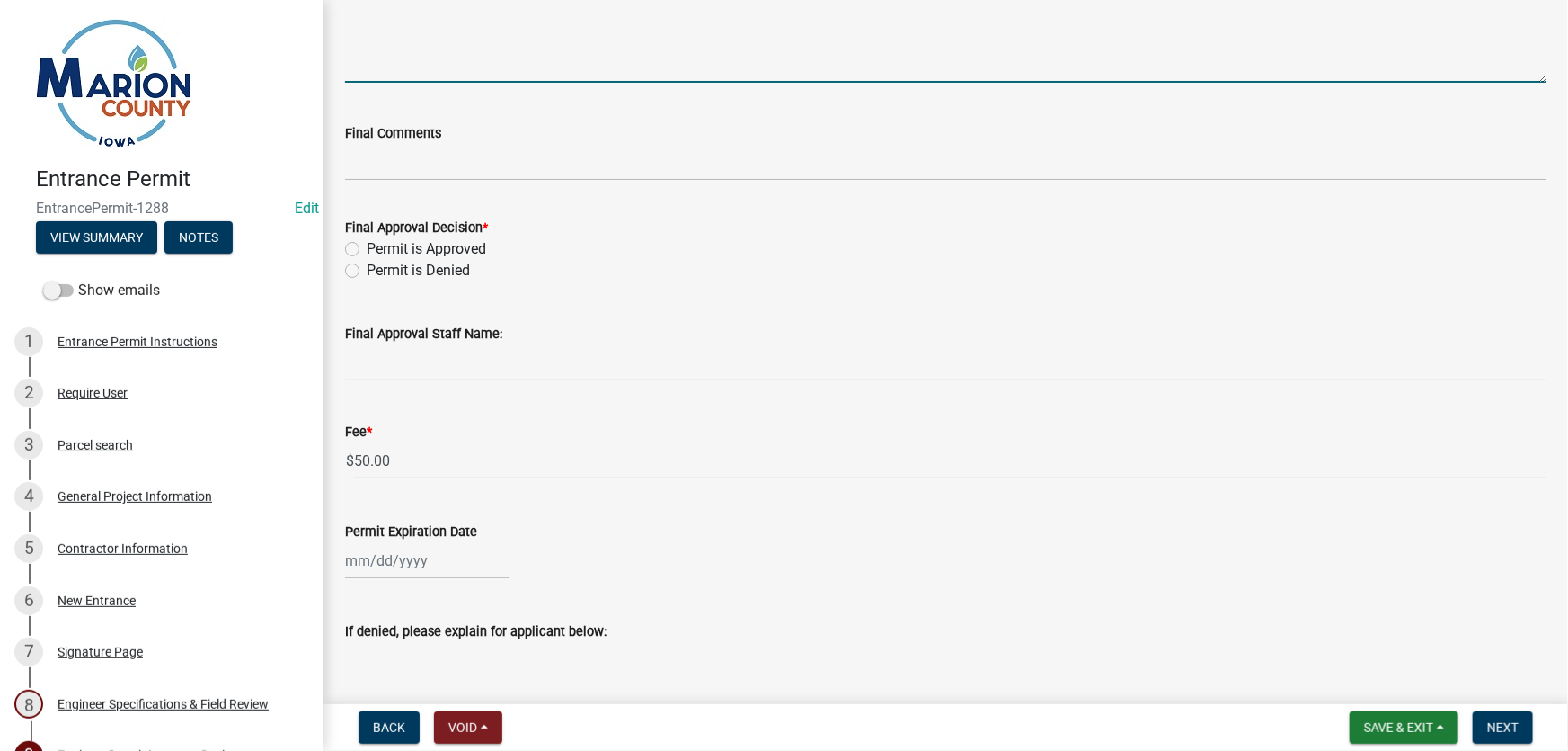
scroll to position [245, 0]
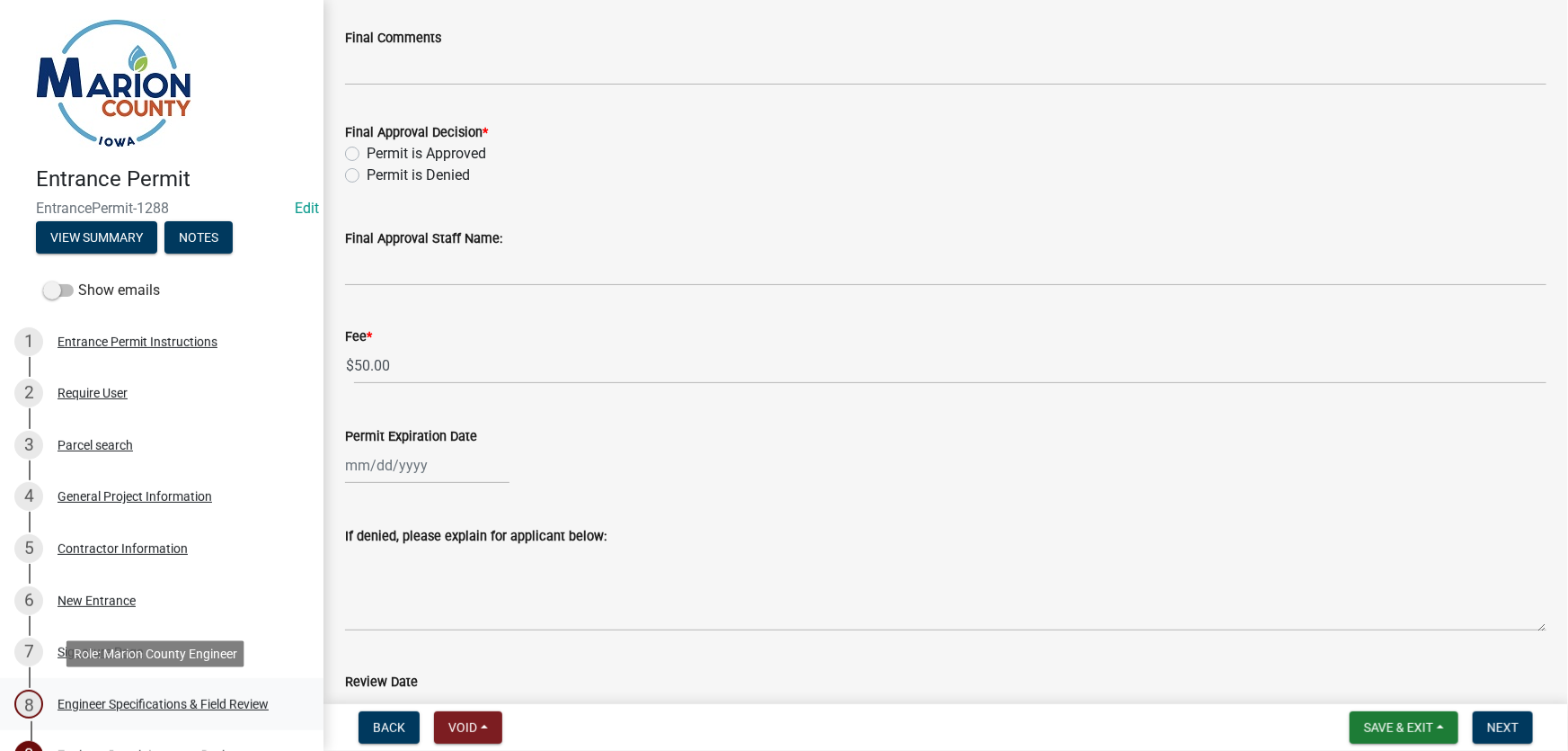
click at [218, 707] on div "Engineer Specifications & Field Review" at bounding box center [163, 704] width 211 height 13
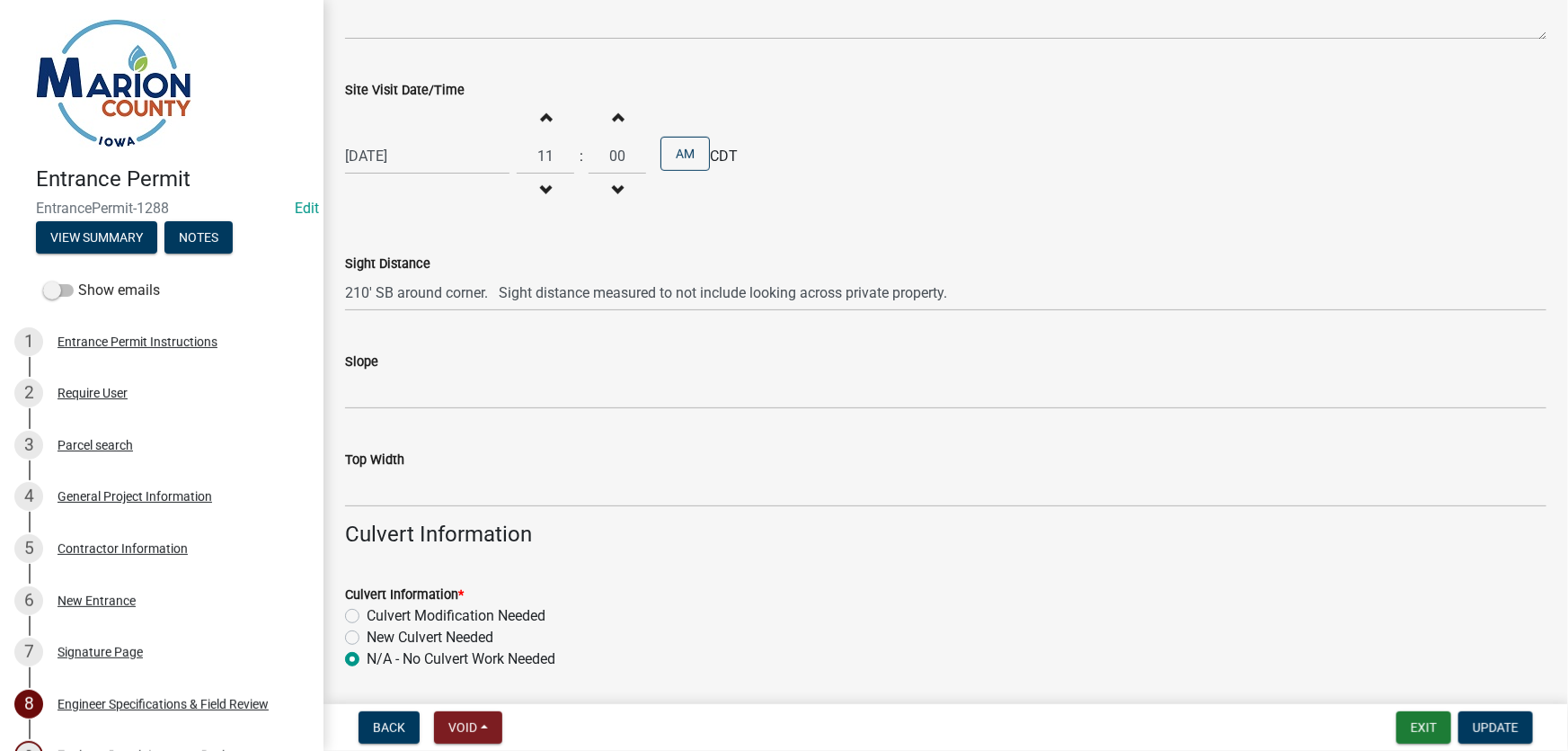
scroll to position [490, 0]
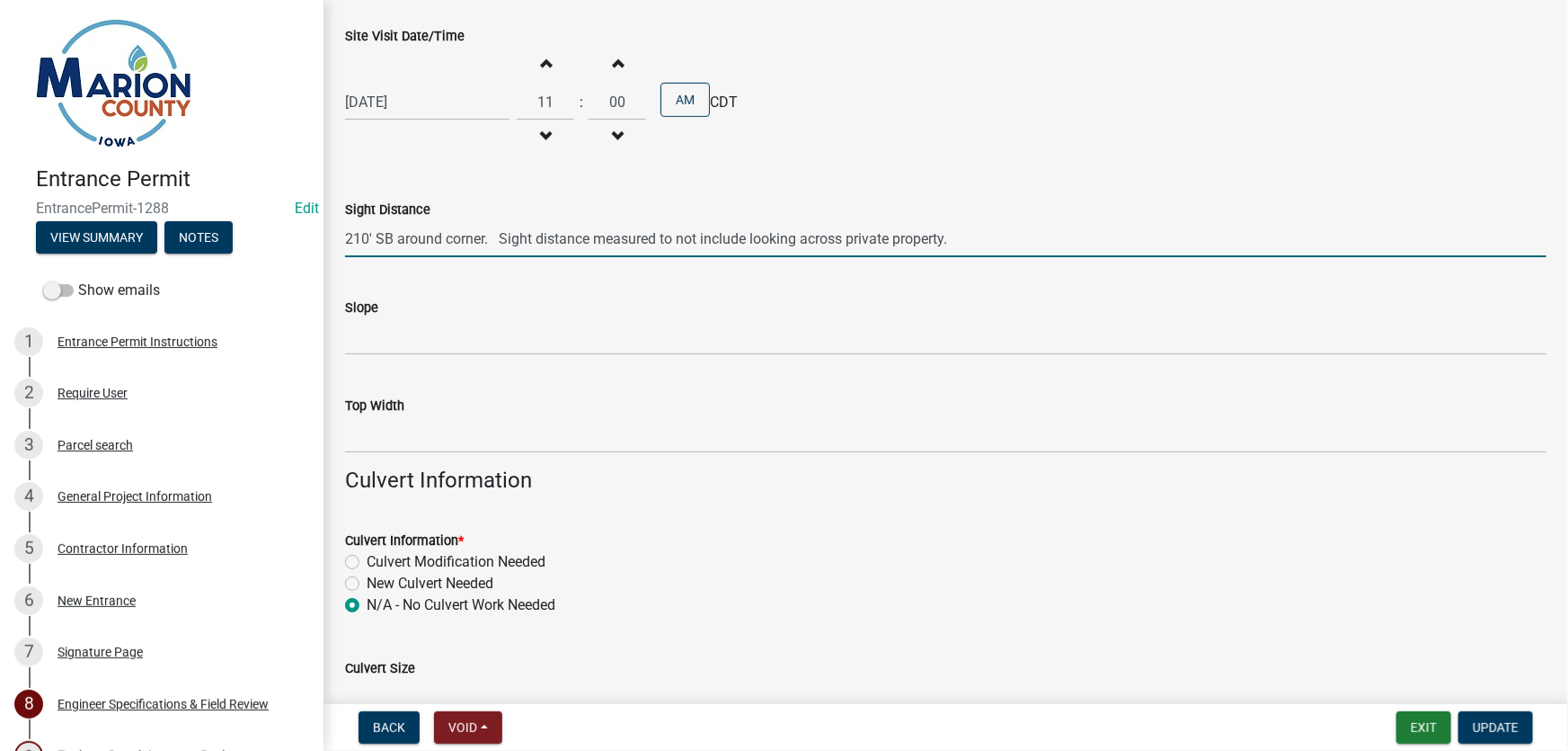
drag, startPoint x: 966, startPoint y: 231, endPoint x: 273, endPoint y: 219, distance: 693.1
click at [273, 219] on div "Entrance Permit EntrancePermit-1288 Edit View Summary Notes Show emails 1 Entra…" at bounding box center [784, 375] width 1568 height 751
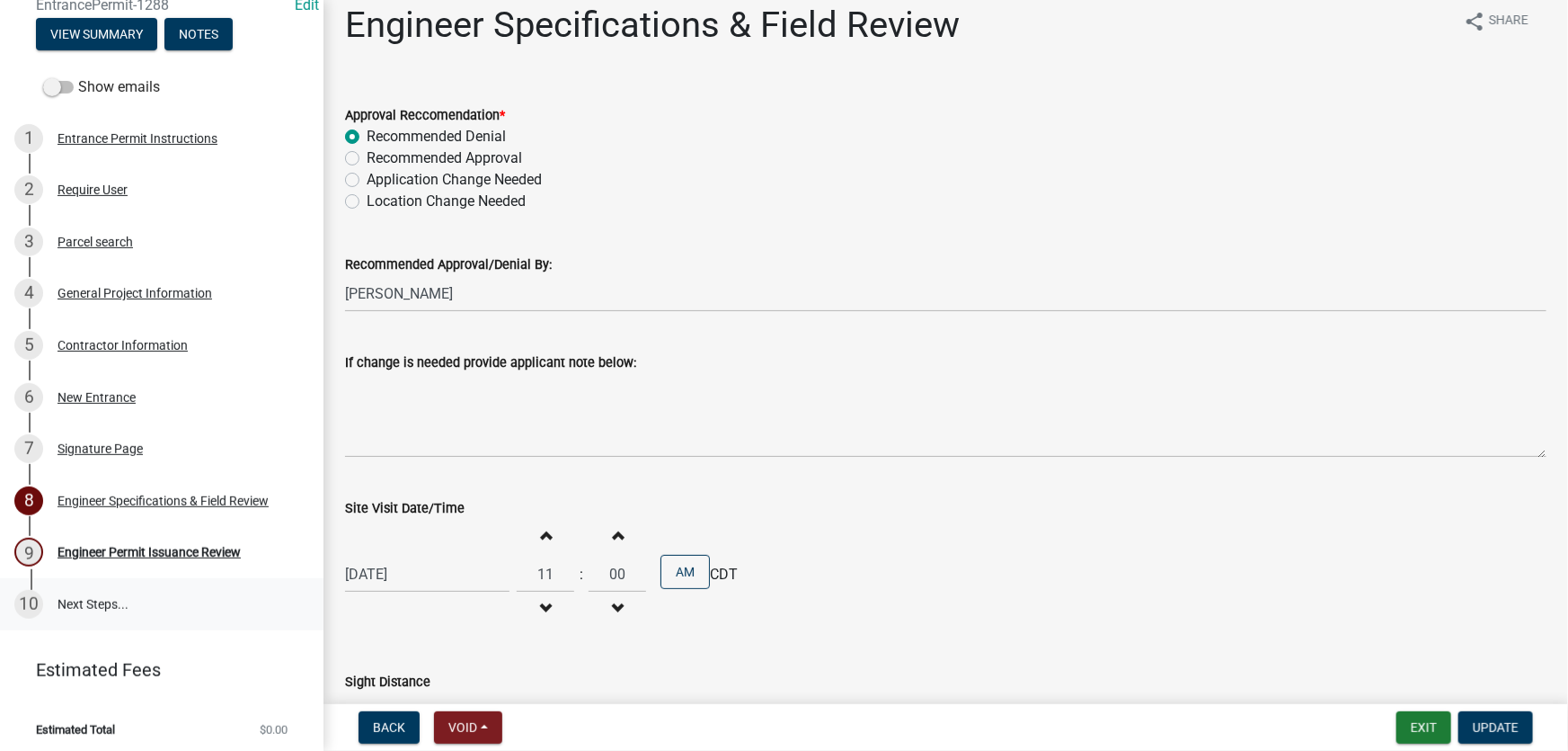
scroll to position [208, 0]
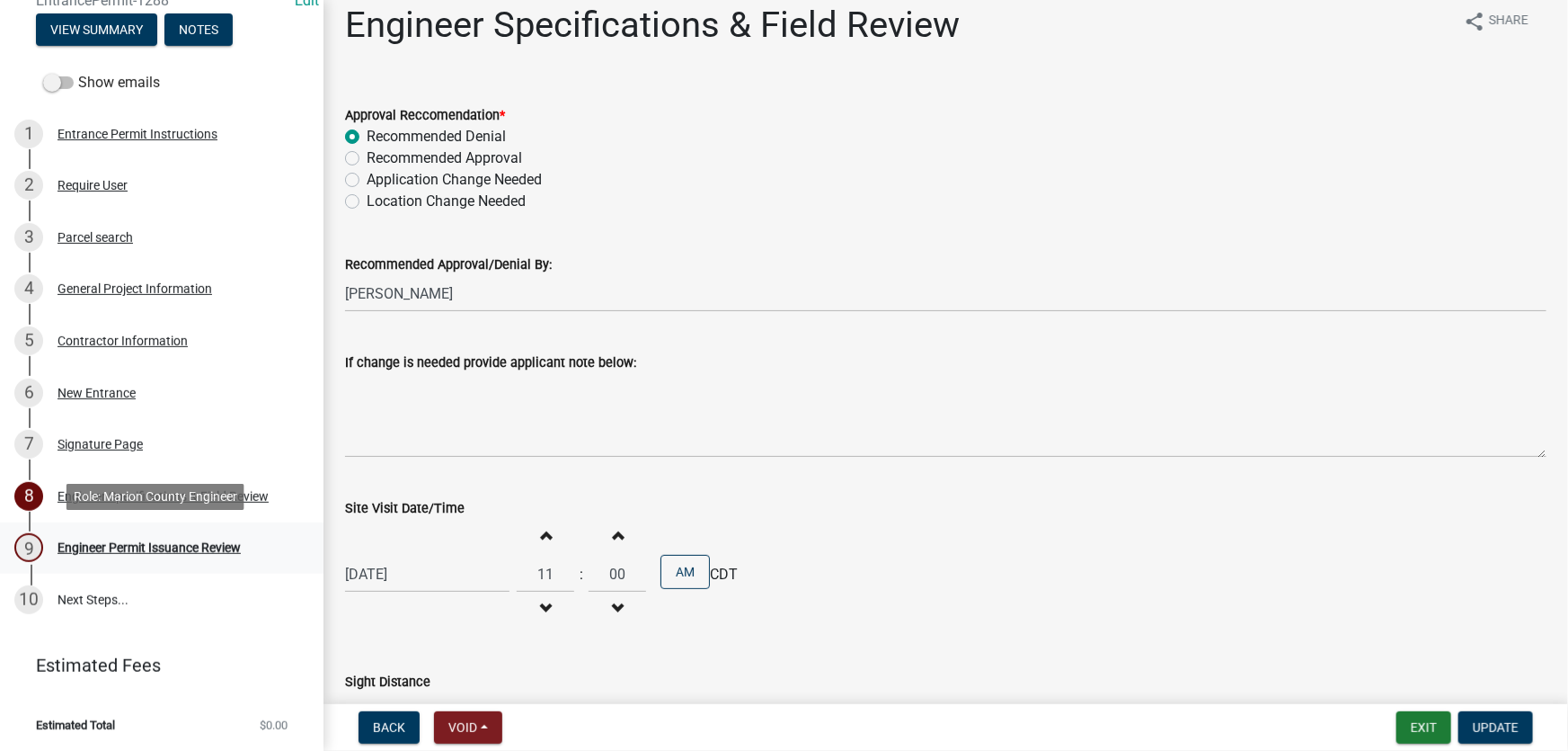
click at [171, 551] on div "Engineer Permit Issuance Review" at bounding box center [149, 548] width 183 height 13
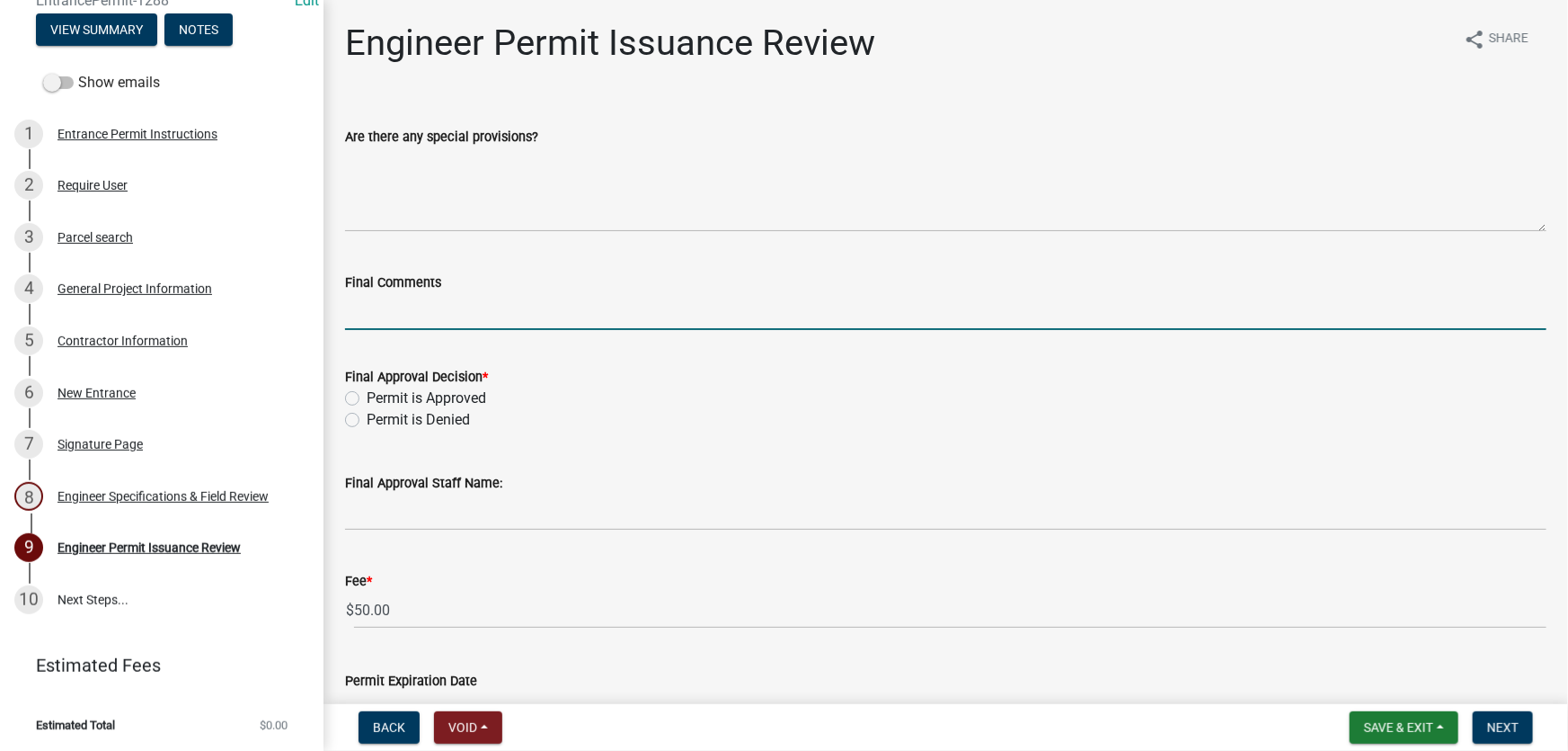
click at [378, 306] on input "Final Comments" at bounding box center [946, 311] width 1201 height 37
paste input "210' SB around corner. Sight distance measured to not include looking across pr…"
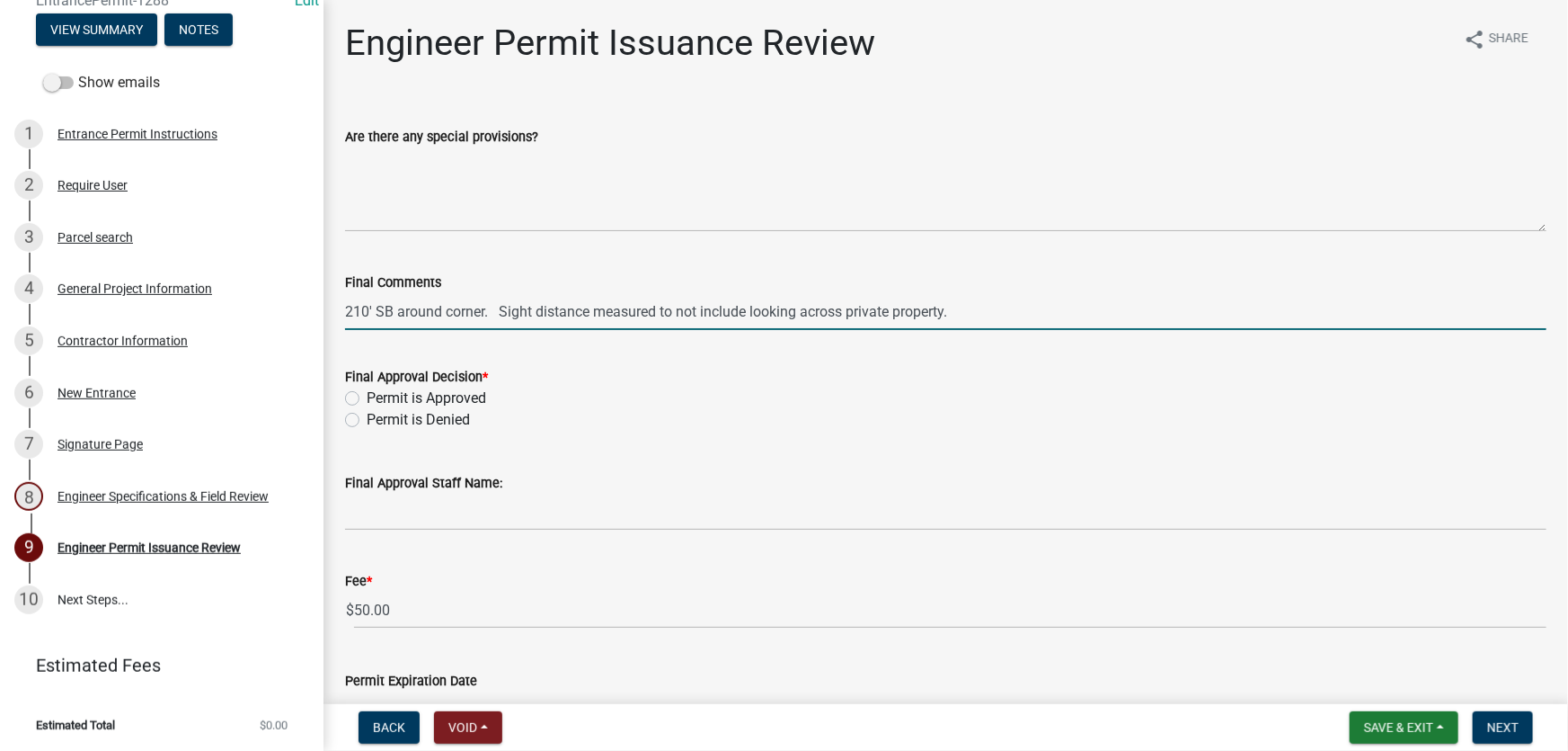
click at [666, 314] on input "210' SB around corner. Sight distance measured to not include looking across pr…" at bounding box center [946, 311] width 1201 height 37
type input "210' SB around corner. Sight distance measured can not include looking across p…"
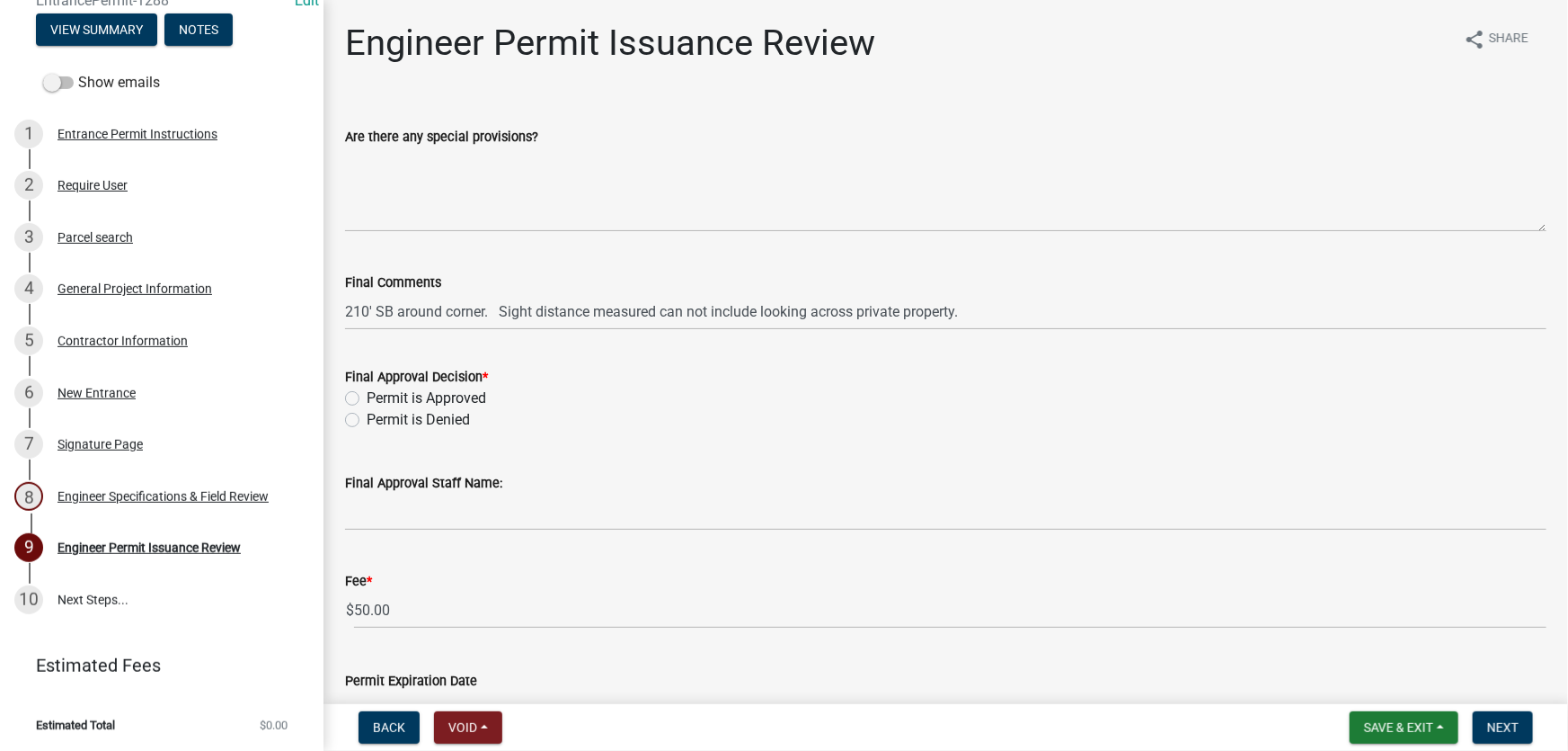
click at [367, 419] on label "Permit is Denied" at bounding box center [418, 420] width 103 height 22
click at [367, 419] on input "Permit is Denied" at bounding box center [372, 415] width 12 height 12
radio input "true"
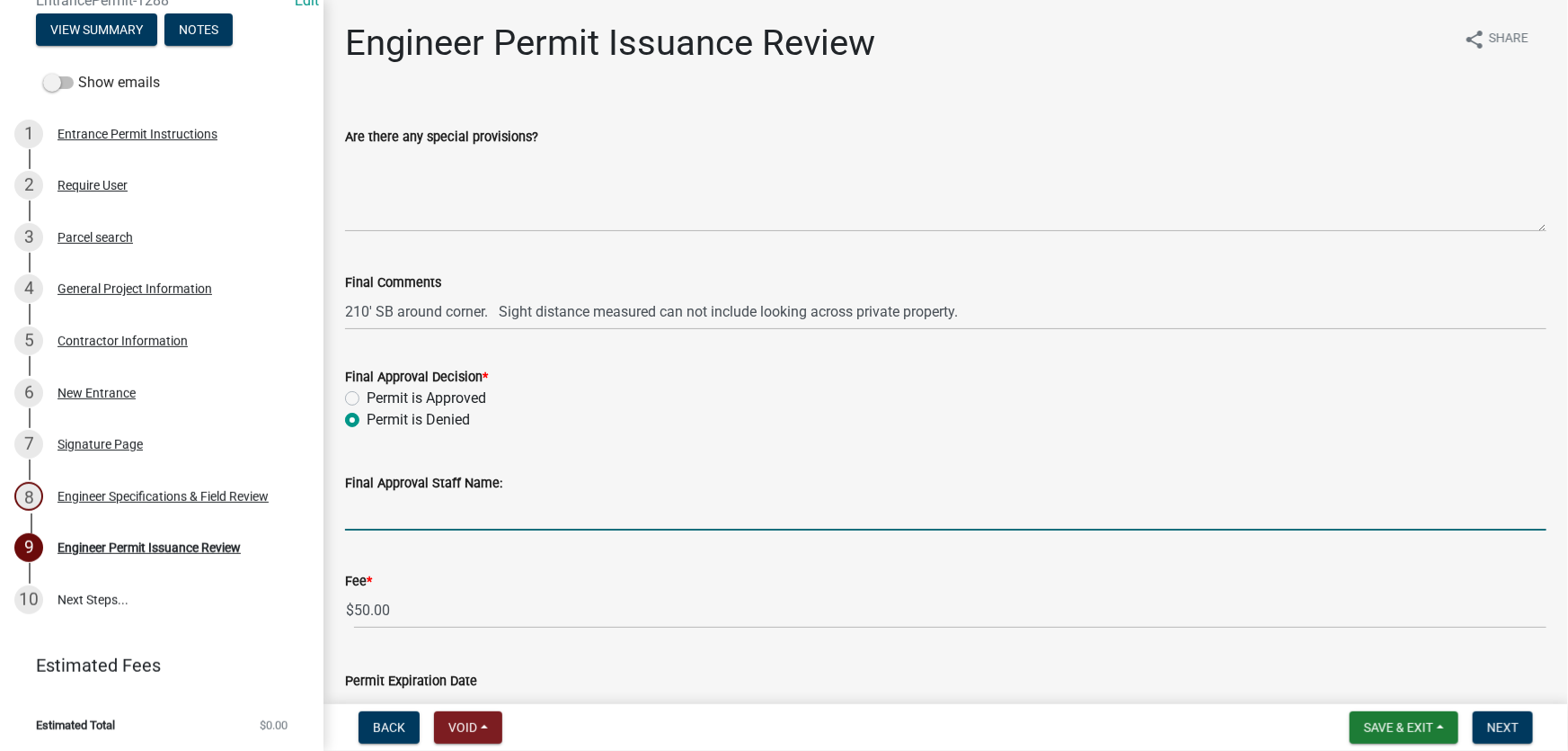
click at [395, 521] on input "Final Approval Staff Name:" at bounding box center [946, 512] width 1201 height 37
type input "[PERSON_NAME]"
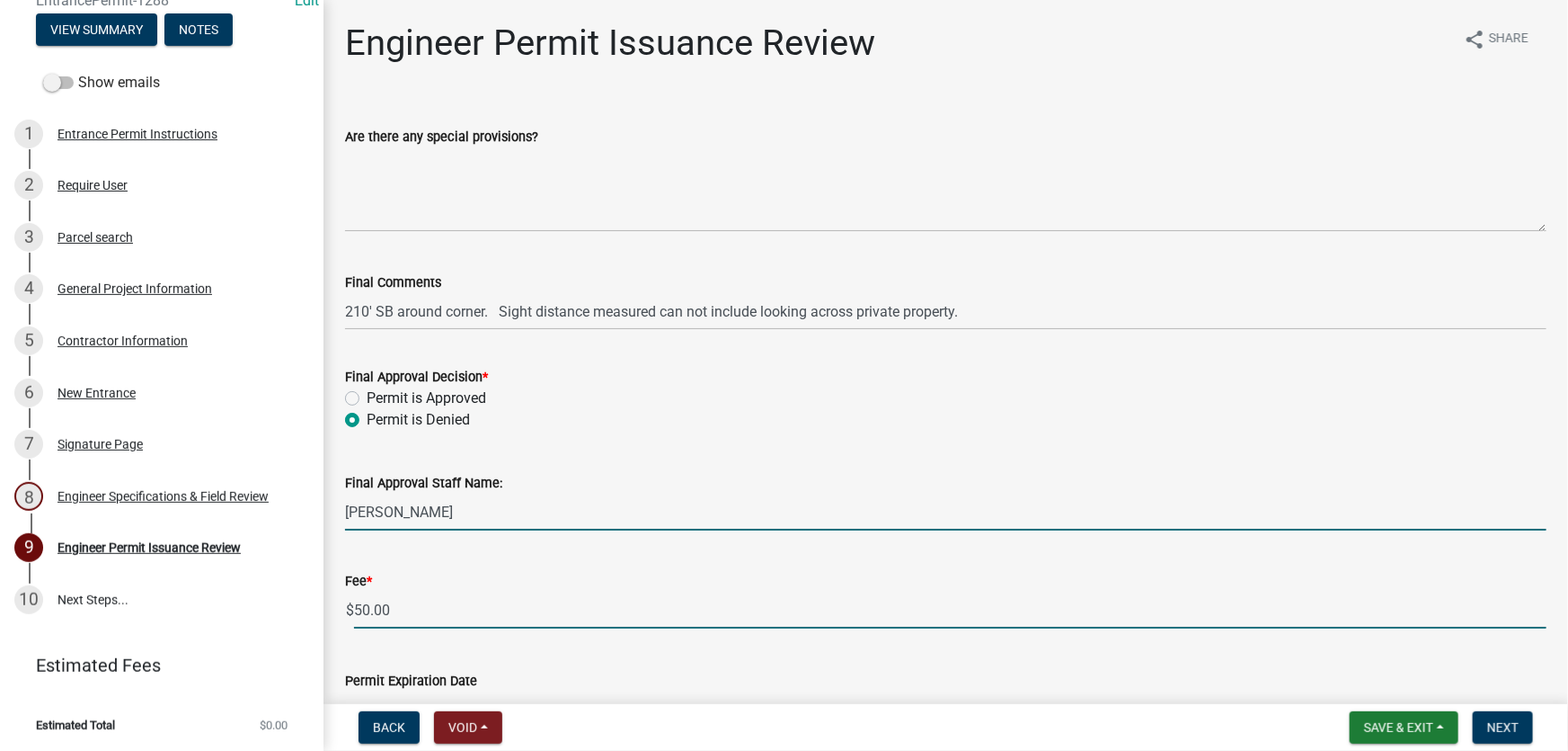
click at [336, 615] on div "Fee * $ 50.00" at bounding box center [946, 587] width 1228 height 84
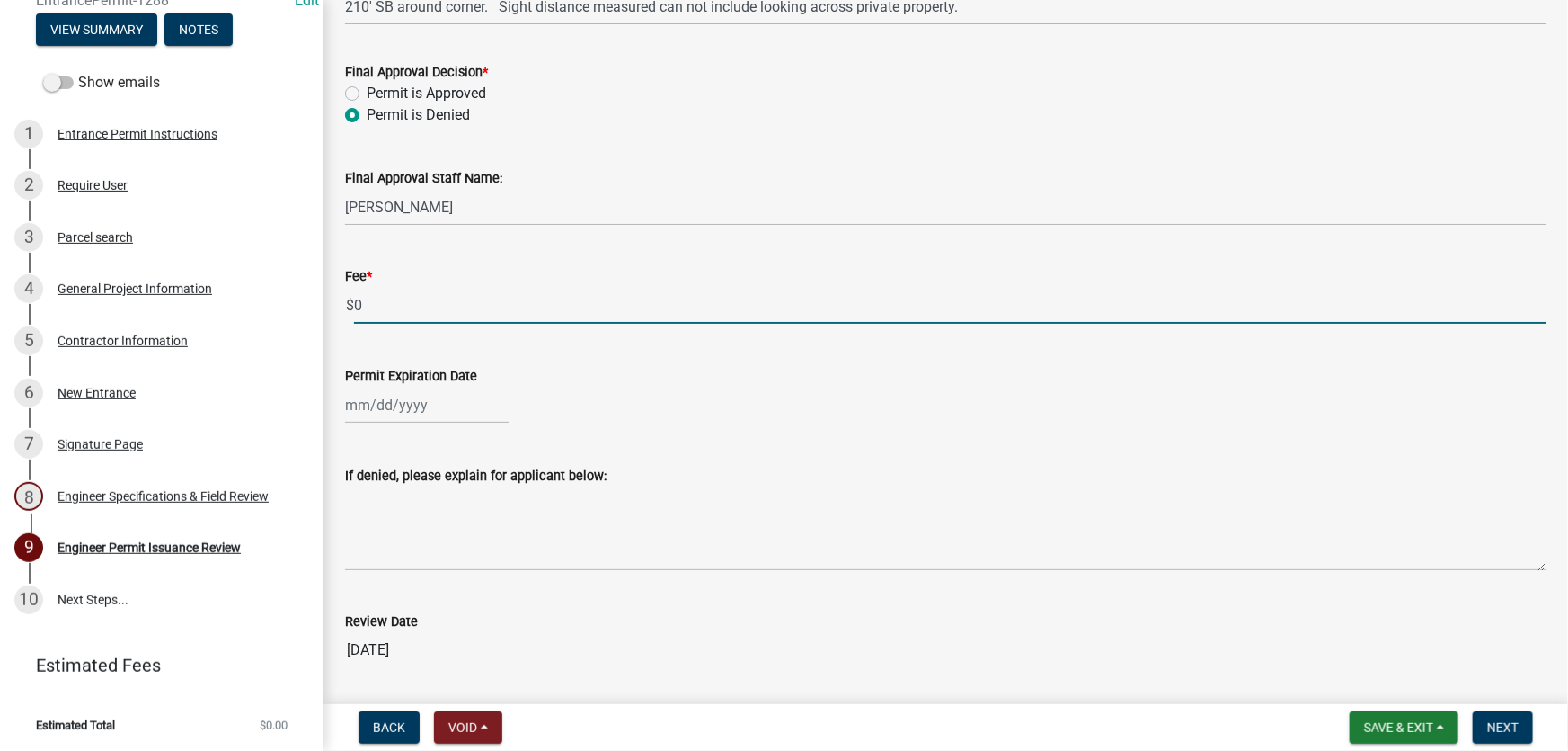
scroll to position [326, 0]
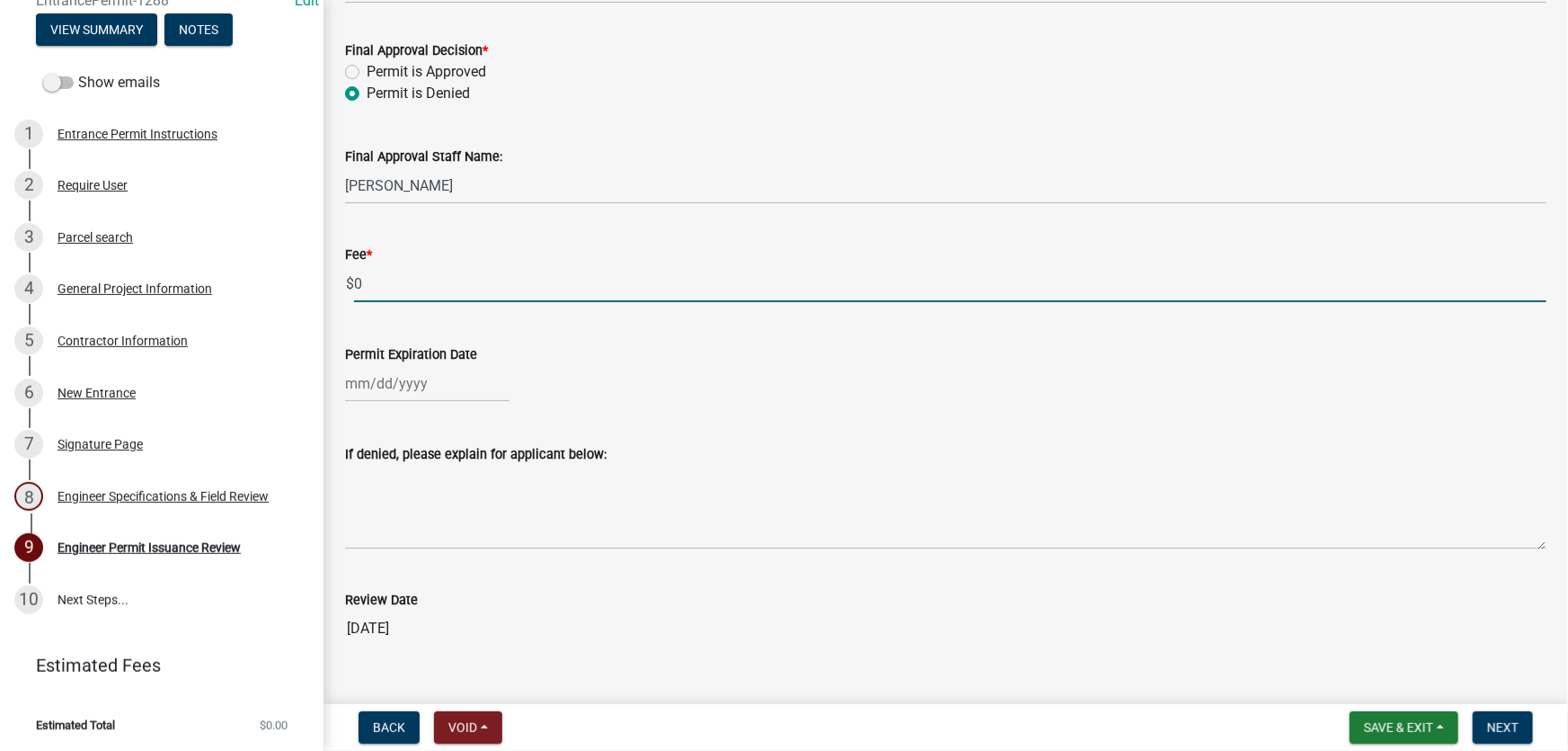
type input "0"
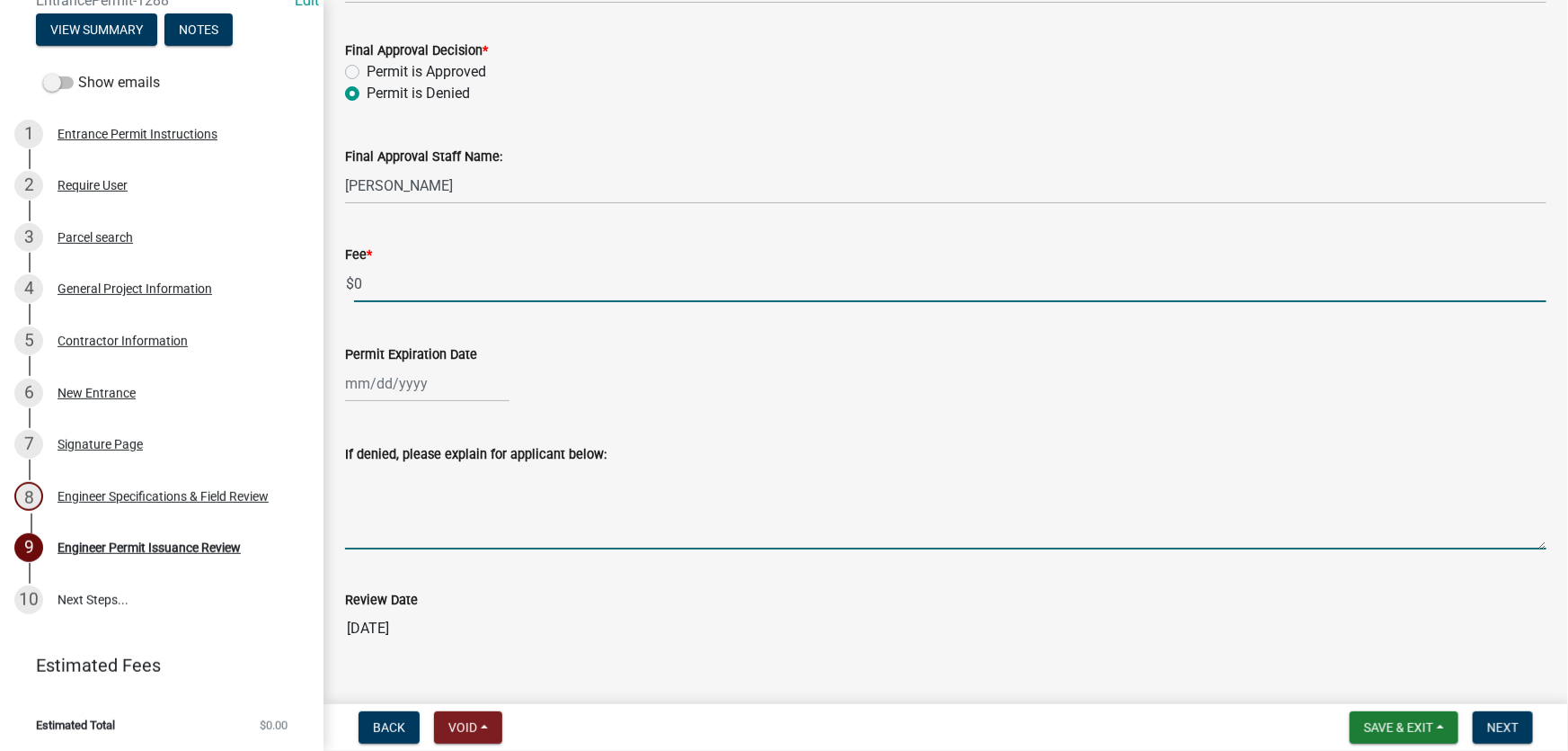
click at [439, 538] on textarea "If denied, please explain for applicant below:" at bounding box center [946, 507] width 1201 height 85
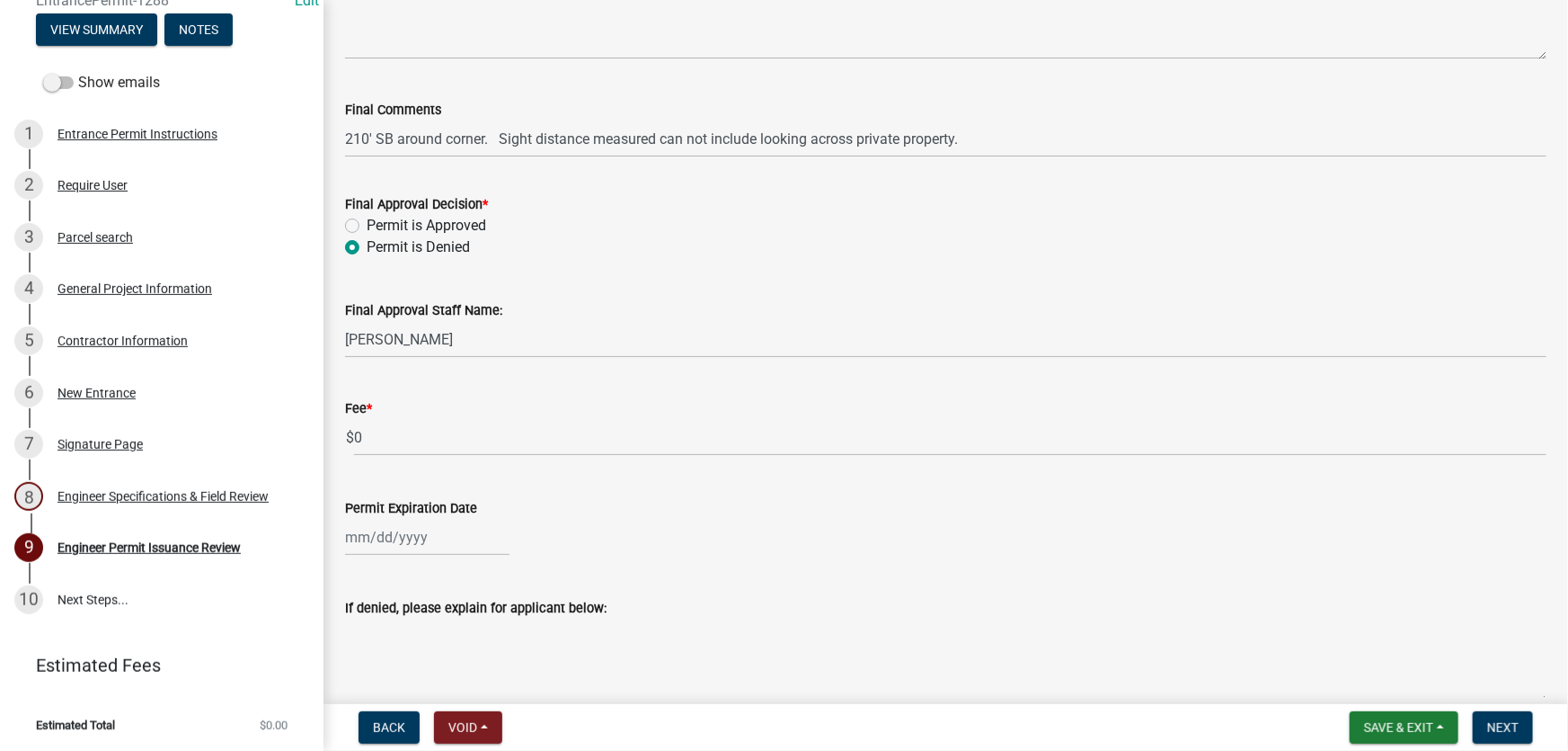
scroll to position [0, 0]
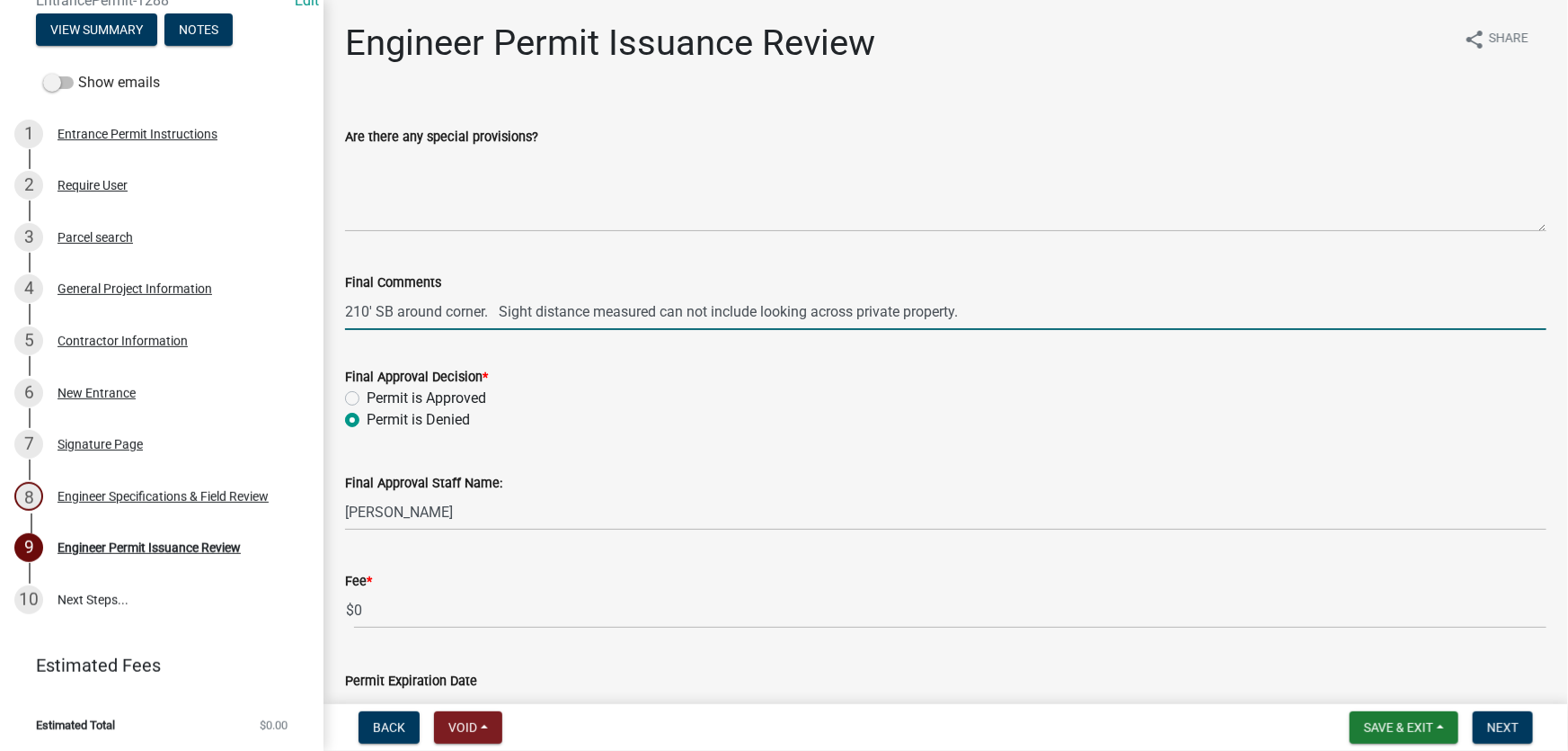
drag, startPoint x: 921, startPoint y: 310, endPoint x: 329, endPoint y: 308, distance: 592.0
click at [329, 308] on div "Engineer Permit Issuance Review share Share Are there any special provisions? F…" at bounding box center [946, 512] width 1245 height 981
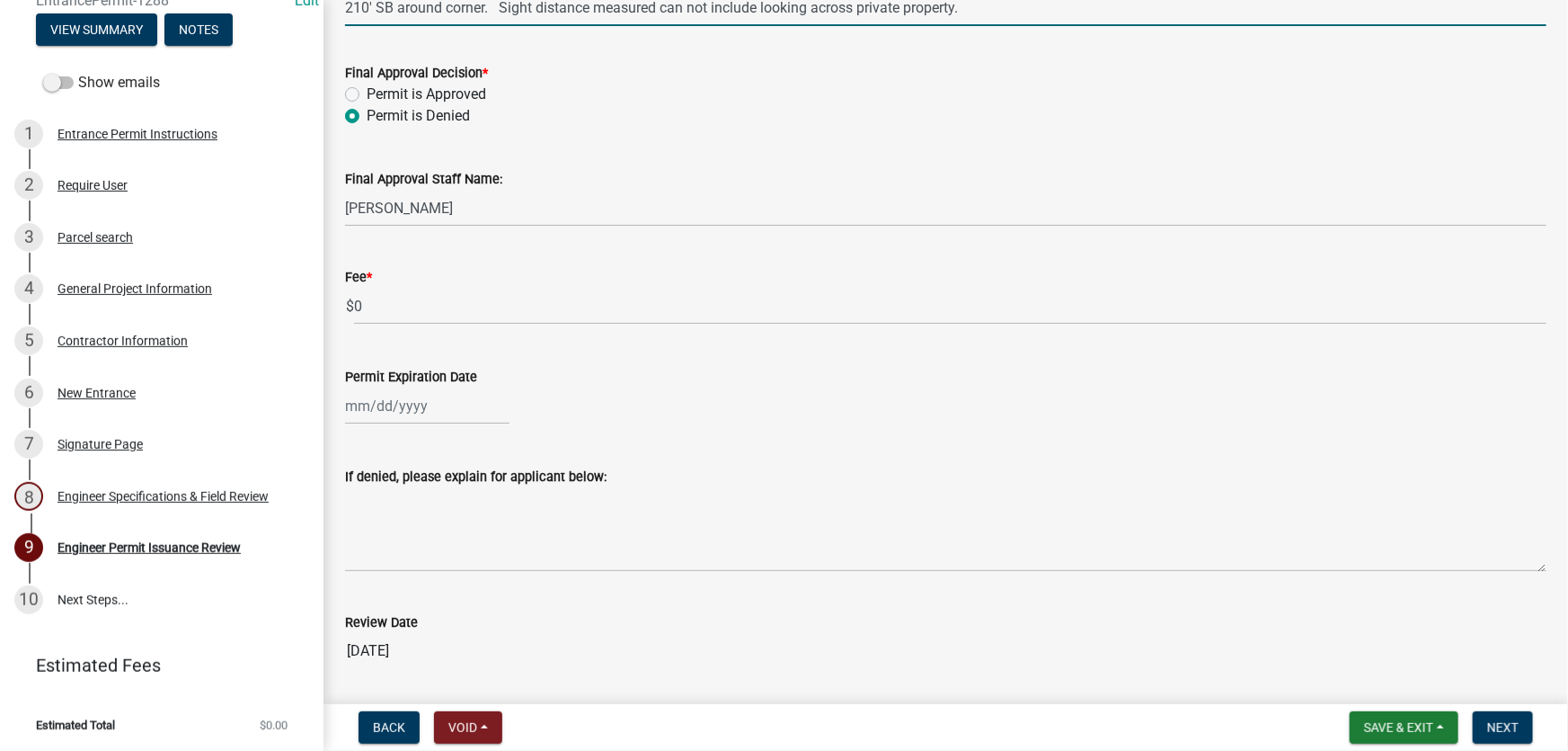
scroll to position [360, 0]
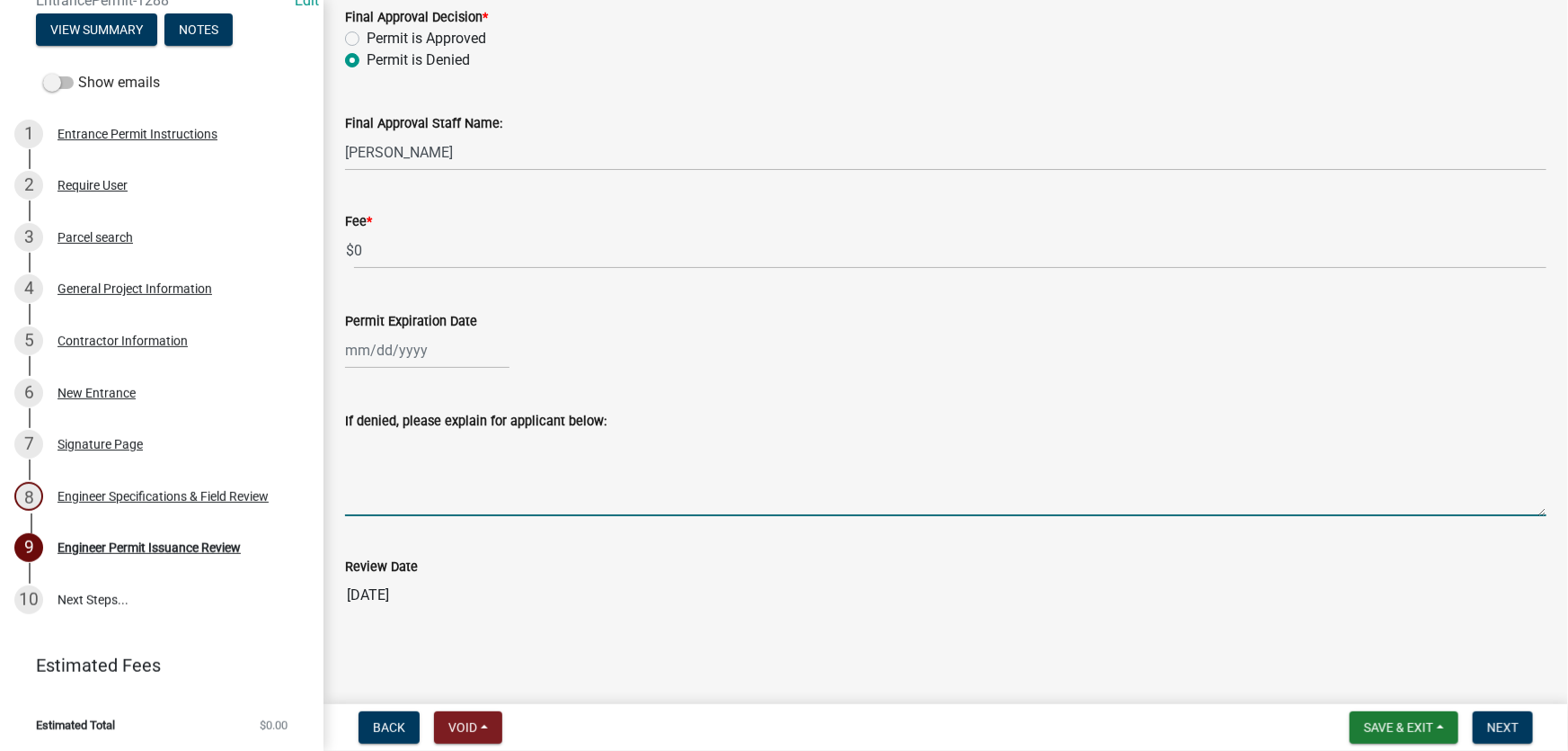
click at [414, 498] on textarea "If denied, please explain for applicant below:" at bounding box center [946, 474] width 1201 height 85
paste textarea "210' SB around corner. Sight distance measured can not include looking across p…"
click at [999, 449] on textarea "210' SB around corner. Sight distance measured can not include looking across p…" at bounding box center [946, 474] width 1201 height 85
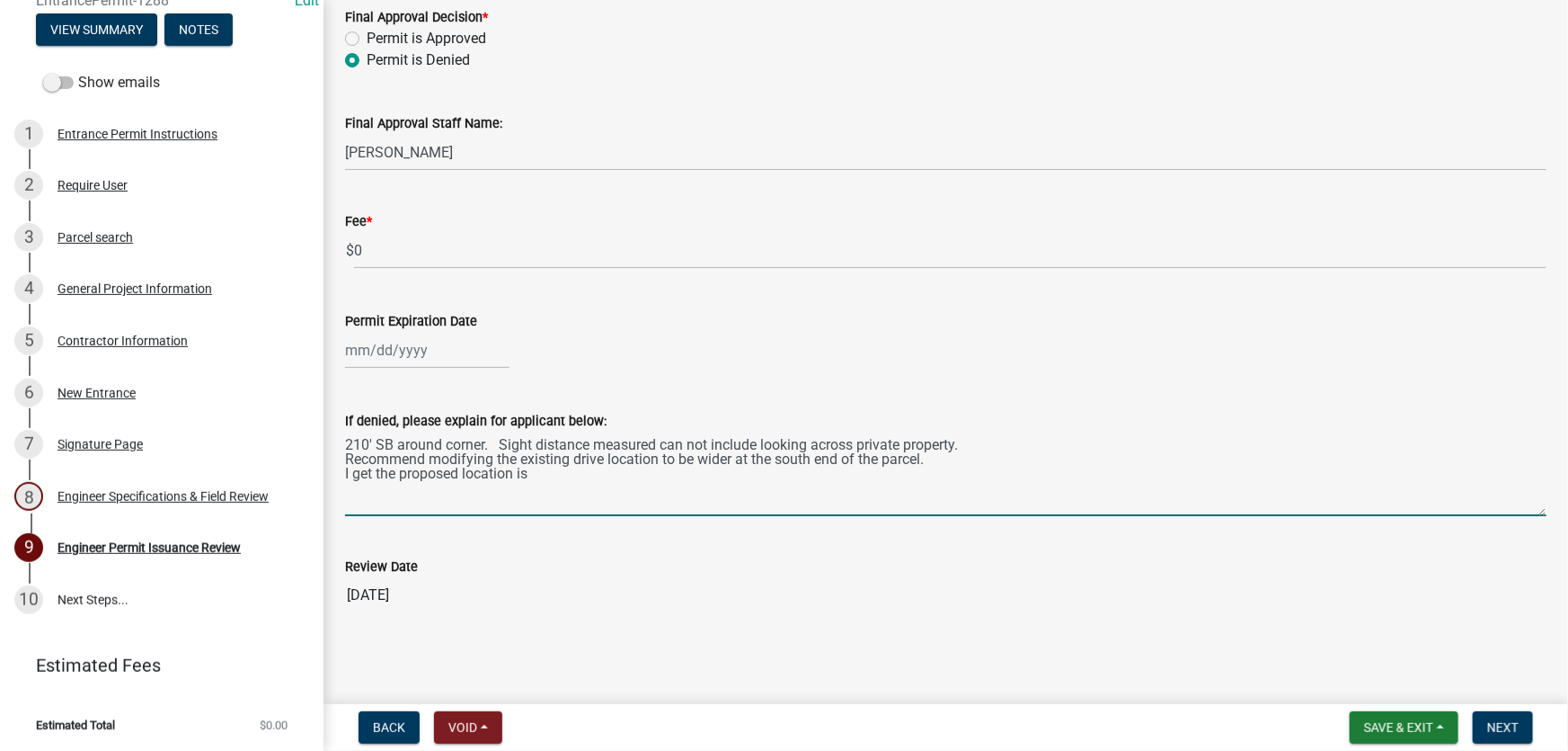
click at [980, 435] on textarea "210' SB around corner. Sight distance measured can not include looking across p…" at bounding box center [946, 474] width 1201 height 85
drag, startPoint x: 942, startPoint y: 460, endPoint x: 425, endPoint y: 455, distance: 517.0
click at [425, 455] on textarea "210' SB around corner. Sight distance measured can not include looking across p…" at bounding box center [946, 474] width 1201 height 85
drag, startPoint x: 555, startPoint y: 479, endPoint x: 319, endPoint y: 476, distance: 236.0
click at [319, 476] on div "Entrance Permit EntrancePermit-1288 Edit View Summary Notes Show emails 1 Entra…" at bounding box center [784, 375] width 1568 height 751
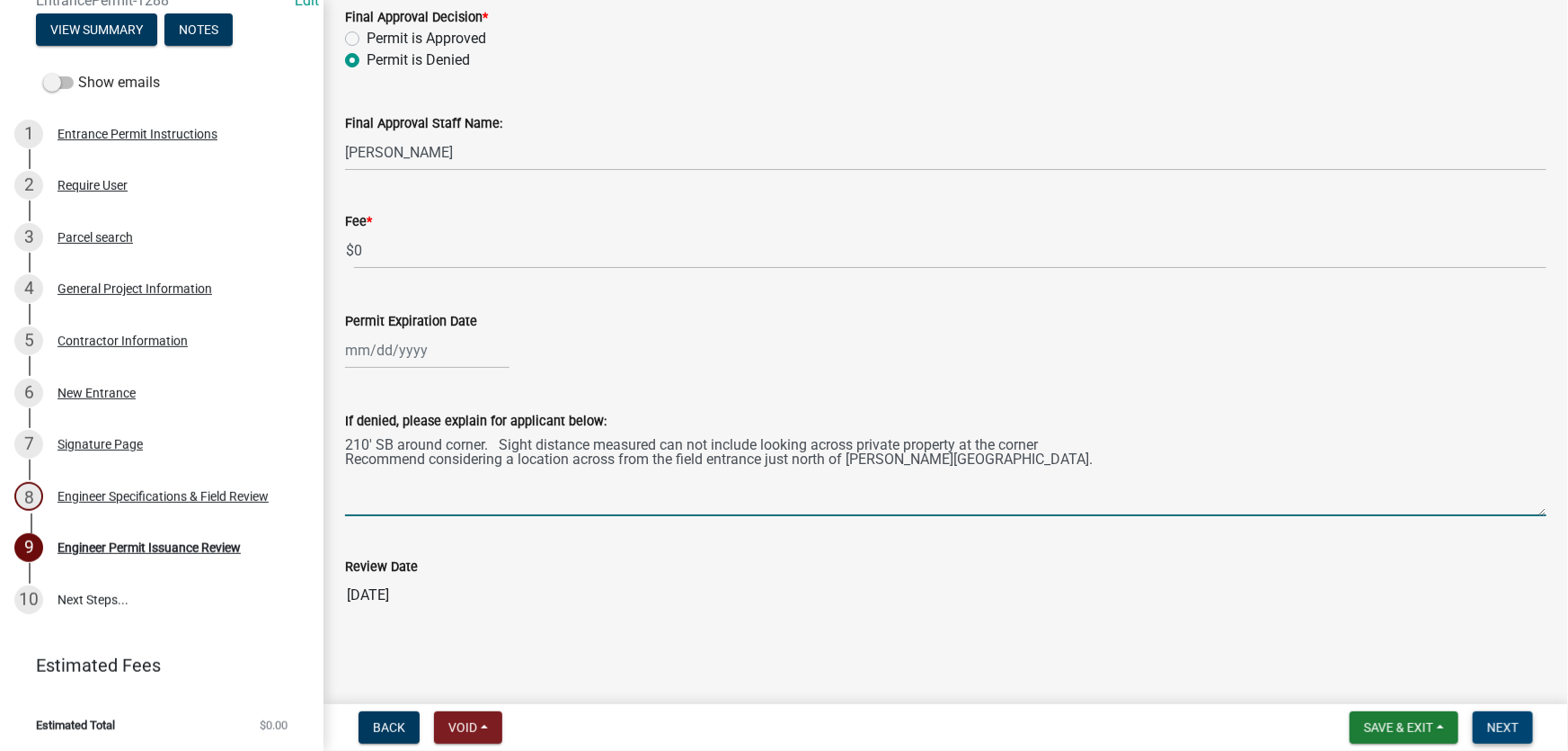
type textarea "210' SB around corner. Sight distance measured can not include looking across p…"
click at [1502, 730] on span "Next" at bounding box center [1502, 728] width 32 height 14
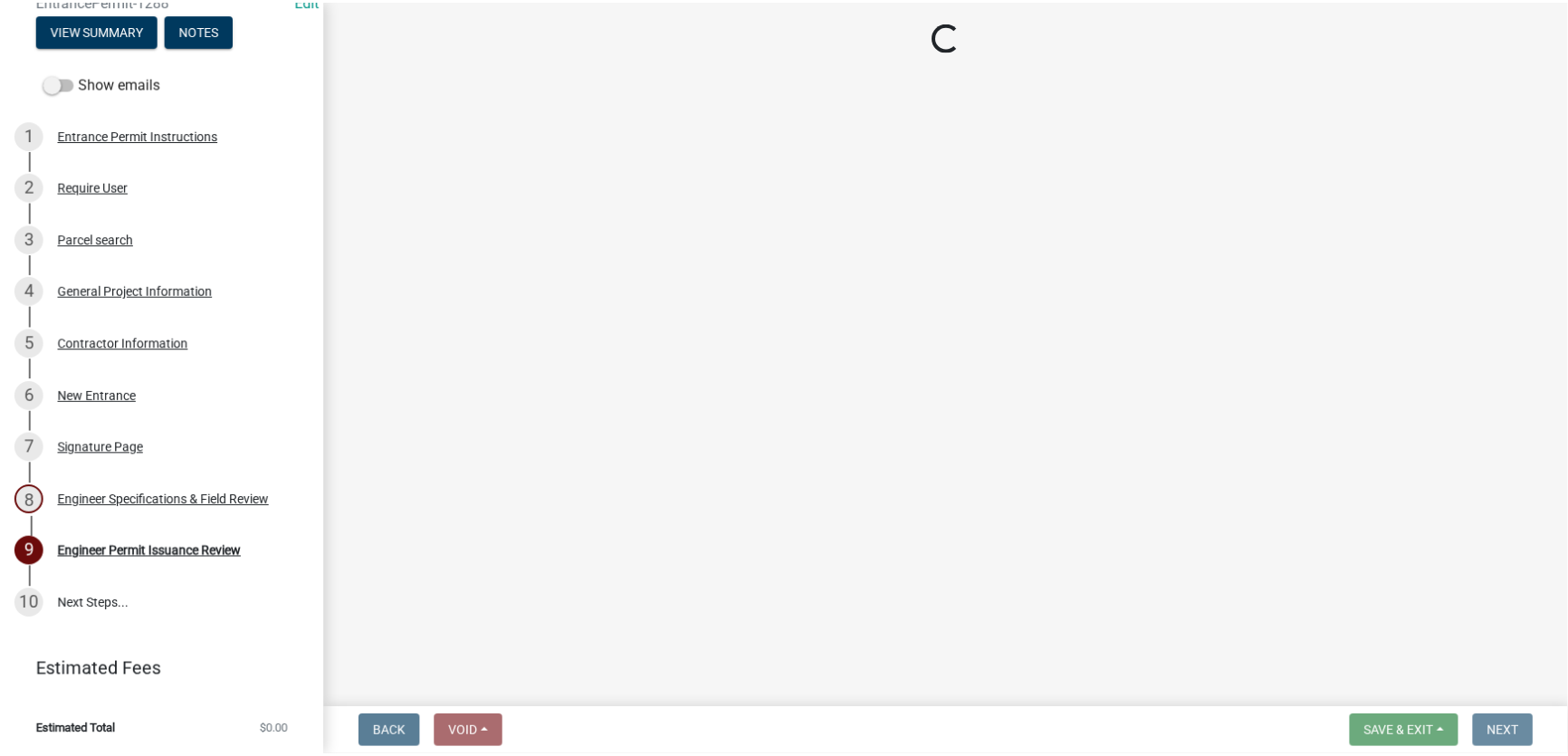
scroll to position [0, 0]
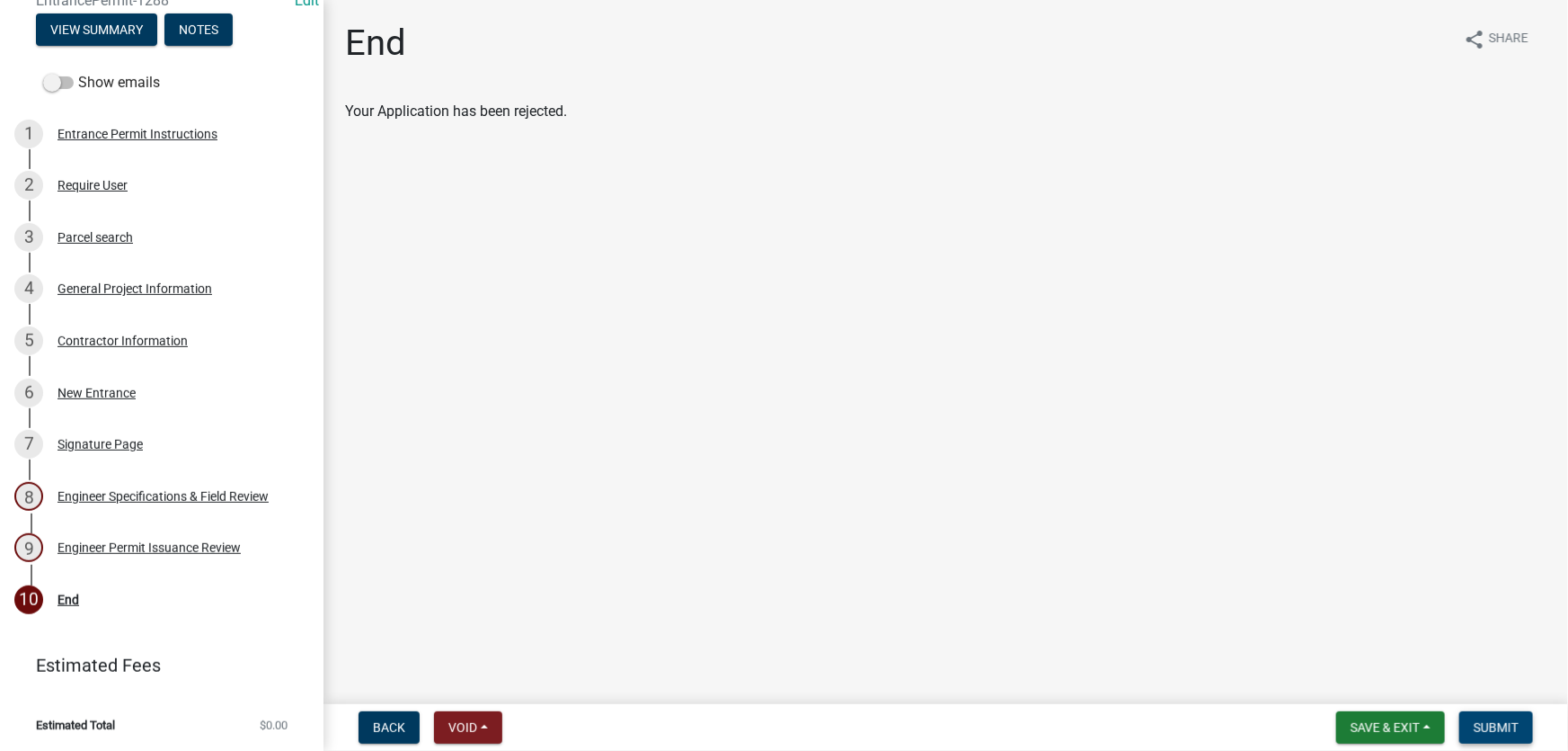
click at [1511, 734] on span "Submit" at bounding box center [1496, 728] width 45 height 14
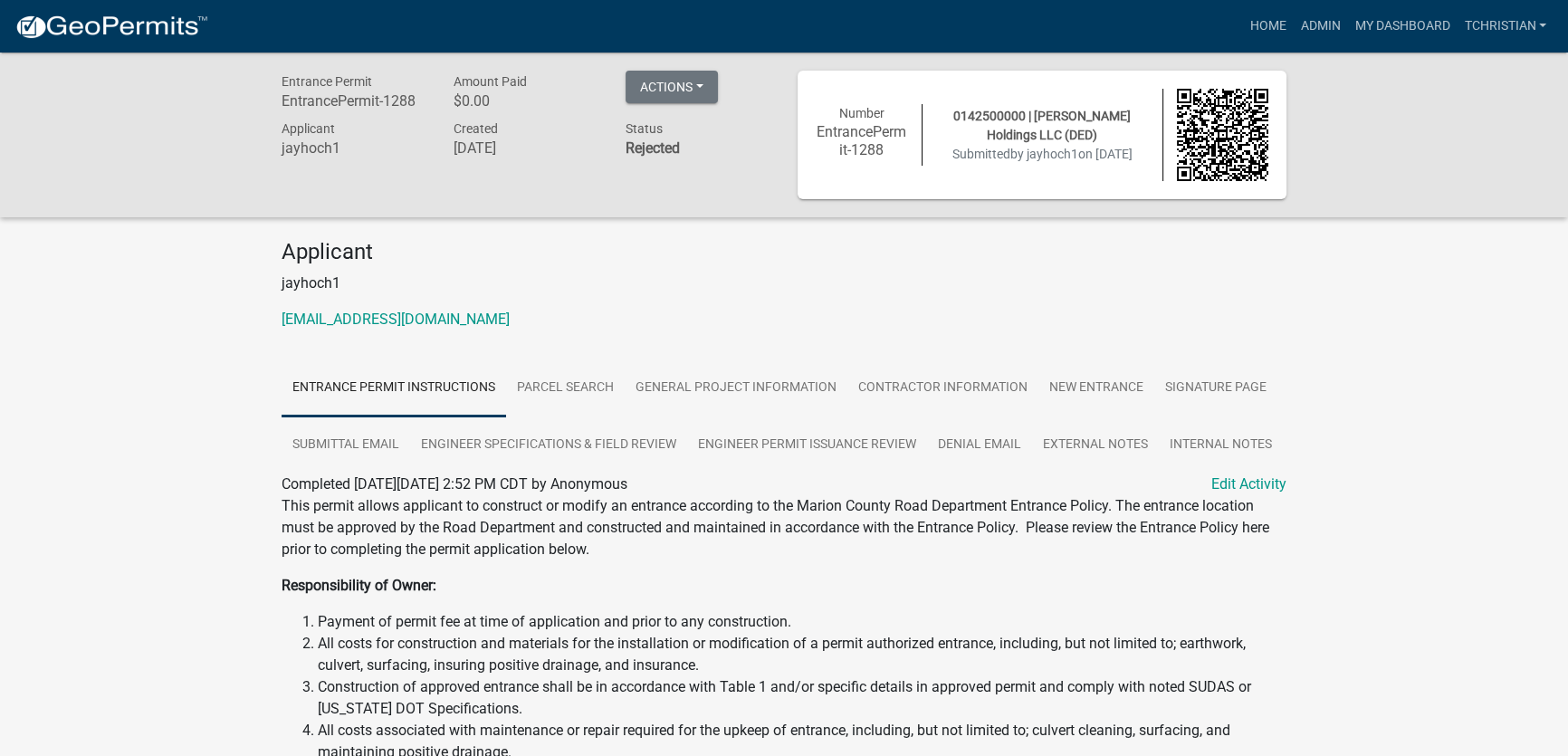
drag, startPoint x: 1425, startPoint y: 470, endPoint x: 1420, endPoint y: 446, distance: 24.5
